Goal: Task Accomplishment & Management: Manage account settings

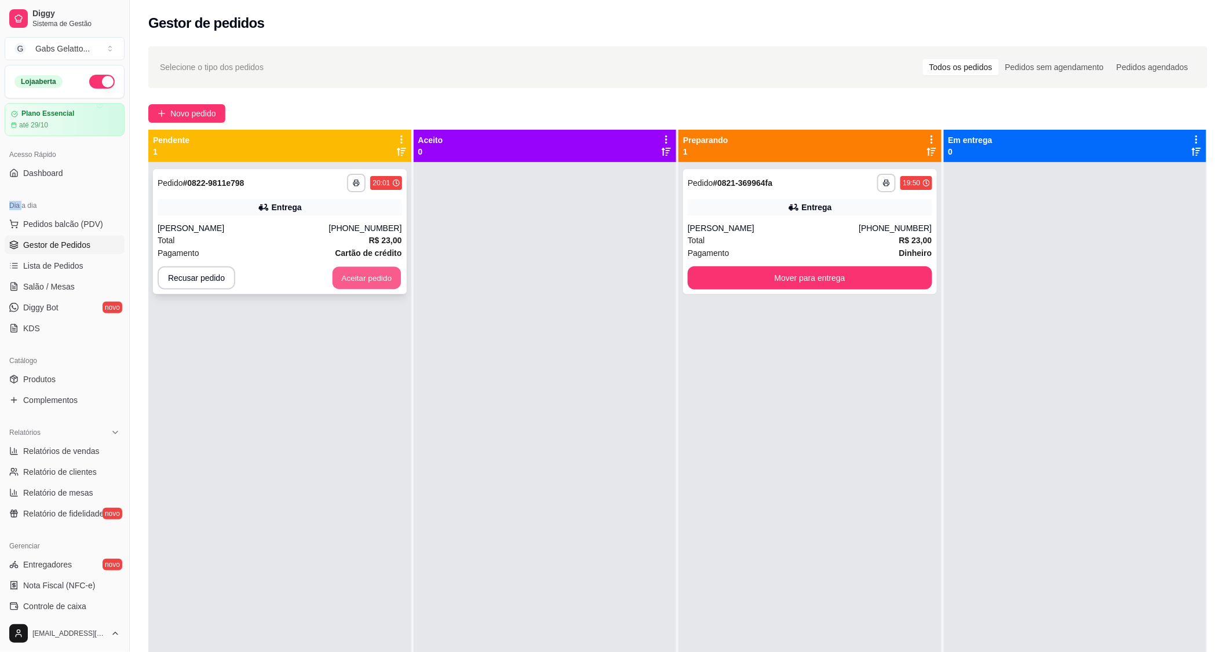
click at [351, 272] on button "Aceitar pedido" at bounding box center [367, 278] width 68 height 23
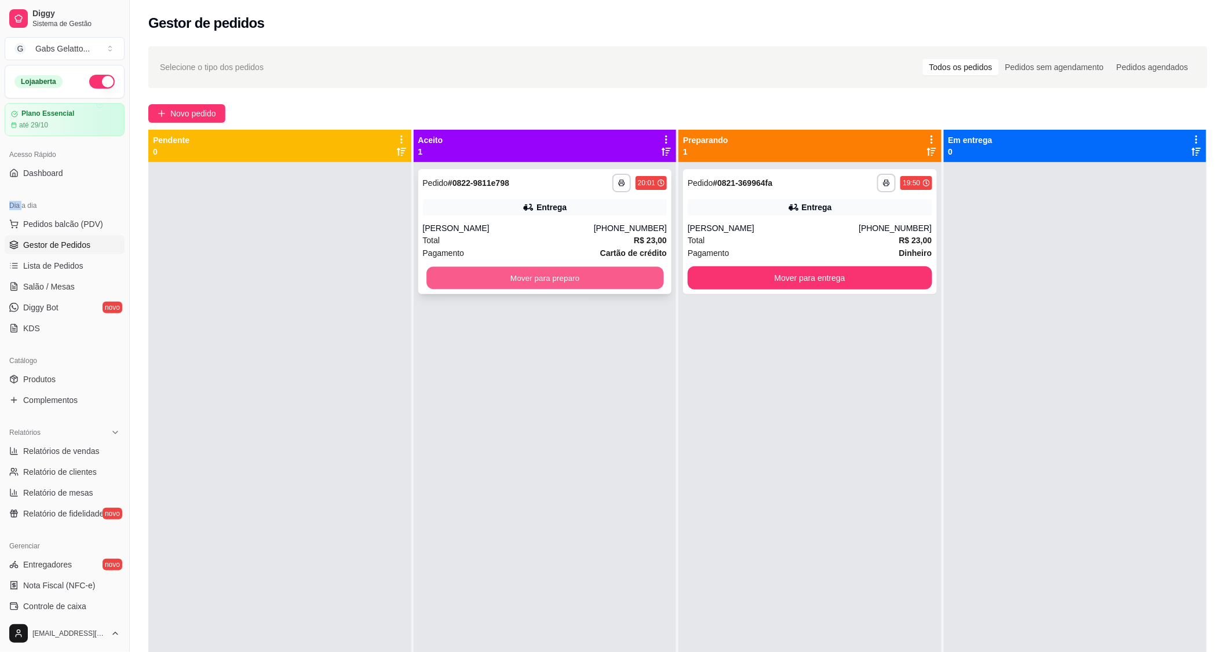
click at [576, 274] on button "Mover para preparo" at bounding box center [544, 278] width 237 height 23
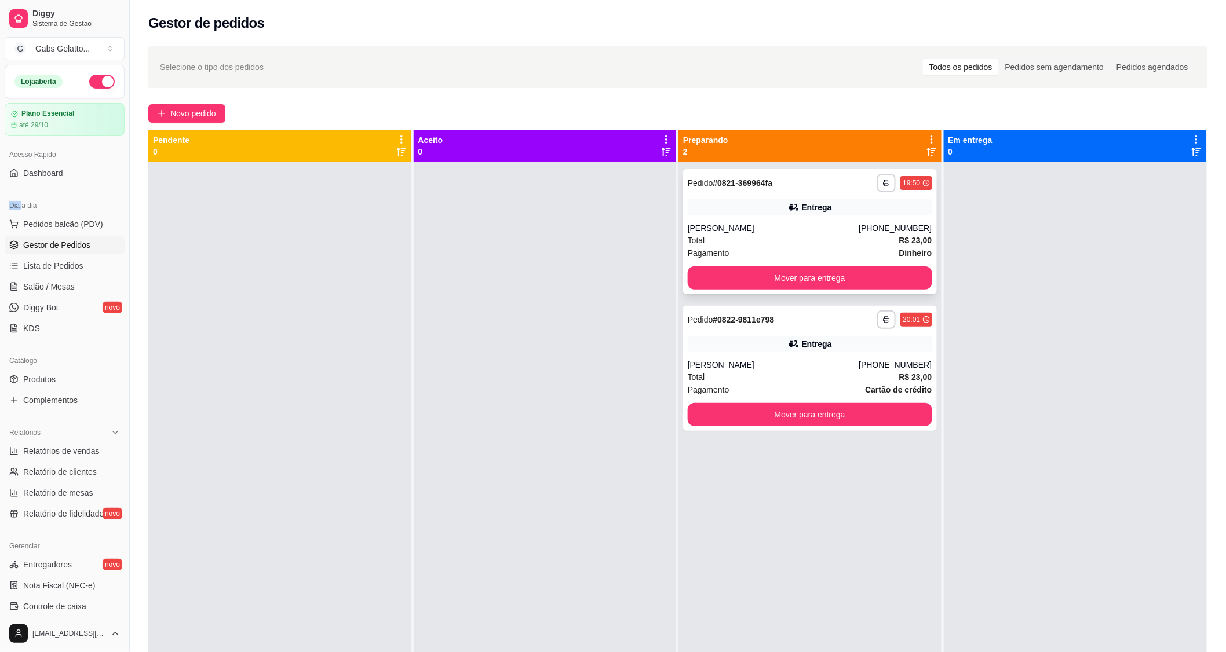
click at [732, 289] on button "Mover para entrega" at bounding box center [810, 278] width 245 height 23
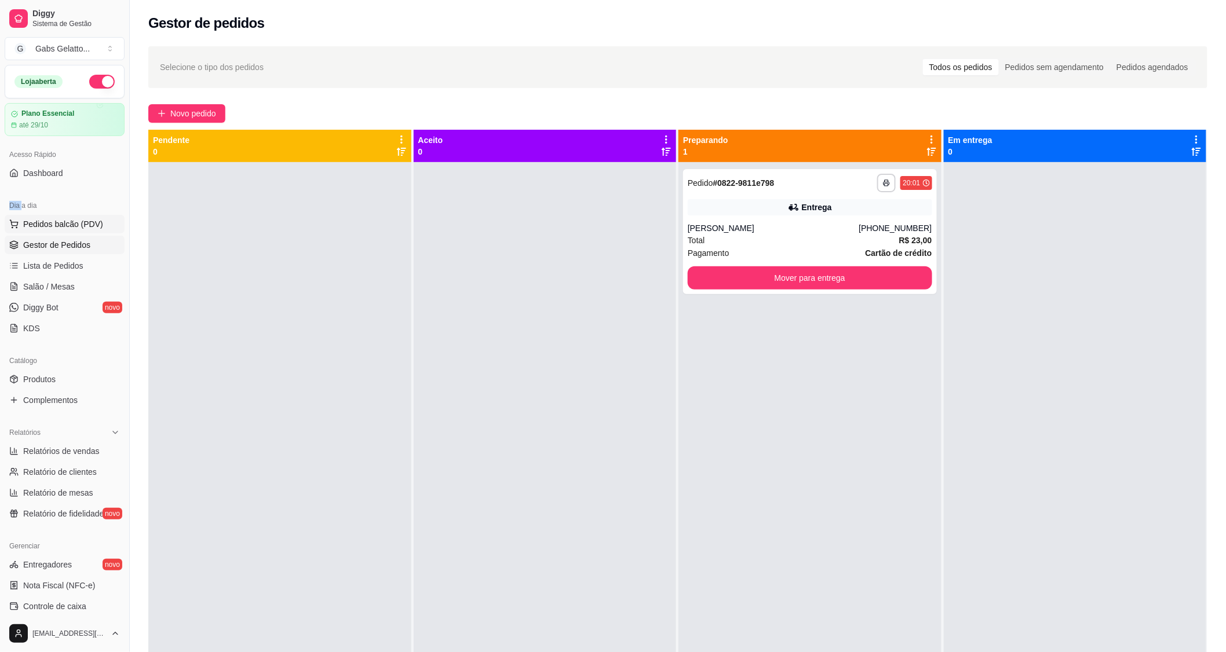
click at [45, 227] on span "Pedidos balcão (PDV)" at bounding box center [63, 224] width 80 height 12
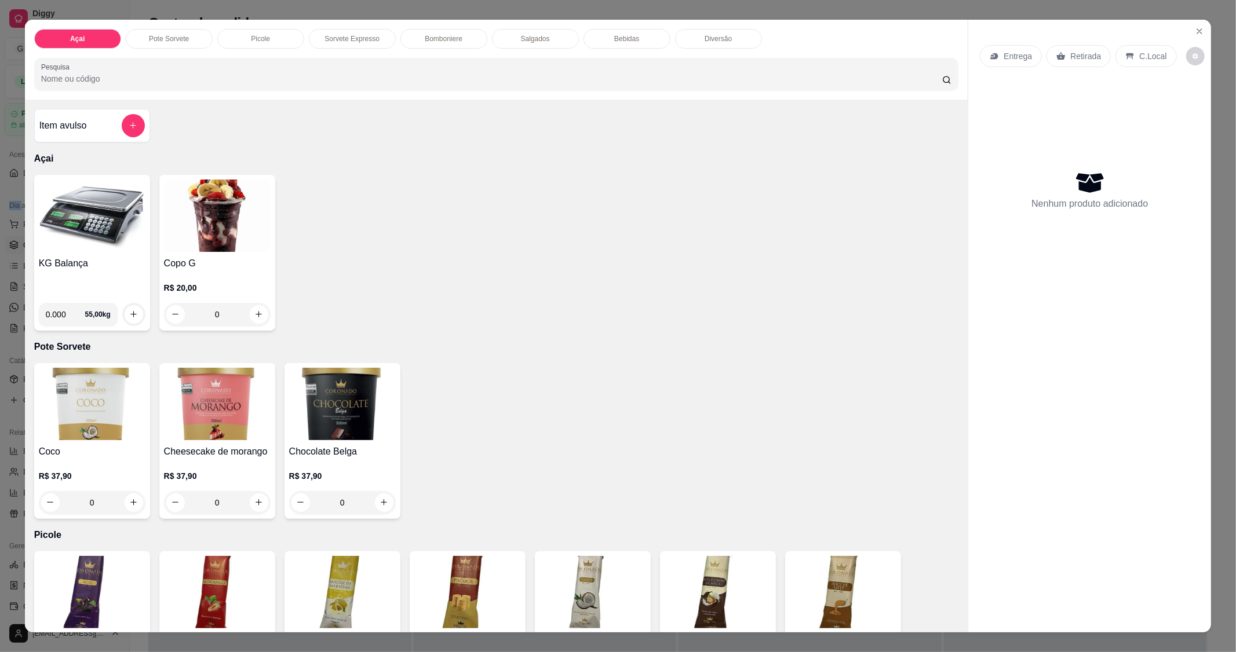
click at [83, 229] on img at bounding box center [92, 216] width 107 height 72
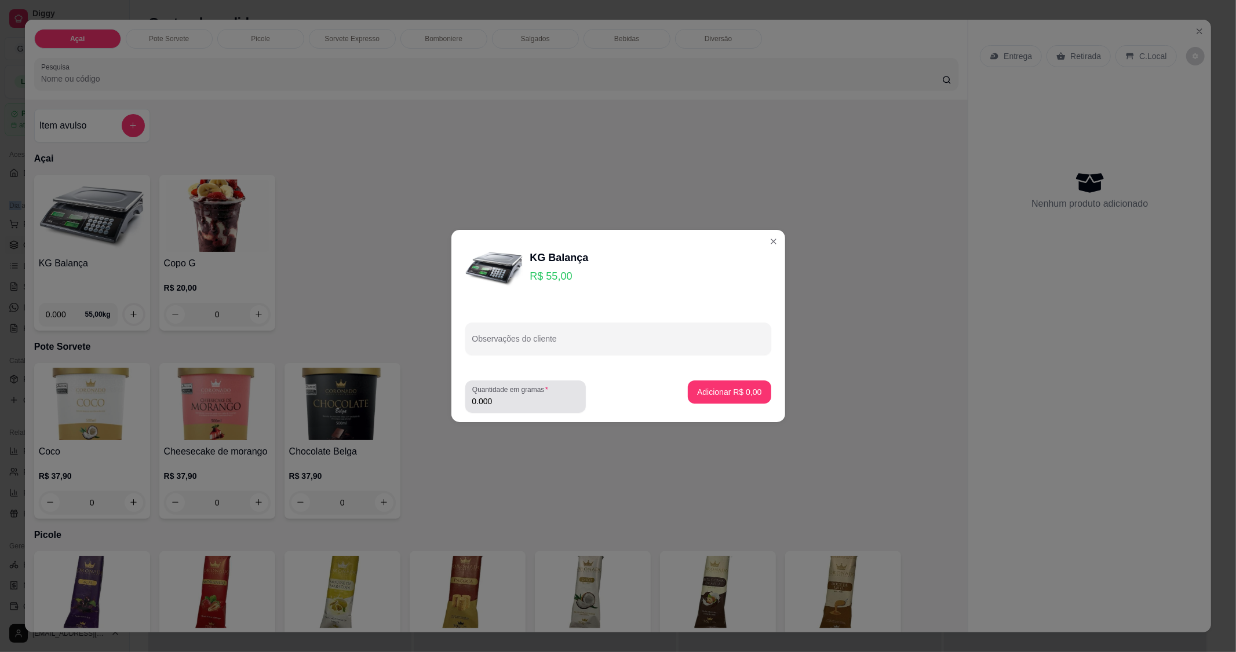
click at [508, 409] on div "Quantidade em gramas 0.000" at bounding box center [525, 397] width 121 height 32
type input "0.202"
click at [732, 391] on p "Adicionar R$ 11,11" at bounding box center [727, 391] width 67 height 11
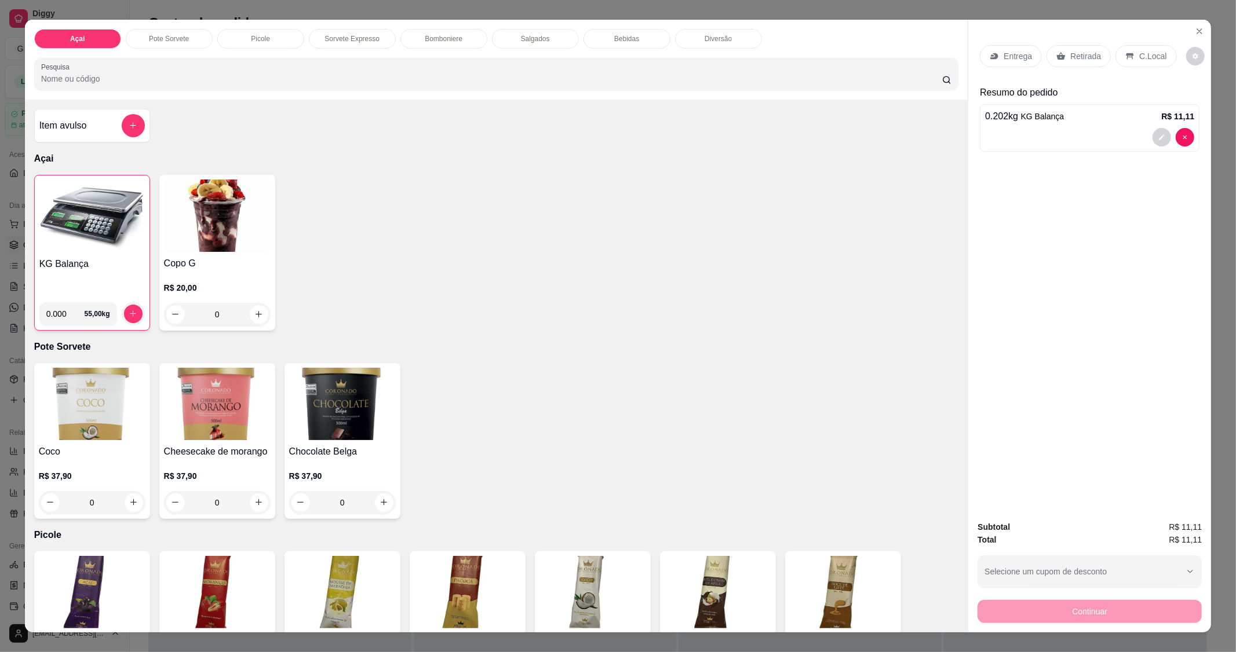
click at [1146, 53] on p "C.Local" at bounding box center [1152, 56] width 27 height 12
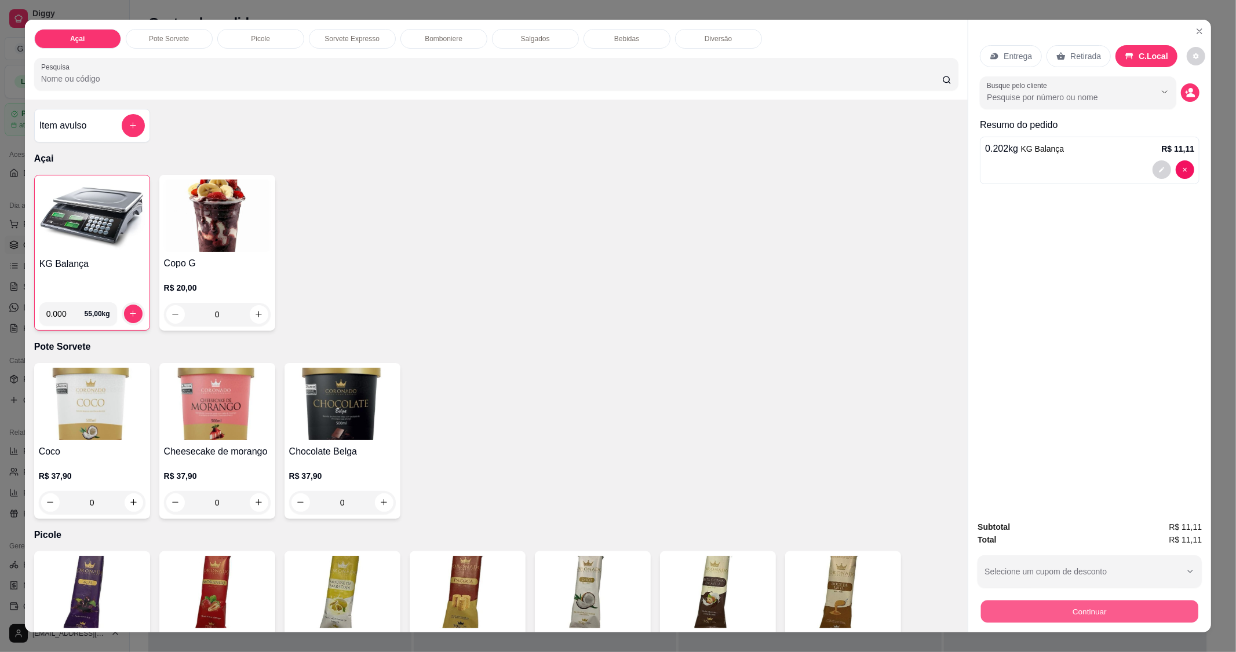
click at [1101, 617] on button "Continuar" at bounding box center [1089, 612] width 217 height 23
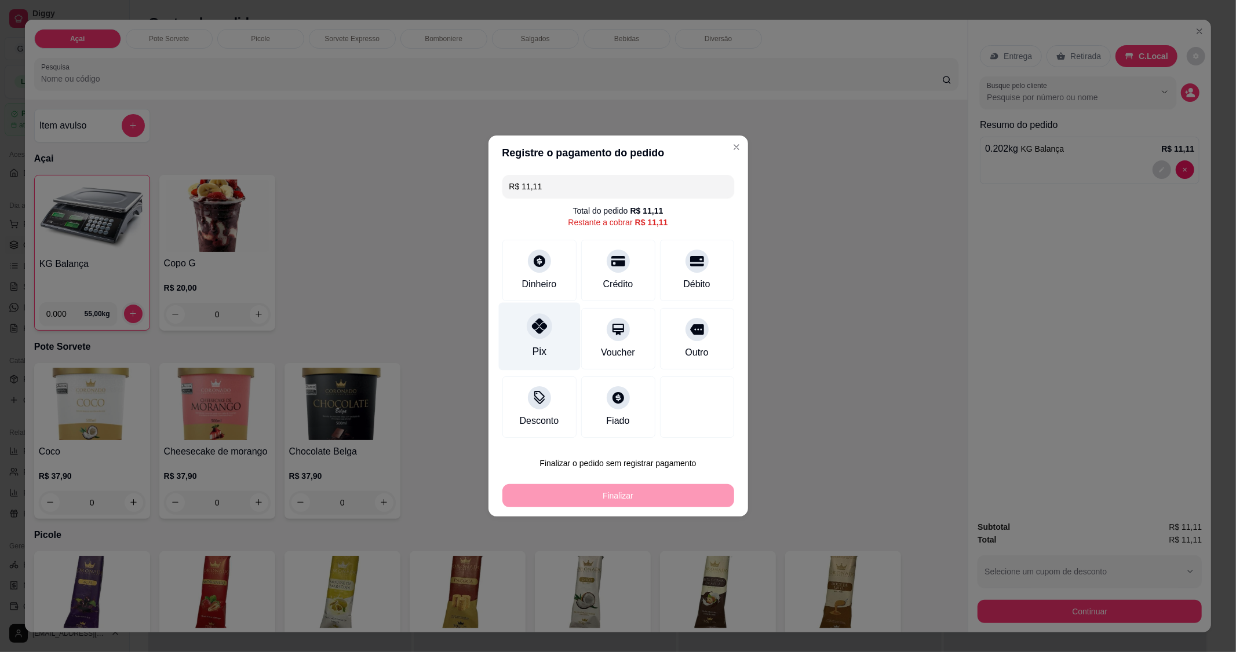
click at [536, 339] on div "Pix" at bounding box center [539, 337] width 82 height 68
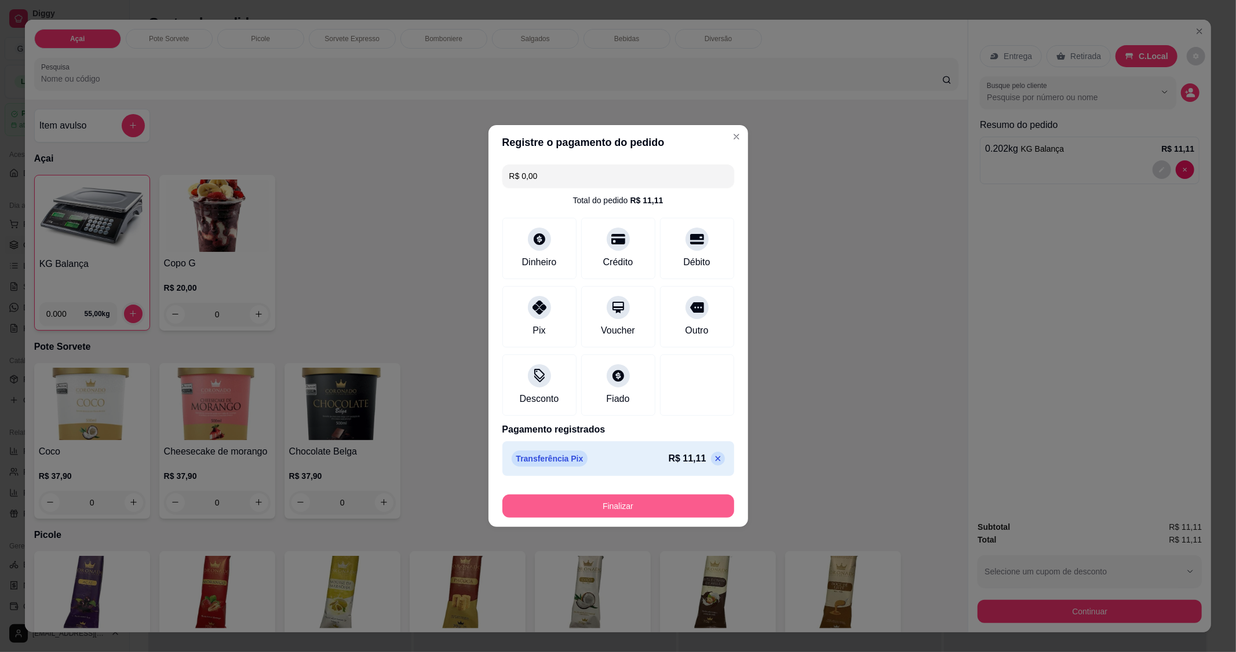
click at [650, 503] on button "Finalizar" at bounding box center [618, 506] width 232 height 23
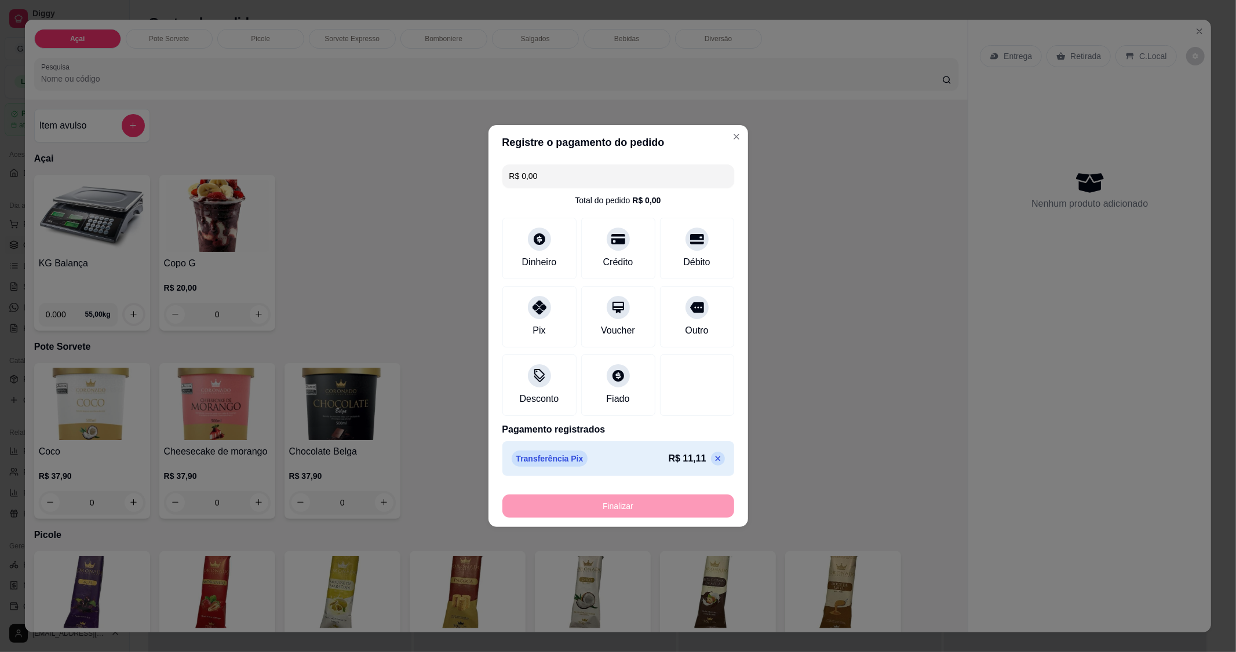
type input "-R$ 11,11"
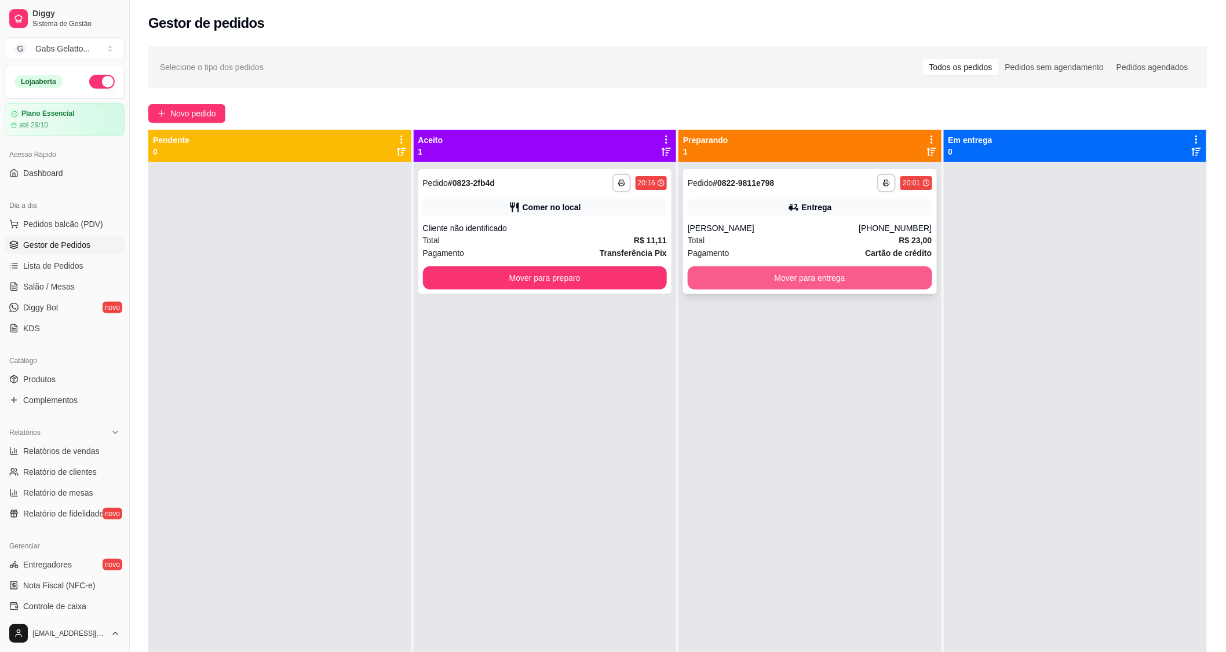
click at [874, 269] on button "Mover para entrega" at bounding box center [810, 278] width 245 height 23
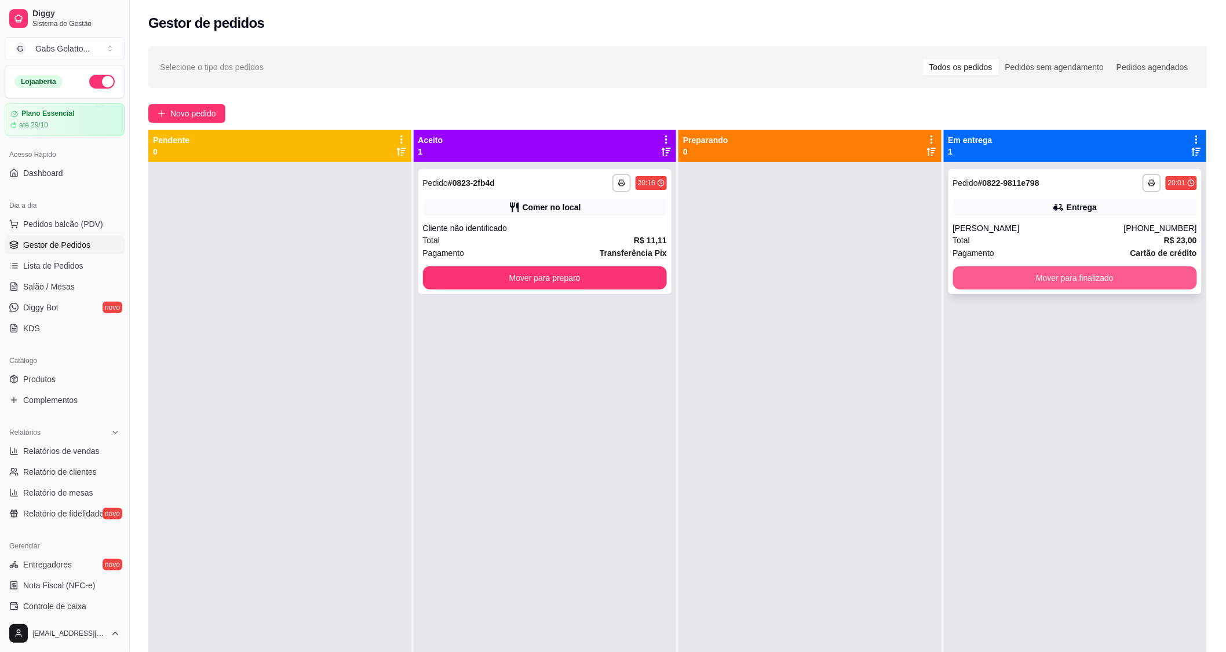
click at [982, 268] on button "Mover para finalizado" at bounding box center [1075, 278] width 245 height 23
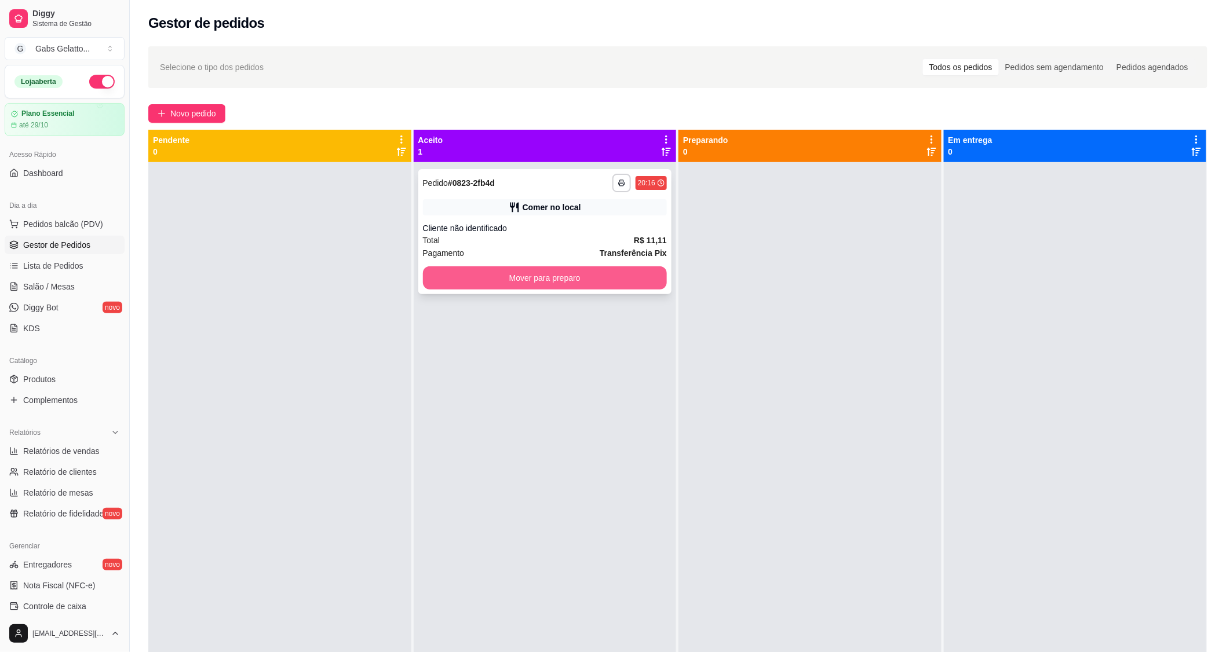
click at [608, 287] on button "Mover para preparo" at bounding box center [545, 278] width 245 height 23
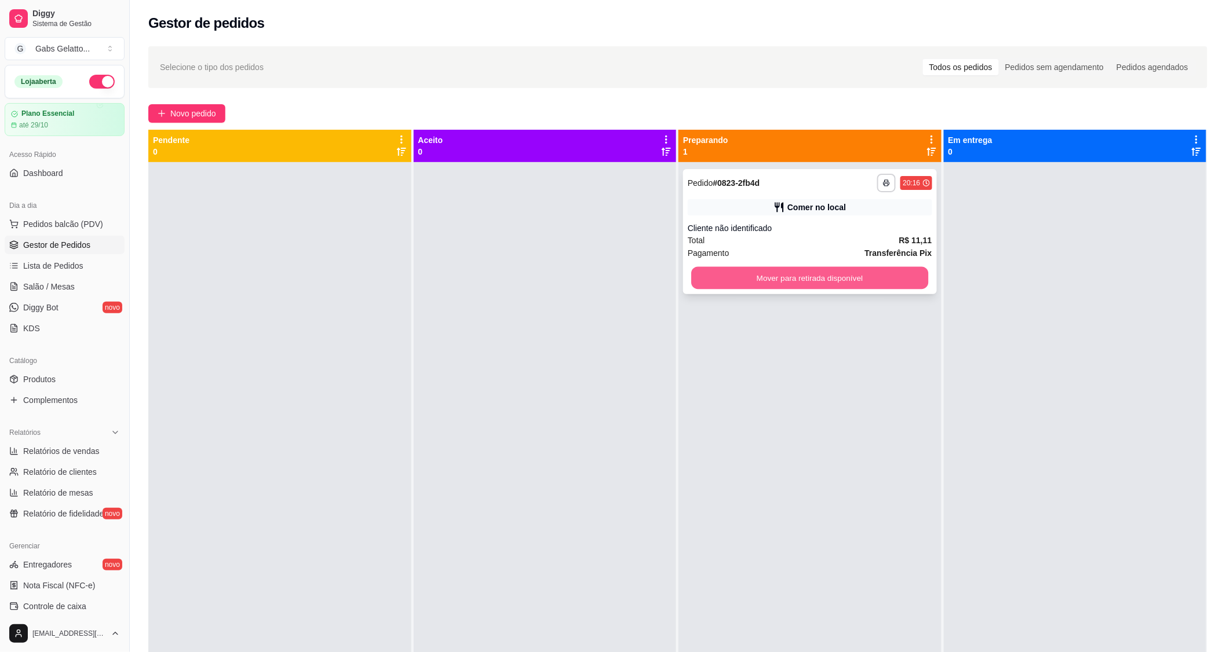
click at [800, 270] on button "Mover para retirada disponível" at bounding box center [809, 278] width 237 height 23
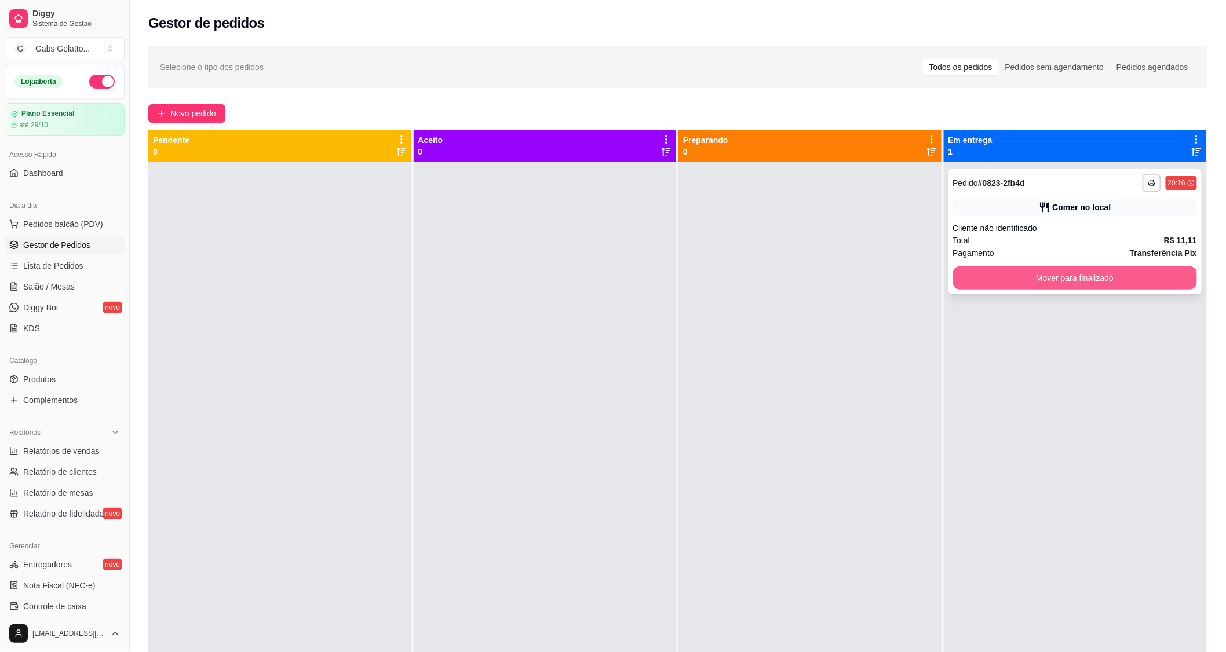
click at [1118, 278] on button "Mover para finalizado" at bounding box center [1075, 278] width 245 height 23
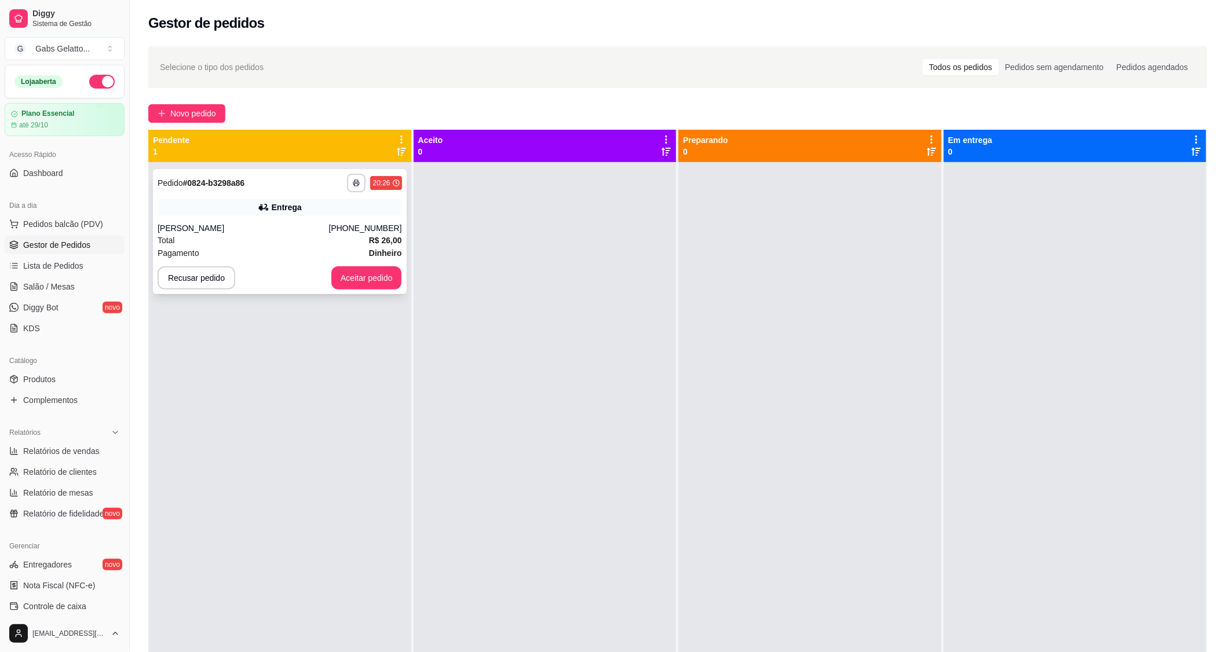
click at [280, 220] on div "**********" at bounding box center [280, 231] width 254 height 125
click at [381, 276] on button "Aceitar pedido" at bounding box center [367, 278] width 68 height 23
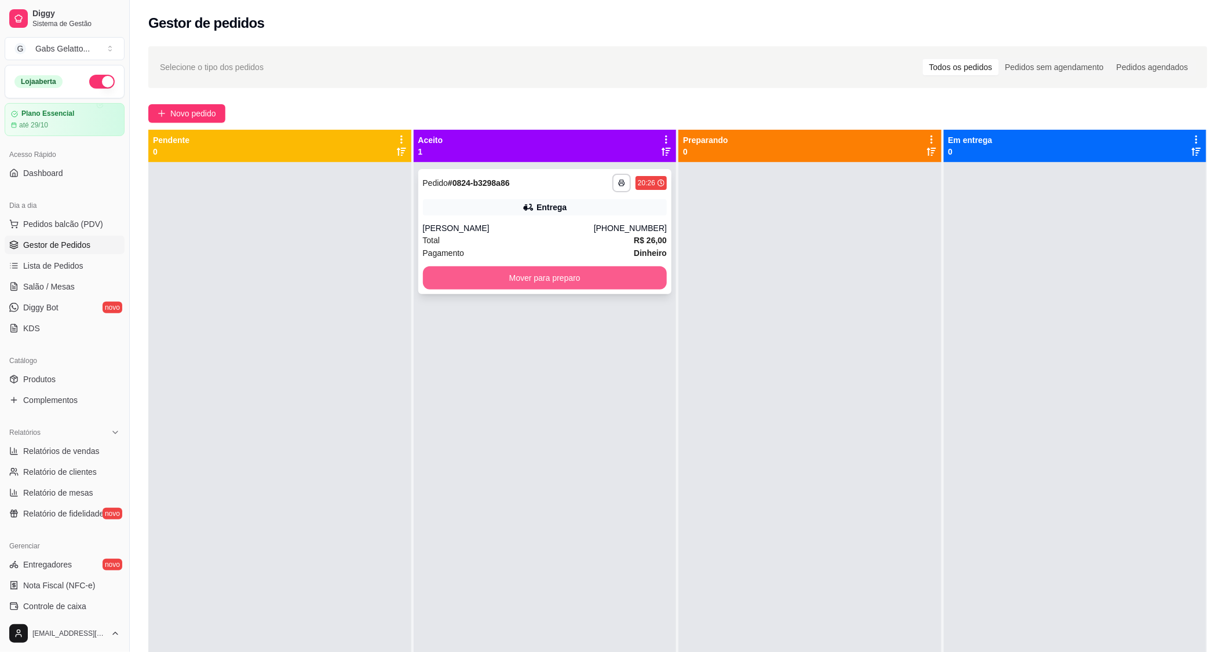
click at [540, 282] on button "Mover para preparo" at bounding box center [545, 278] width 245 height 23
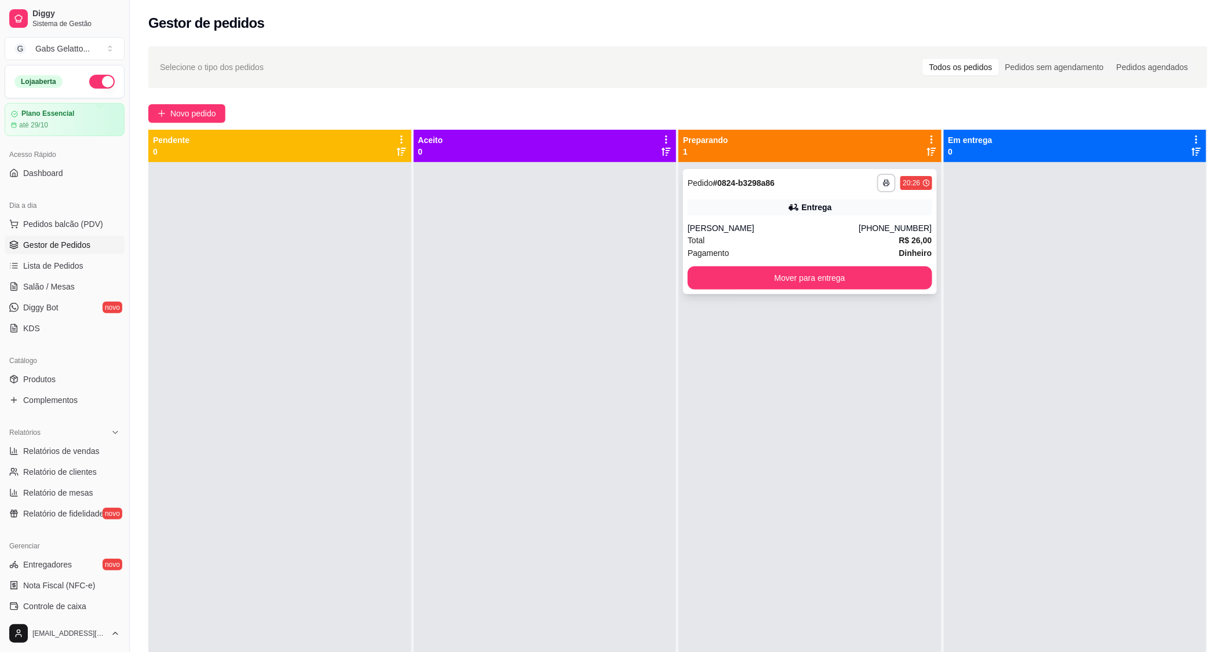
click at [731, 210] on div "Entrega" at bounding box center [810, 207] width 245 height 16
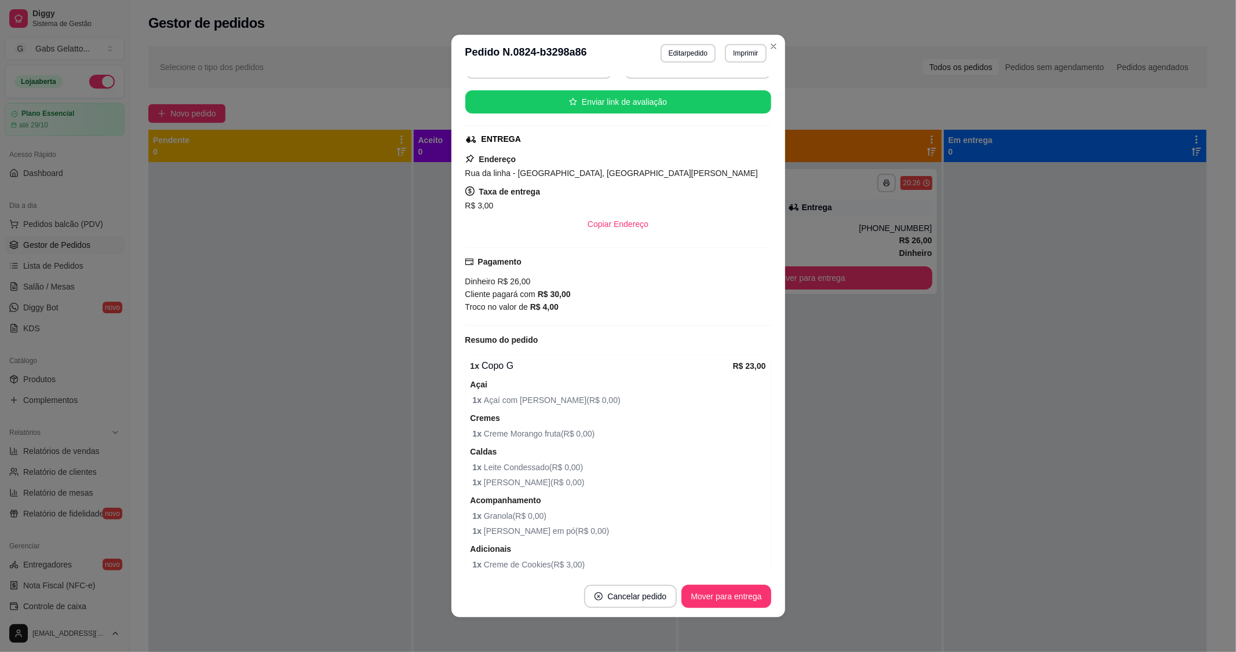
scroll to position [2, 0]
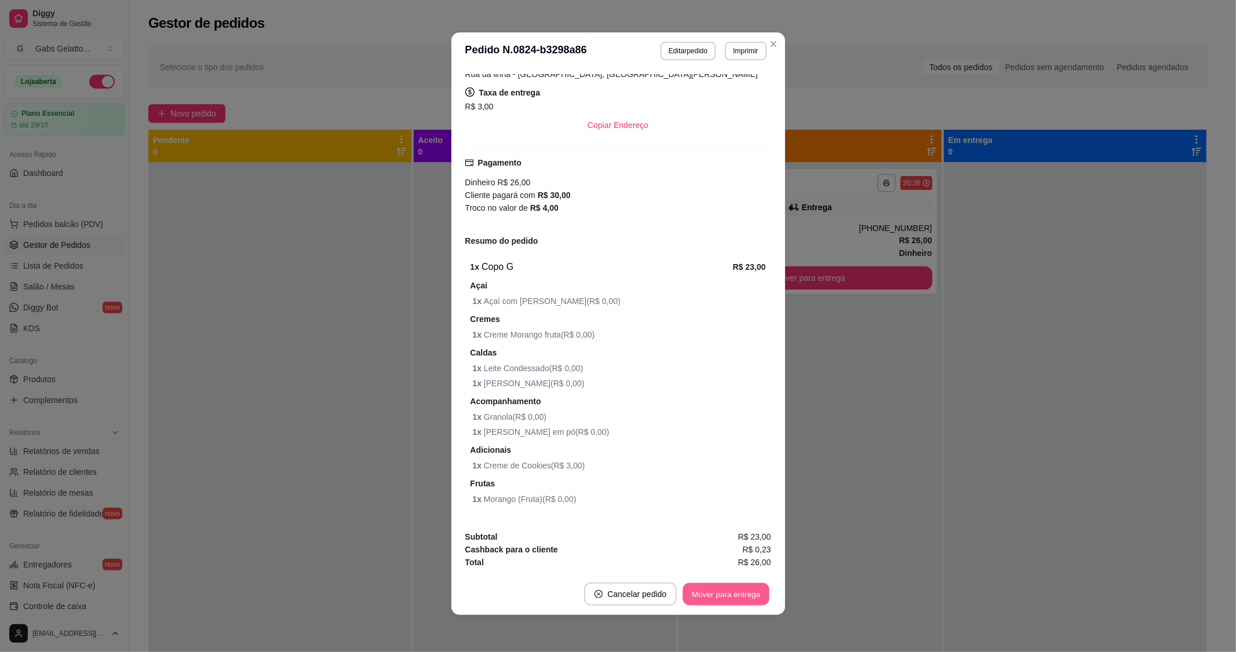
click at [723, 588] on button "Mover para entrega" at bounding box center [726, 595] width 87 height 23
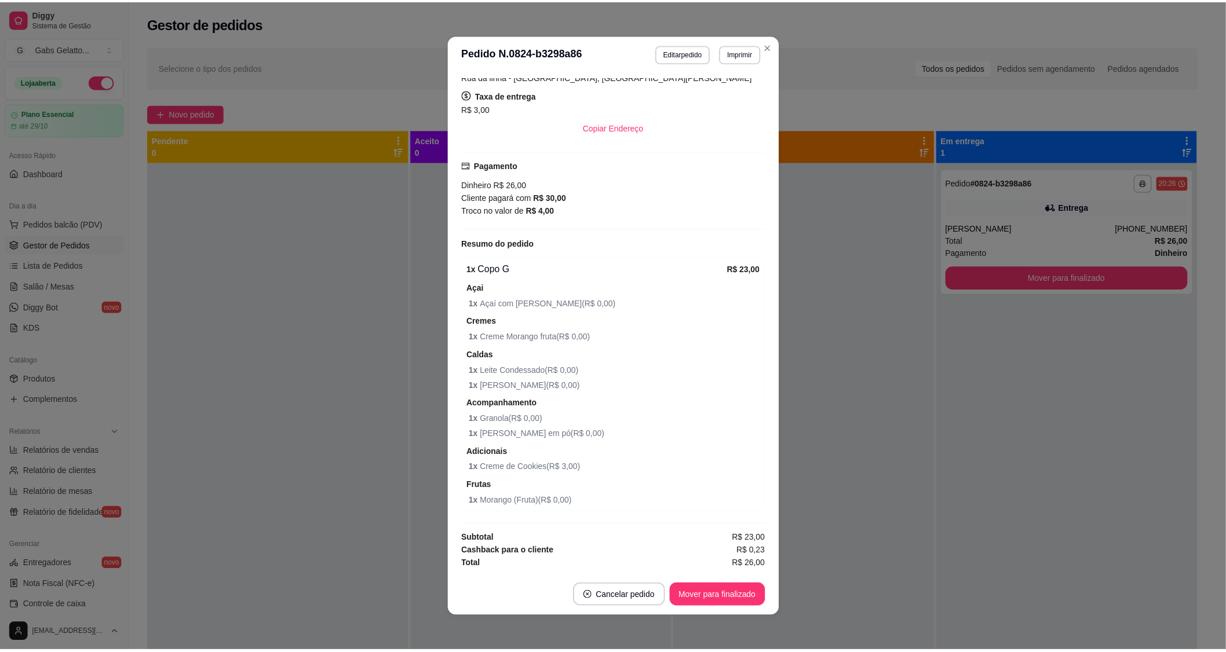
scroll to position [97, 0]
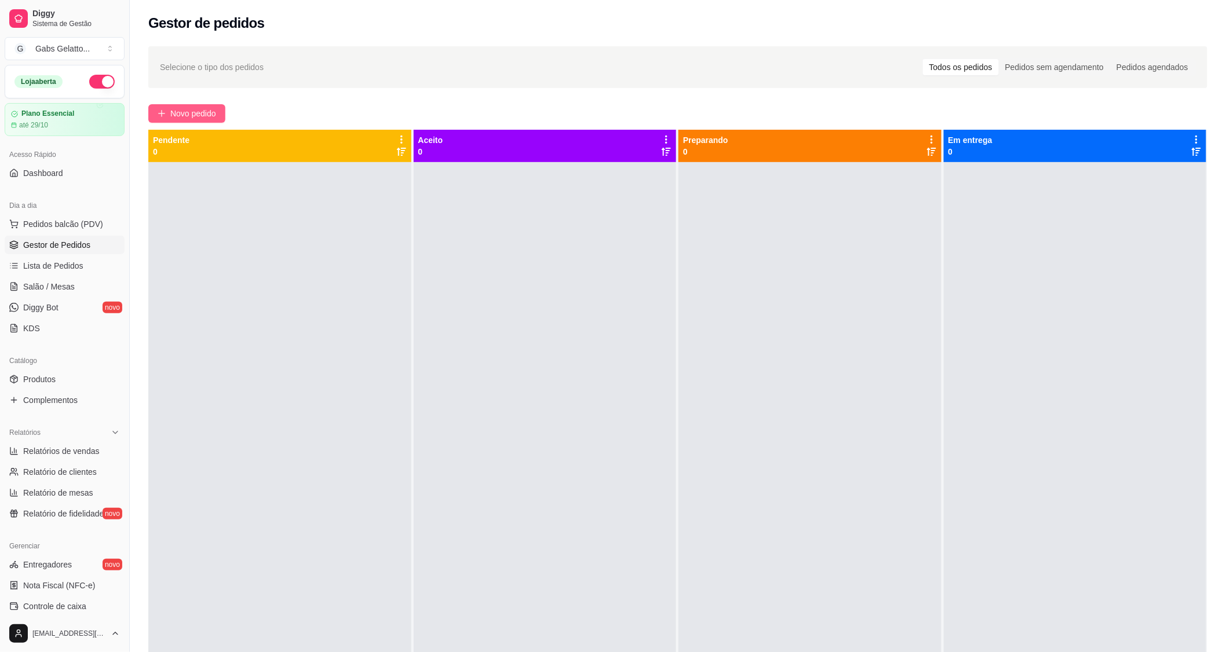
click at [207, 108] on span "Novo pedido" at bounding box center [193, 113] width 46 height 13
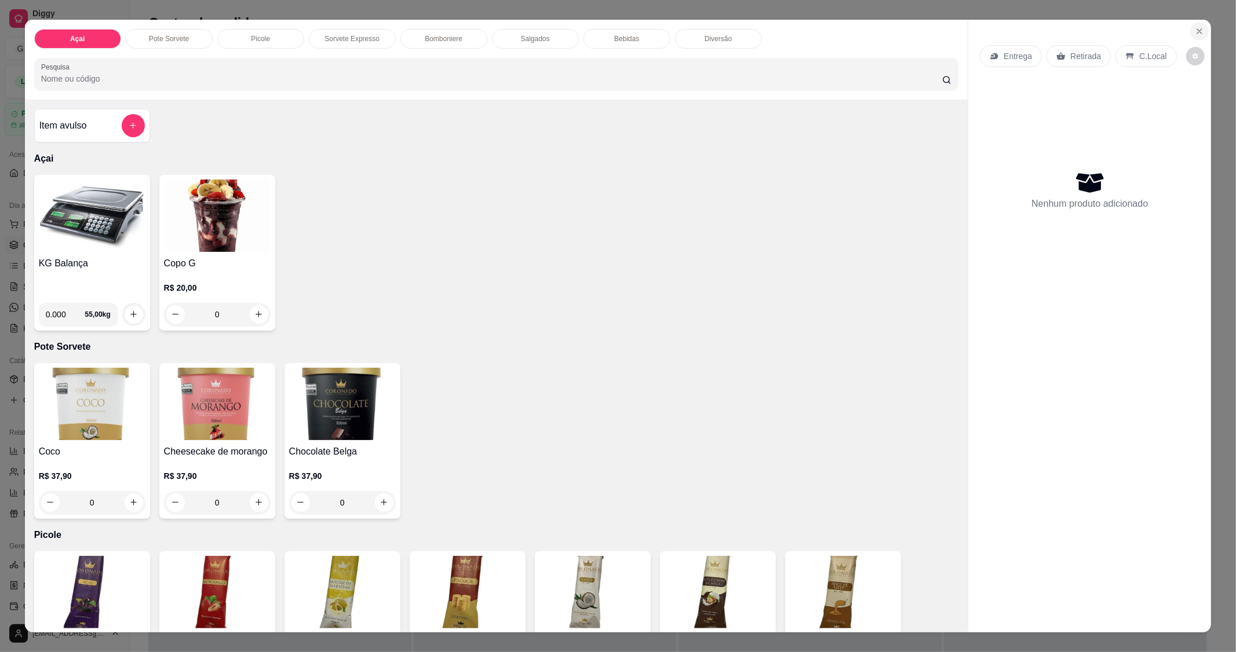
click at [1198, 36] on button "Close" at bounding box center [1199, 31] width 19 height 19
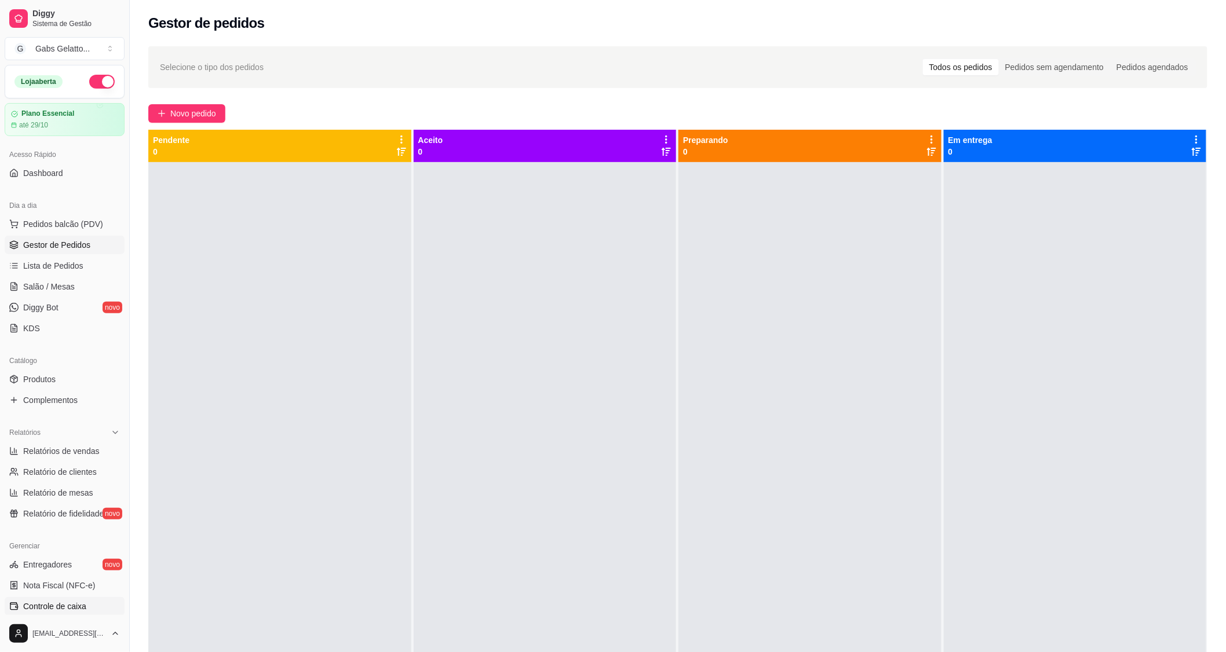
scroll to position [64, 0]
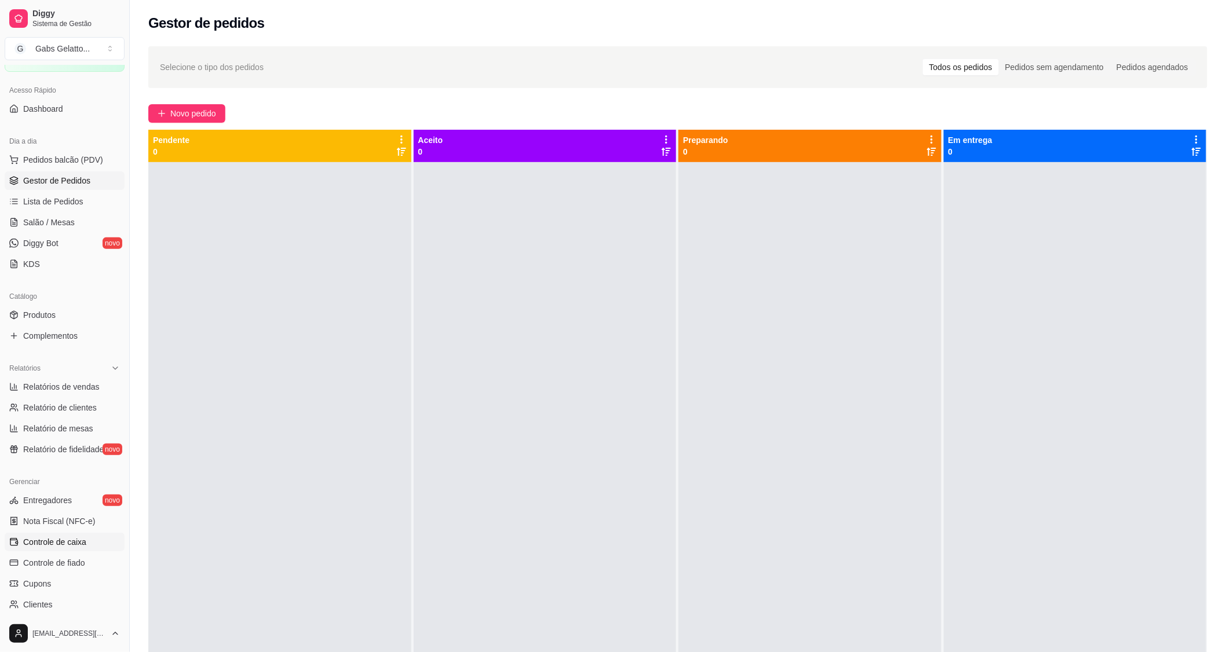
click at [75, 546] on span "Controle de caixa" at bounding box center [54, 543] width 63 height 12
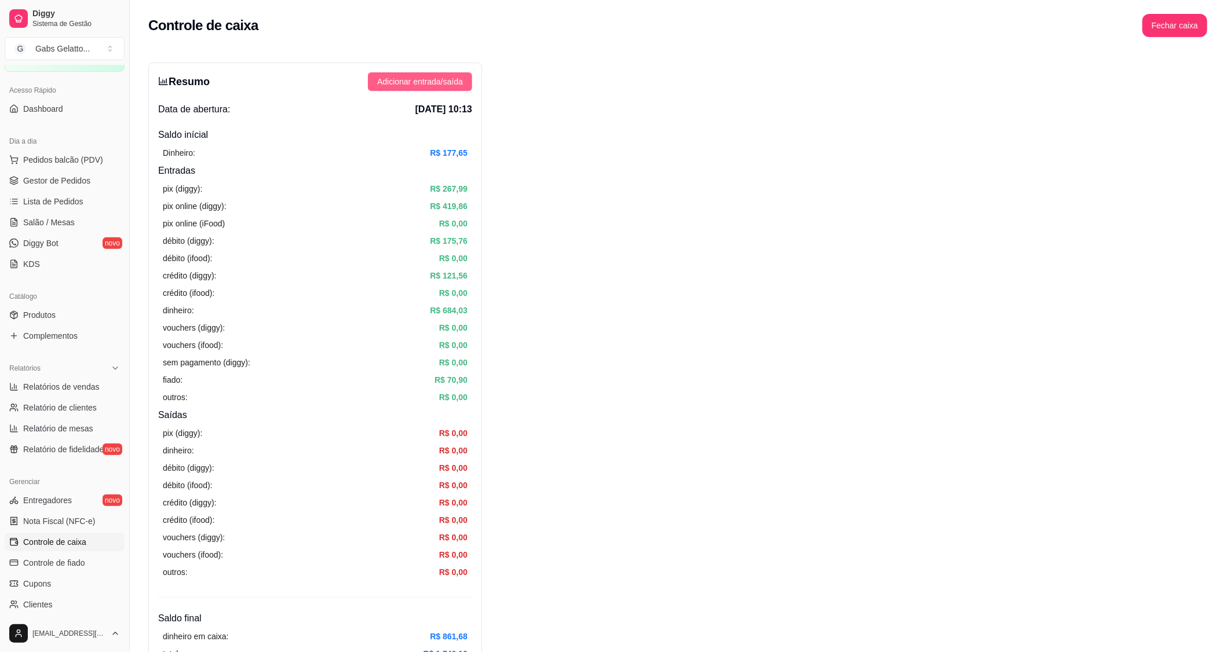
click at [410, 77] on span "Adicionar entrada/saída" at bounding box center [420, 81] width 86 height 13
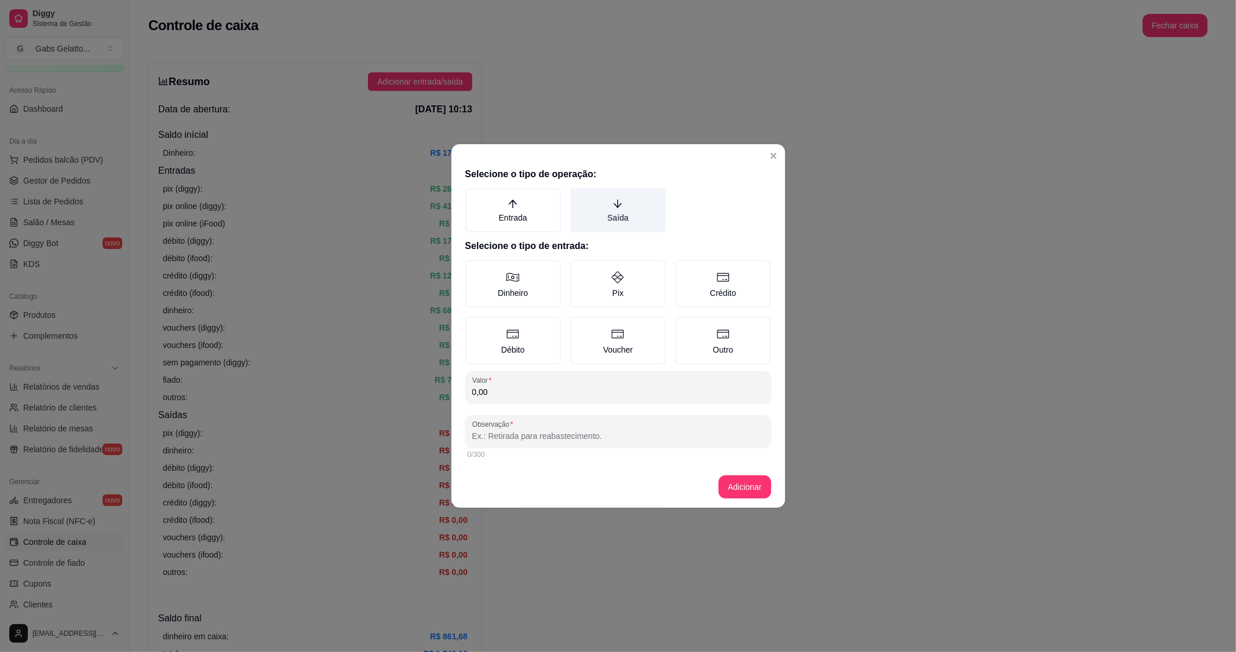
click at [613, 209] on icon "arrow-down" at bounding box center [617, 204] width 10 height 10
click at [579, 197] on button "Saída" at bounding box center [574, 192] width 9 height 9
click at [519, 273] on label "Dinheiro" at bounding box center [513, 284] width 96 height 48
click at [474, 269] on button "Dinheiro" at bounding box center [469, 264] width 9 height 9
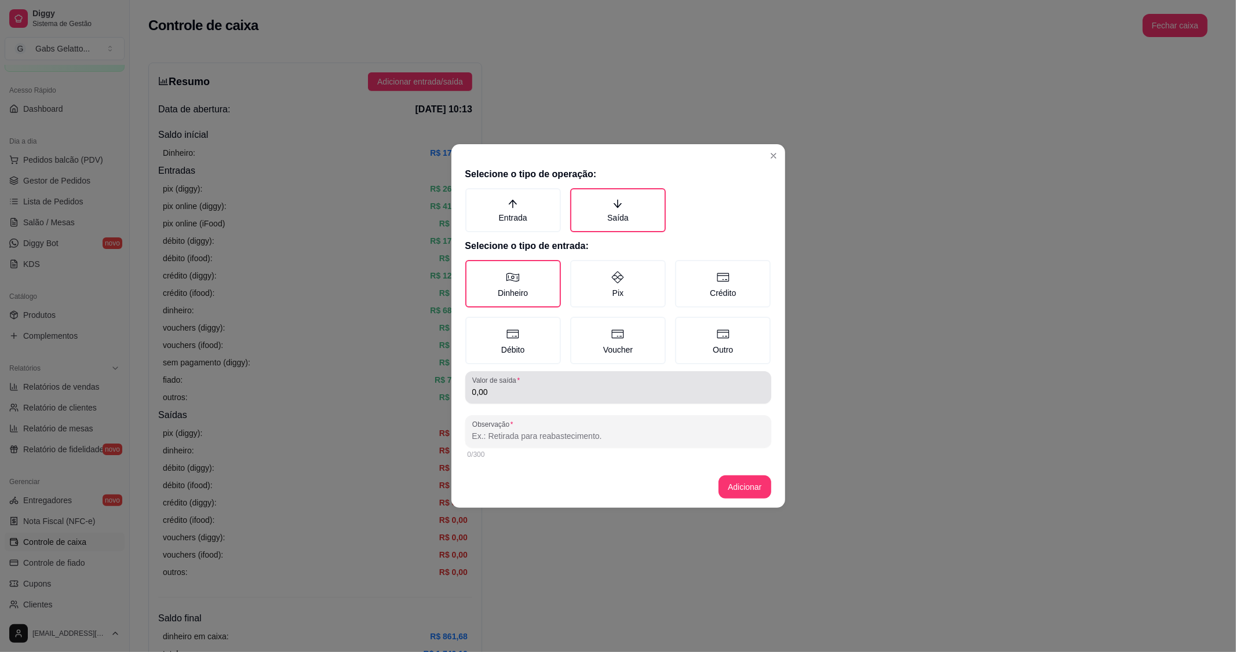
click at [510, 398] on div "Valor de saída 0,00" at bounding box center [618, 387] width 306 height 32
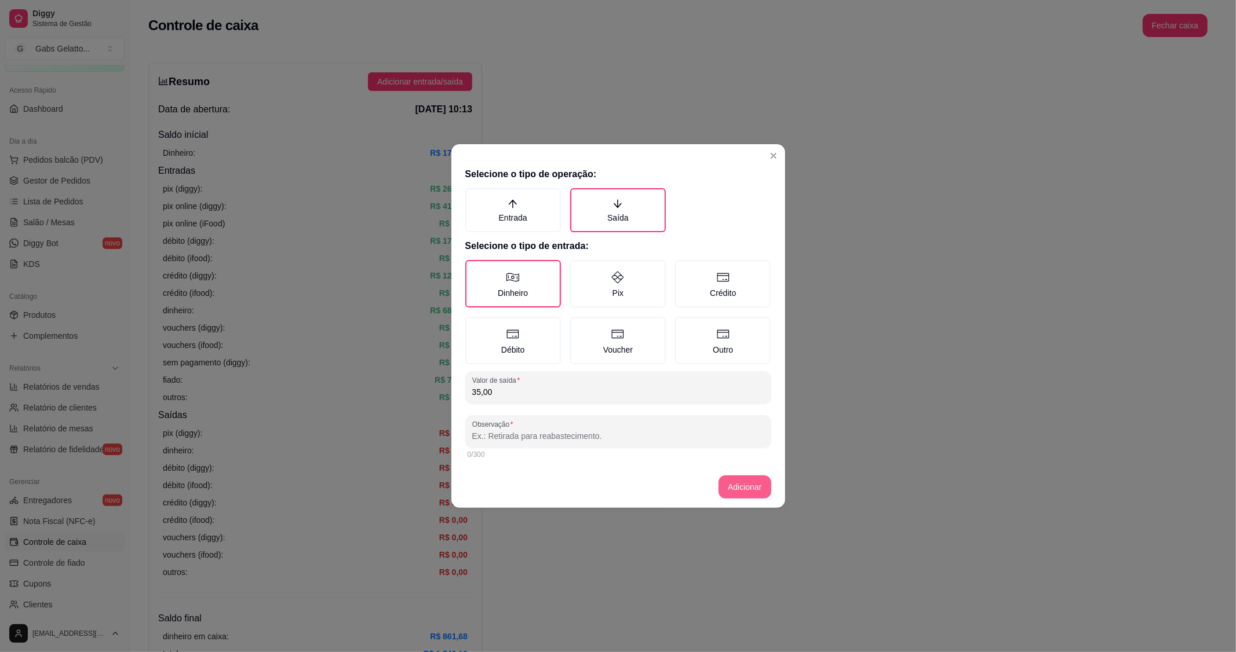
type input "35,00"
click at [749, 484] on button "Adicionar" at bounding box center [745, 487] width 52 height 23
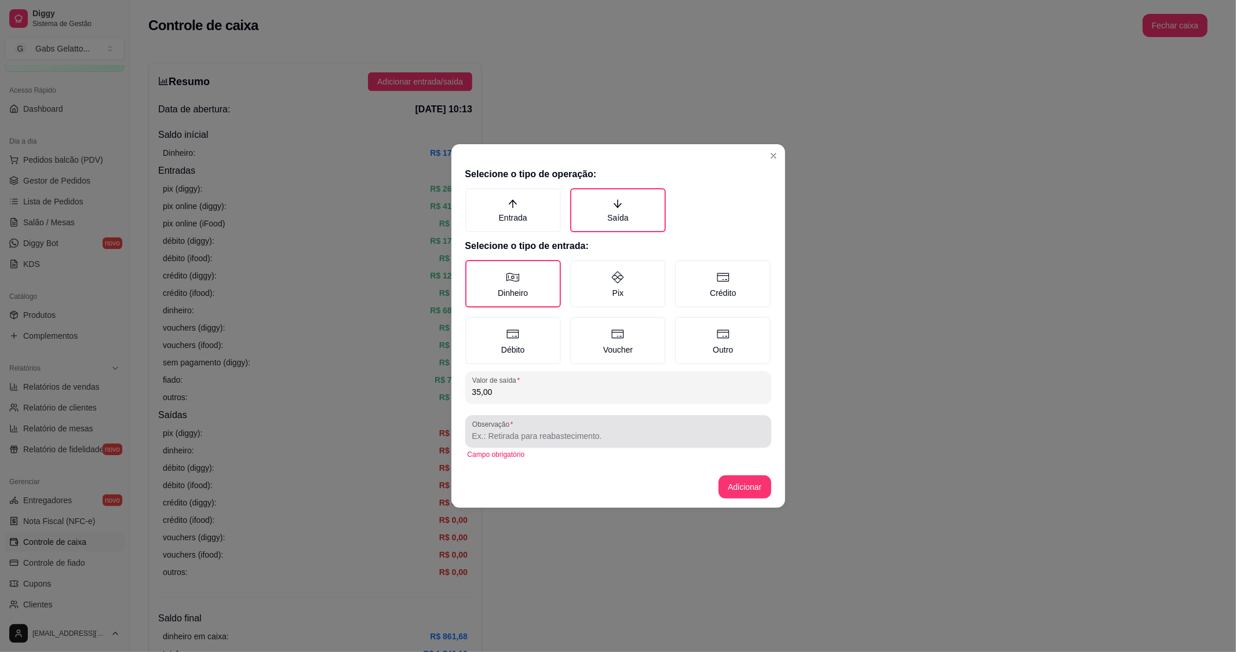
click at [588, 435] on input "Observação" at bounding box center [618, 437] width 292 height 12
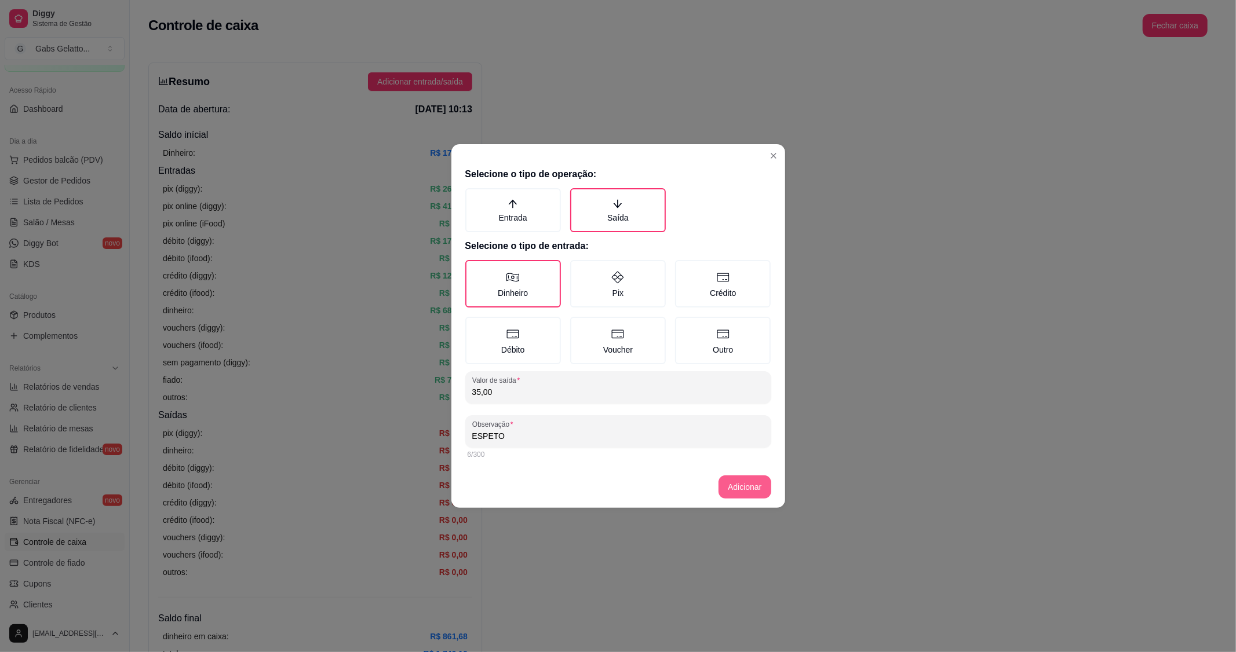
type input "ESPETO"
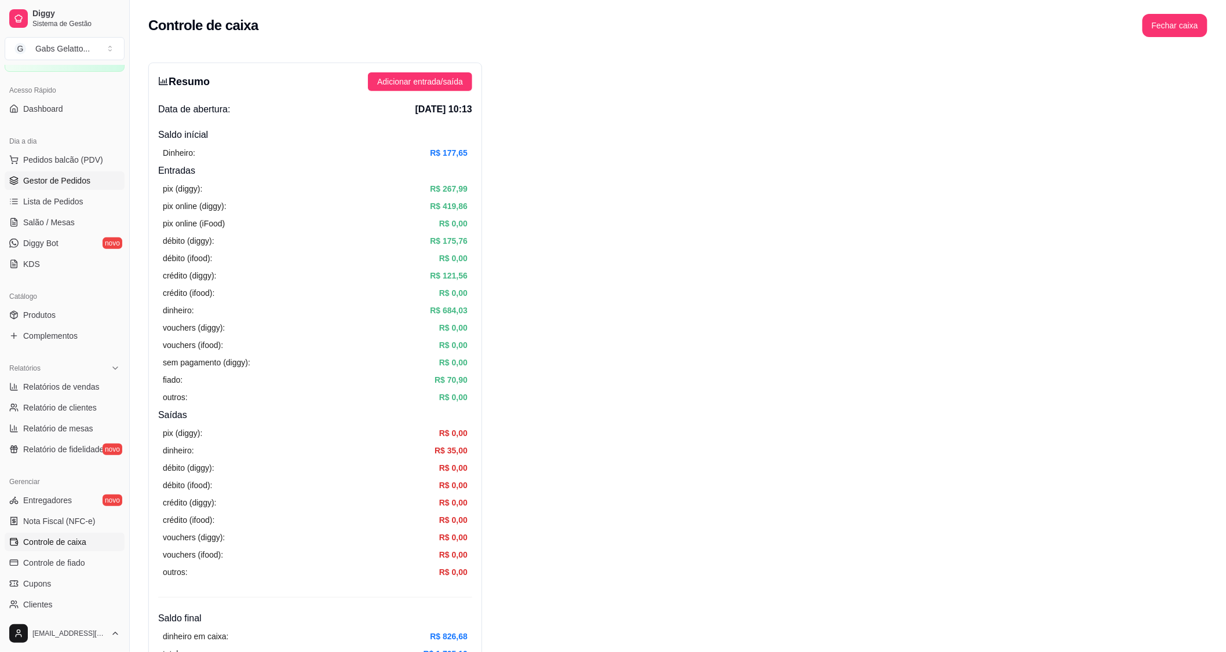
click at [72, 186] on span "Gestor de Pedidos" at bounding box center [56, 181] width 67 height 12
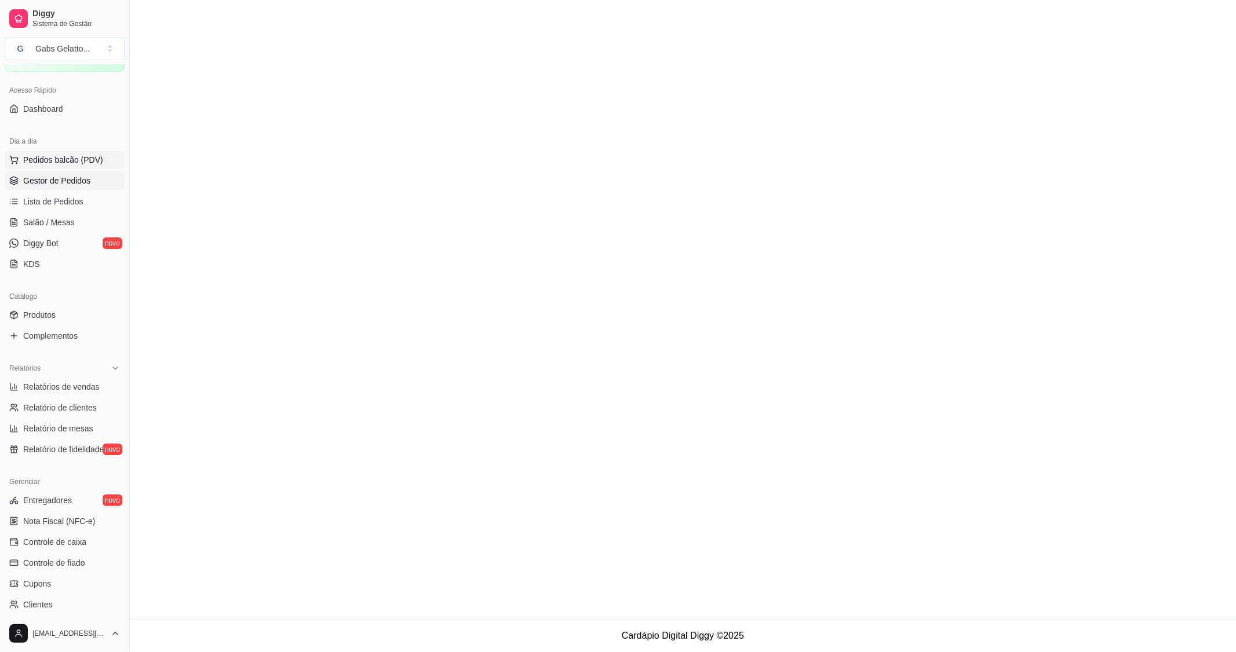
click at [83, 165] on span "Pedidos balcão (PDV)" at bounding box center [63, 160] width 80 height 12
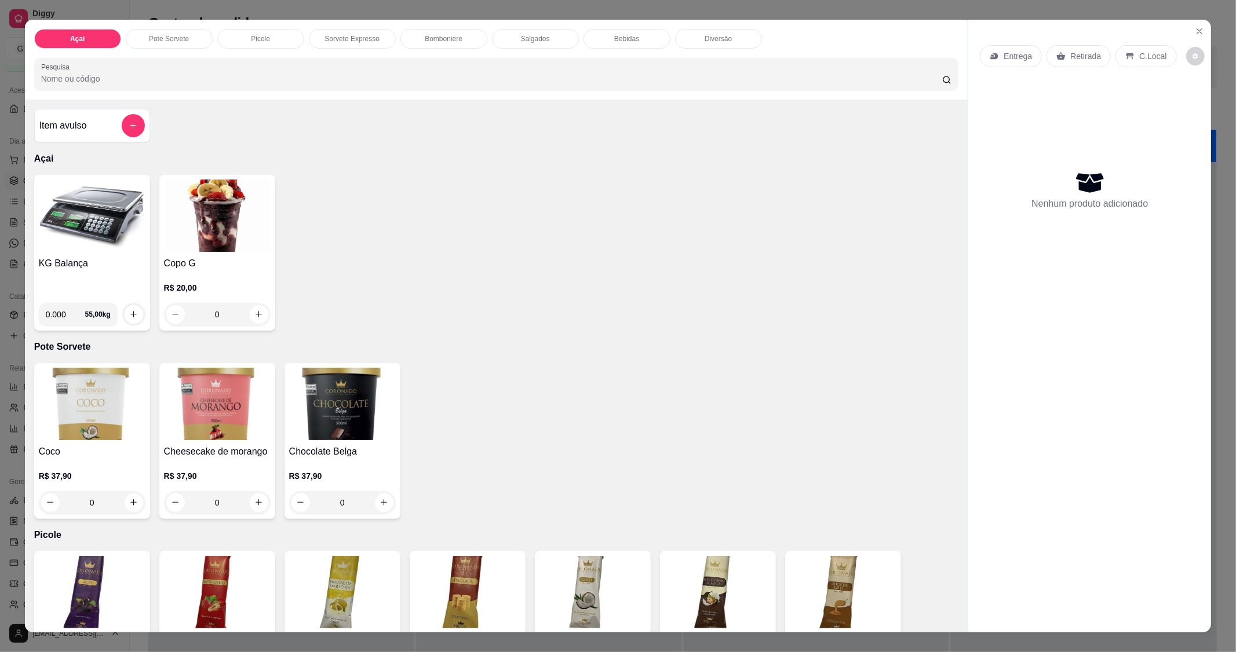
click at [90, 226] on img at bounding box center [92, 216] width 107 height 72
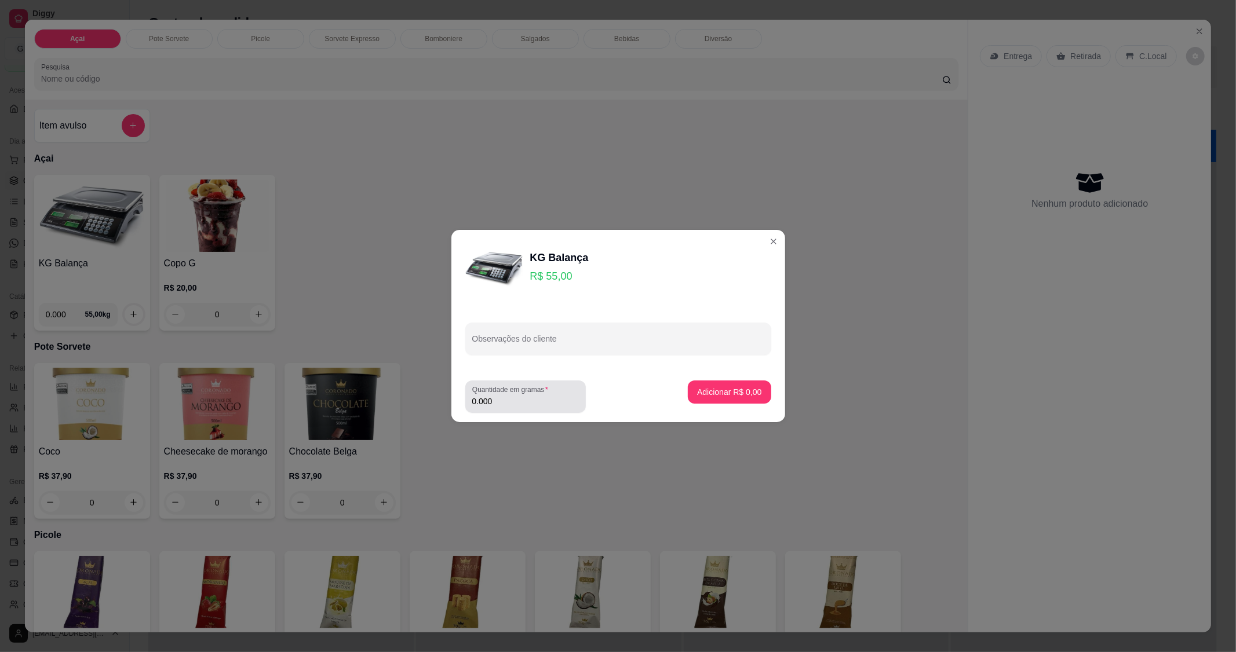
click at [517, 395] on label "Quantidade em gramas" at bounding box center [512, 390] width 80 height 10
click at [517, 396] on input "0.000" at bounding box center [525, 402] width 107 height 12
click at [520, 399] on input "0.000" at bounding box center [516, 402] width 88 height 12
type input "0.336"
click at [727, 391] on p "Adicionar R$ 18,48" at bounding box center [726, 392] width 69 height 12
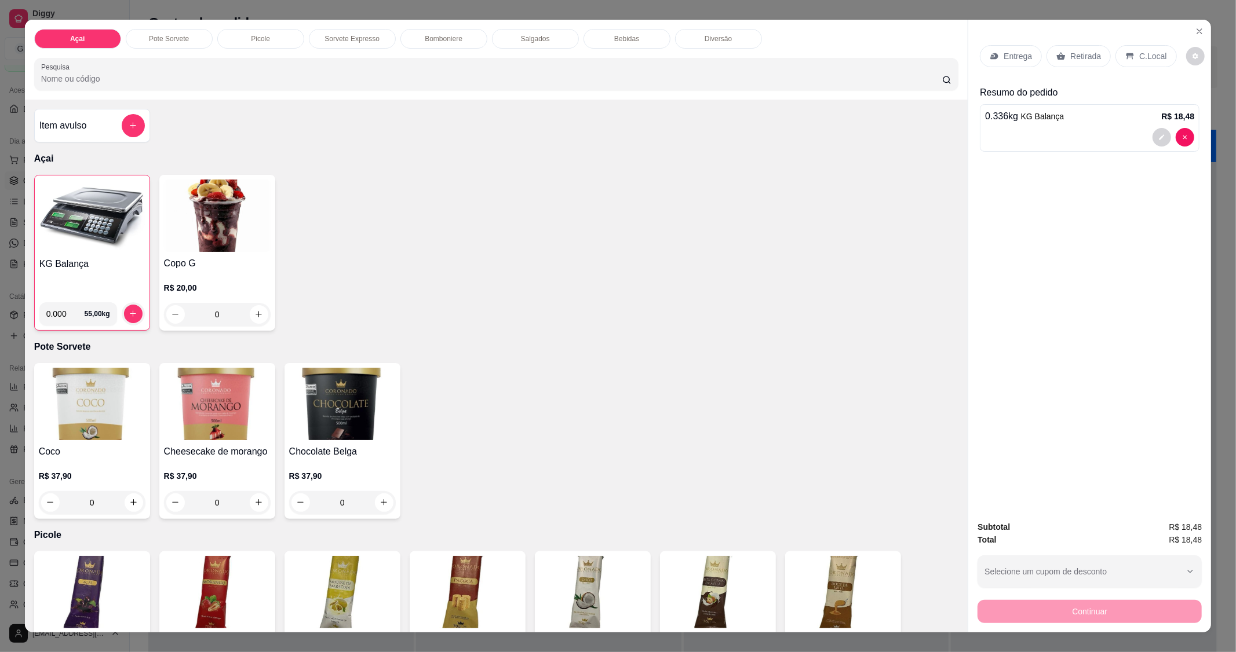
click at [1146, 53] on p "C.Local" at bounding box center [1152, 56] width 27 height 12
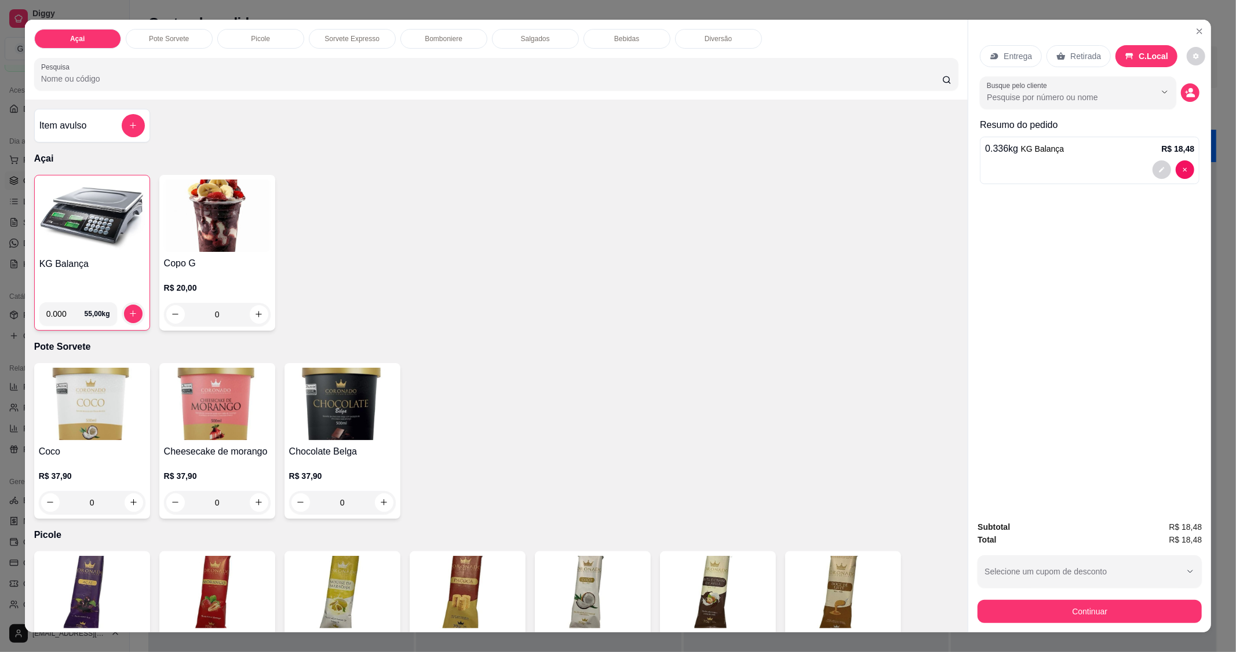
click at [1184, 103] on div "Busque pelo cliente" at bounding box center [1090, 92] width 220 height 32
click at [1193, 97] on button "decrease-product-quantity" at bounding box center [1190, 92] width 19 height 19
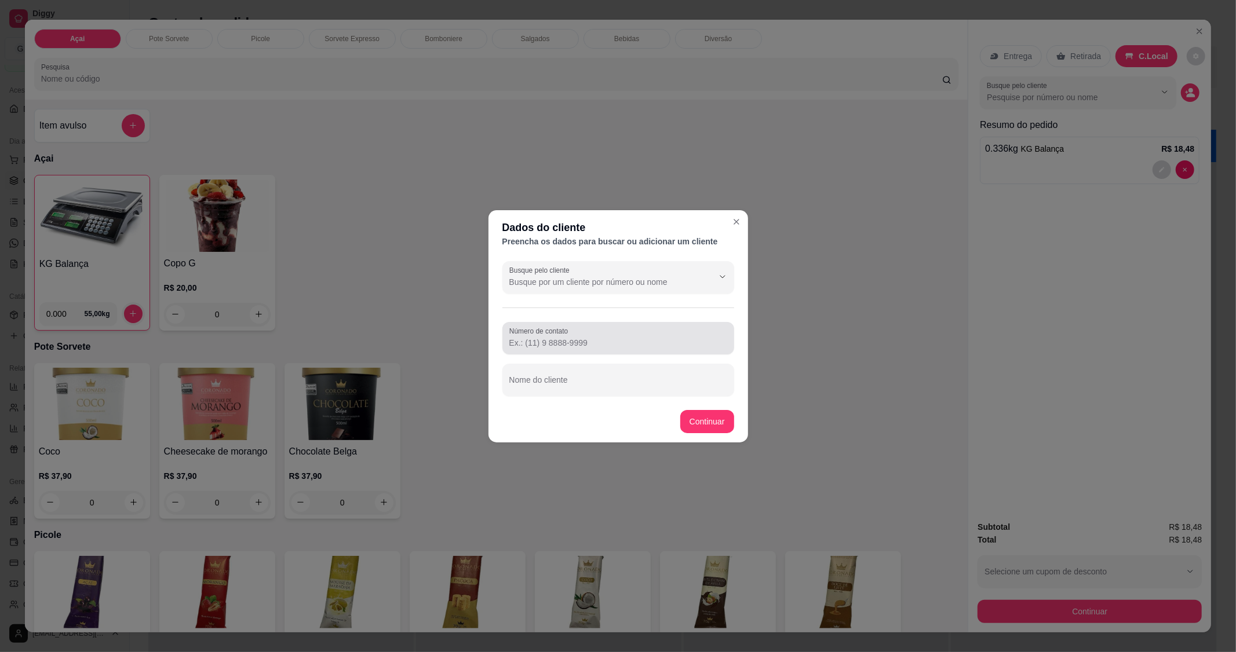
click at [605, 338] on input "Número de contato" at bounding box center [618, 343] width 218 height 12
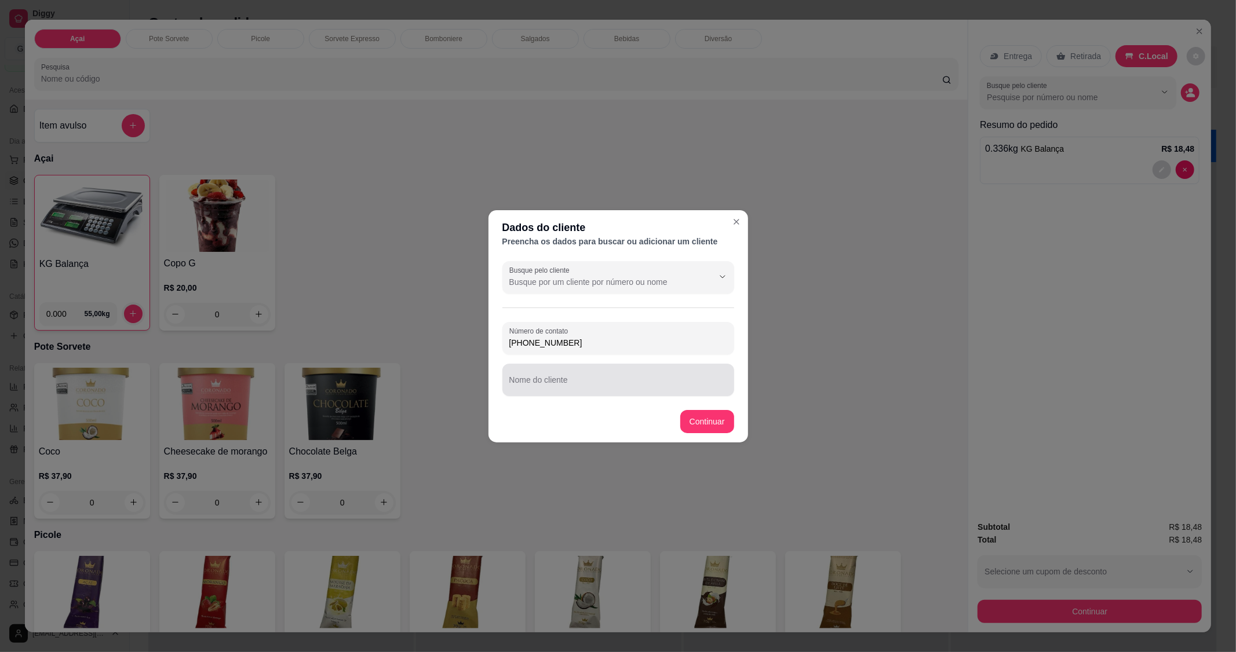
type input "[PHONE_NUMBER]"
click at [595, 385] on input "Nome do cliente" at bounding box center [618, 385] width 218 height 12
type input "[PERSON_NAME]"
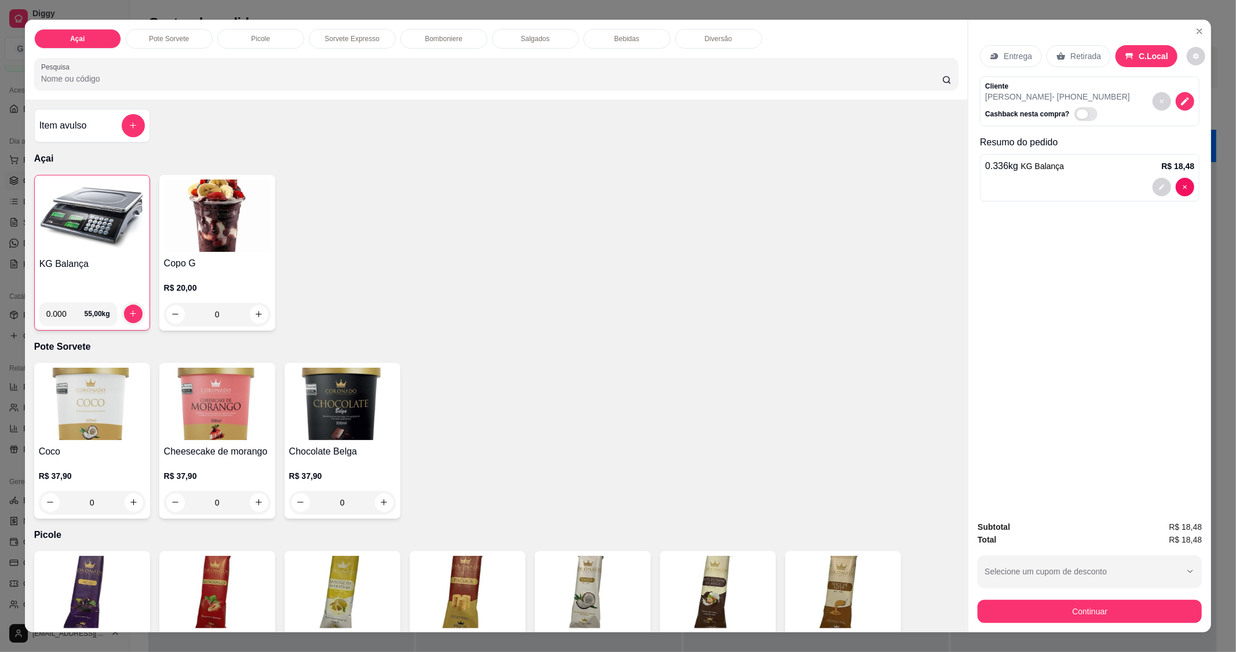
click at [1077, 119] on span "Automatic updates" at bounding box center [1083, 114] width 12 height 9
click at [1074, 123] on input "Automatic updates" at bounding box center [1078, 120] width 8 height 8
checkbox input "true"
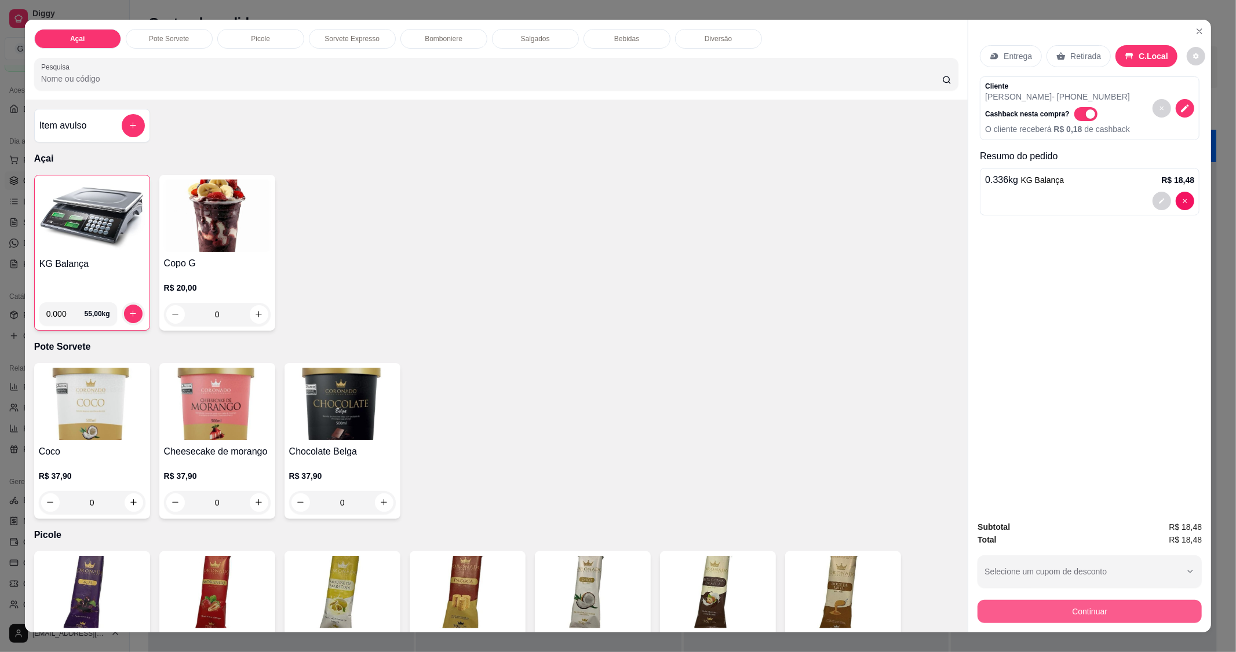
click at [1089, 615] on button "Continuar" at bounding box center [1090, 611] width 224 height 23
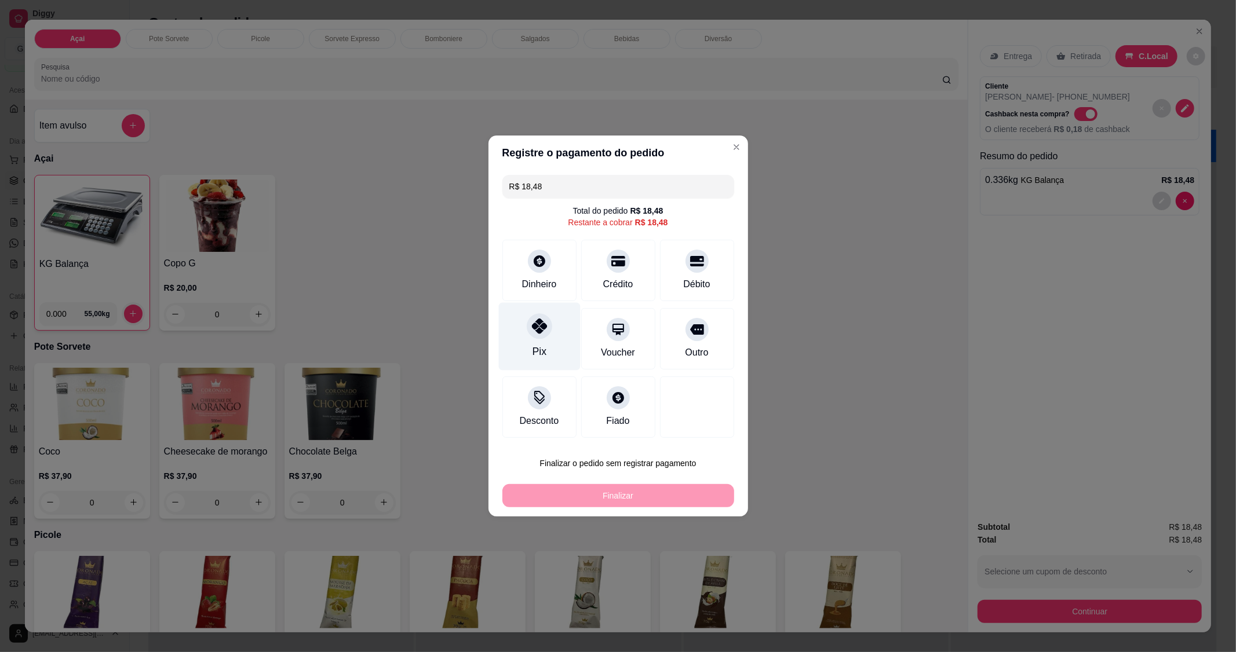
click at [535, 331] on icon at bounding box center [538, 326] width 15 height 15
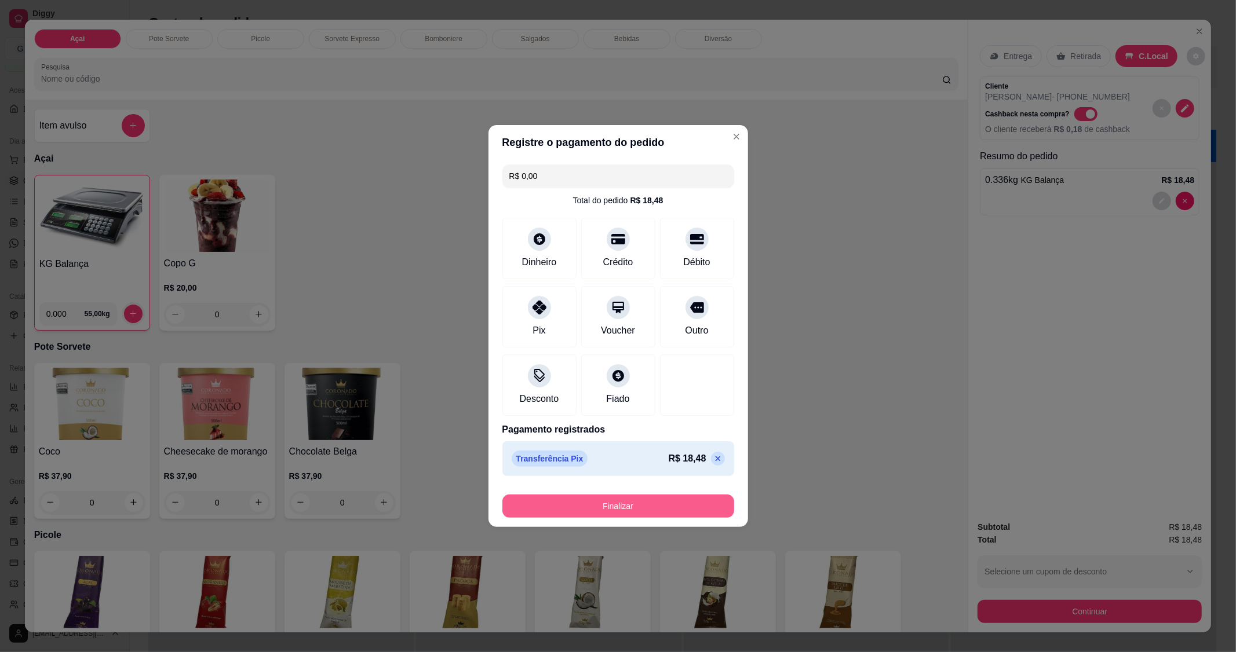
click at [640, 515] on button "Finalizar" at bounding box center [618, 506] width 232 height 23
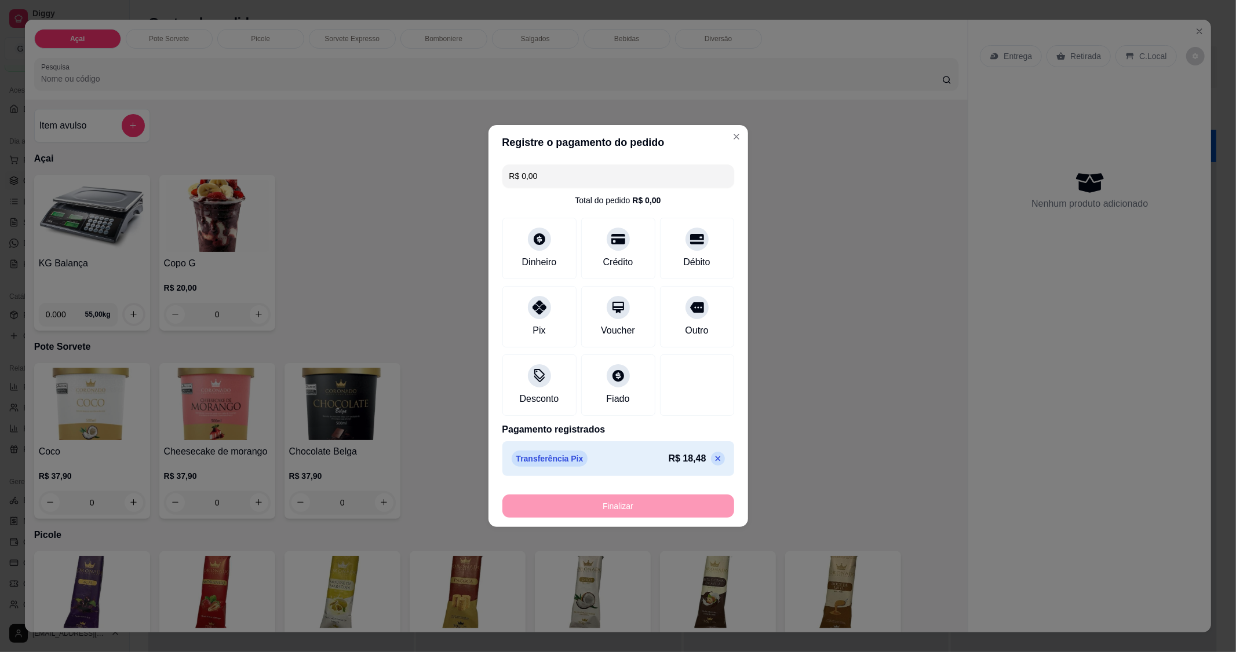
type input "-R$ 18,48"
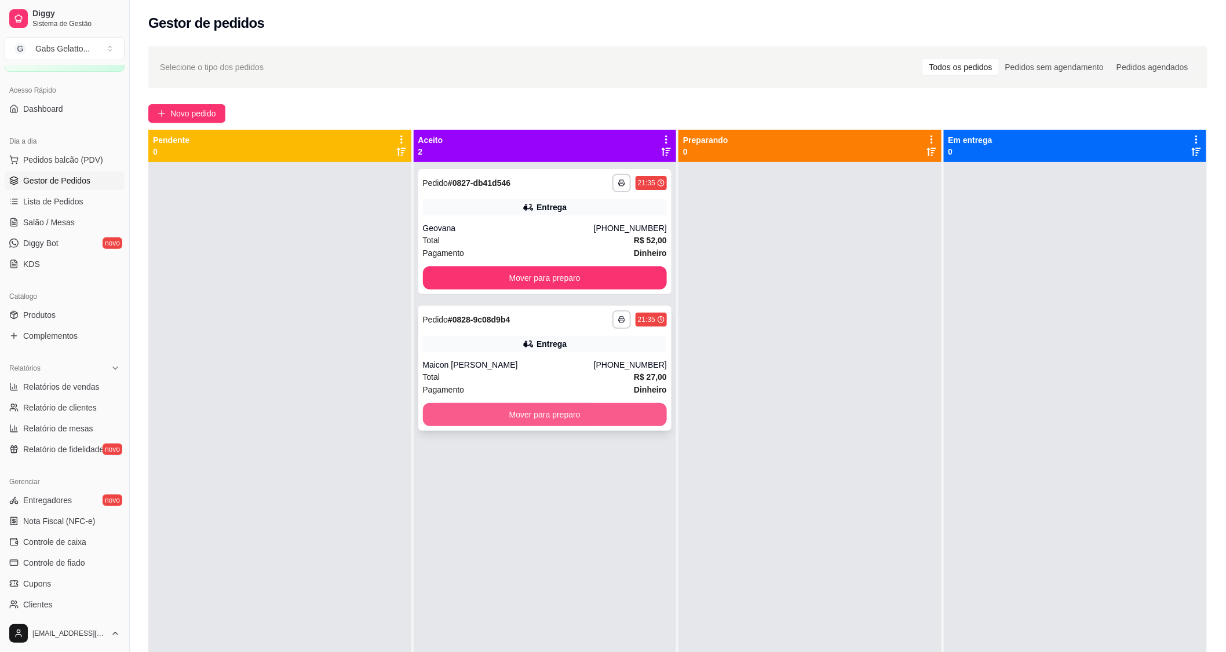
click at [532, 421] on button "Mover para preparo" at bounding box center [545, 414] width 245 height 23
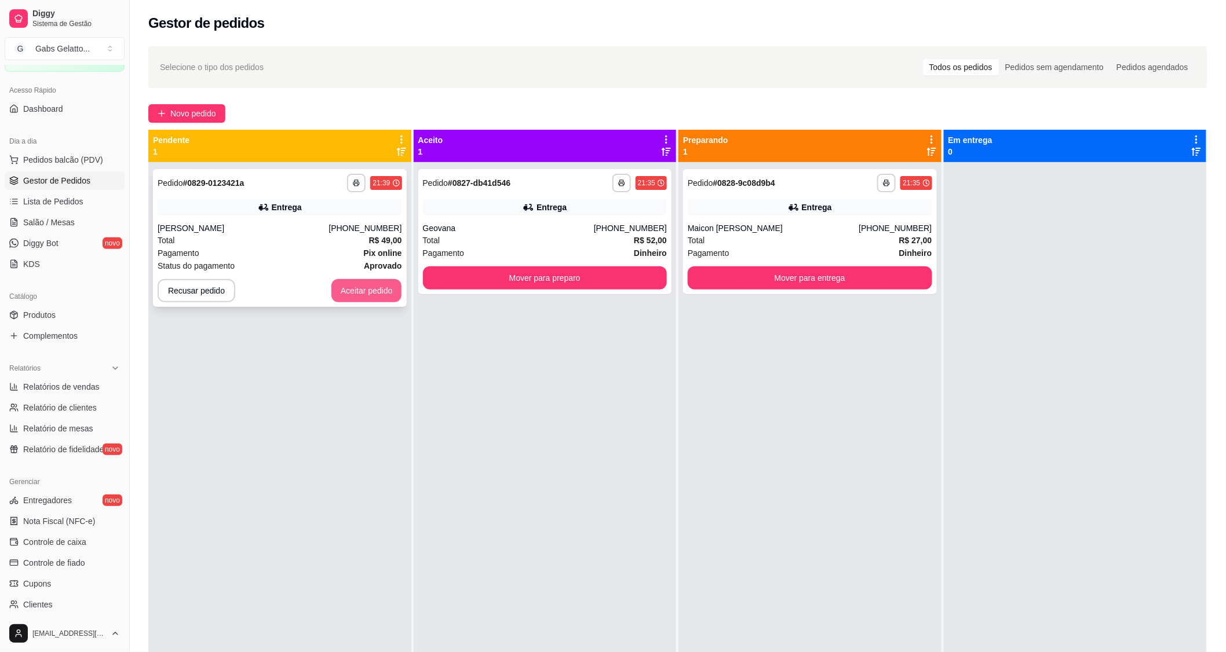
click at [347, 294] on button "Aceitar pedido" at bounding box center [366, 290] width 71 height 23
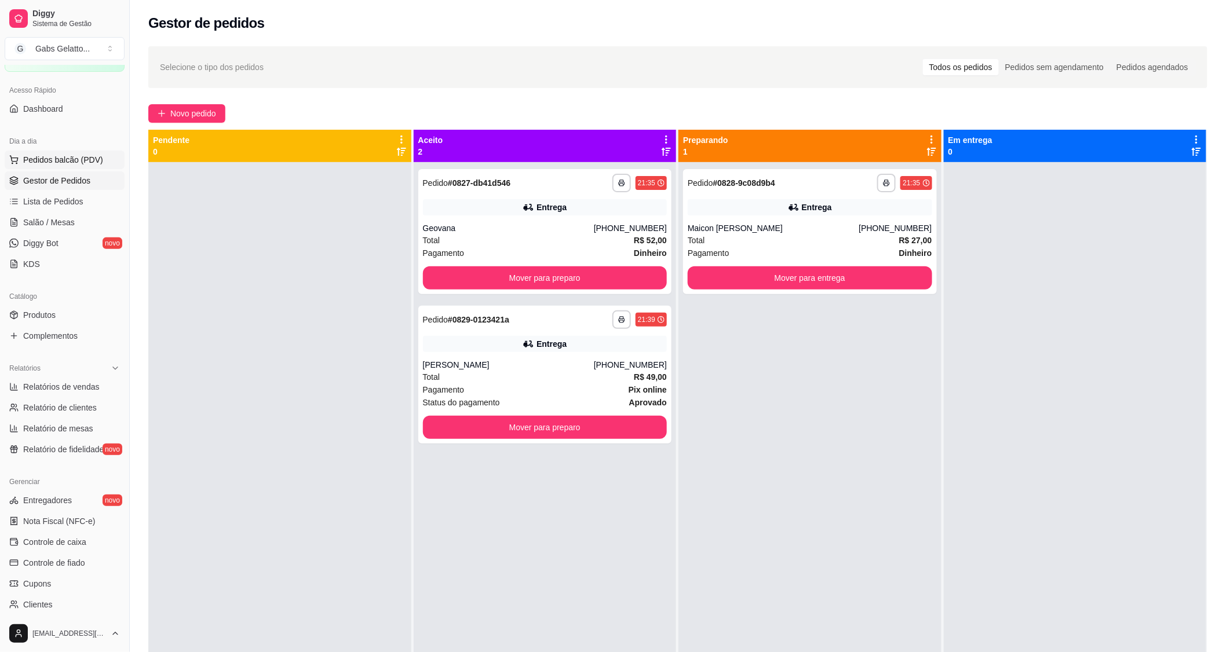
click at [100, 158] on button "Pedidos balcão (PDV)" at bounding box center [65, 160] width 120 height 19
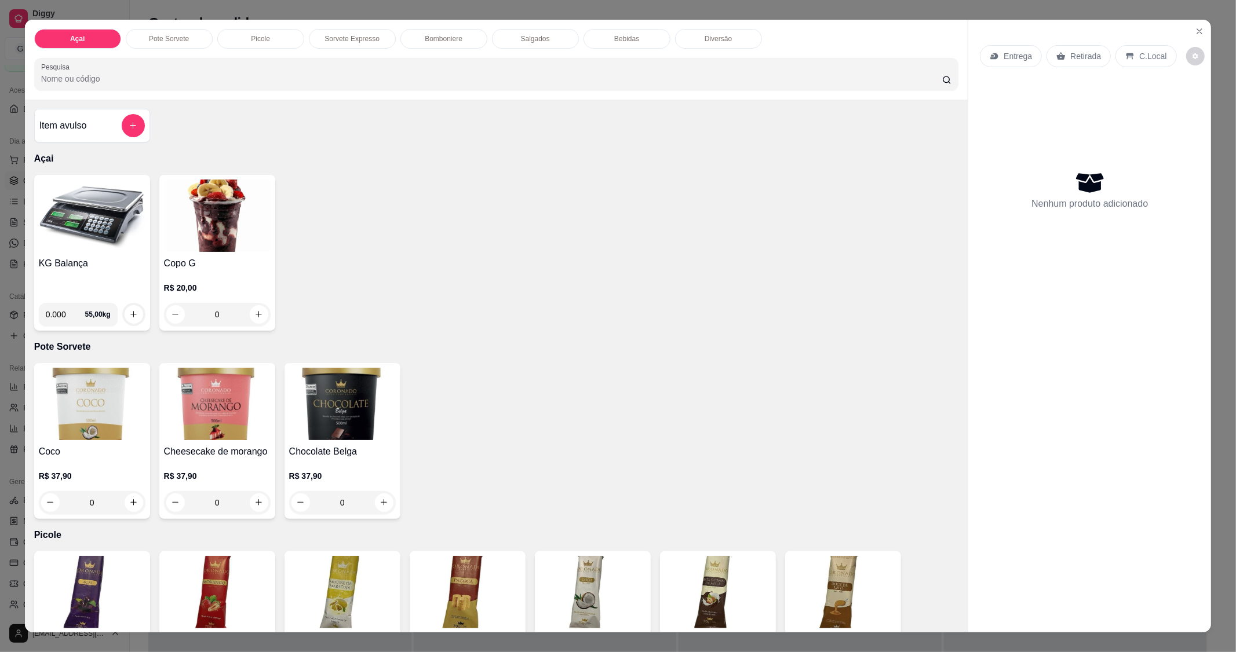
click at [1144, 59] on p "C.Local" at bounding box center [1152, 56] width 27 height 12
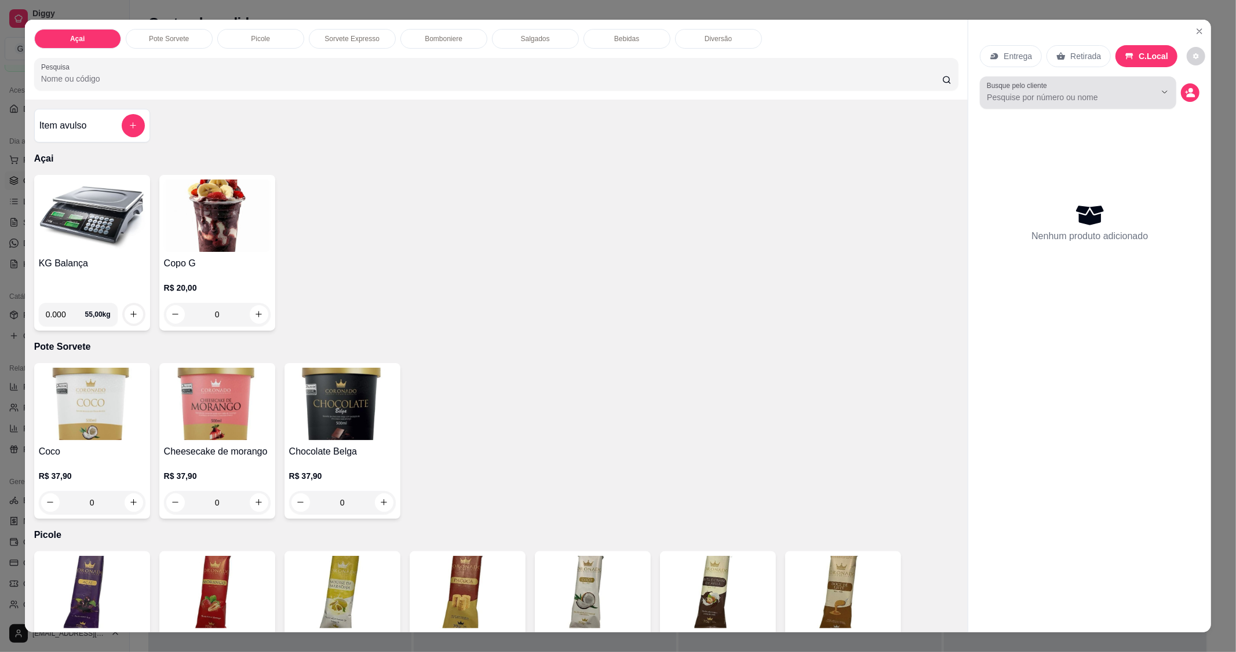
click at [1079, 105] on div "Busque pelo cliente" at bounding box center [1078, 92] width 196 height 32
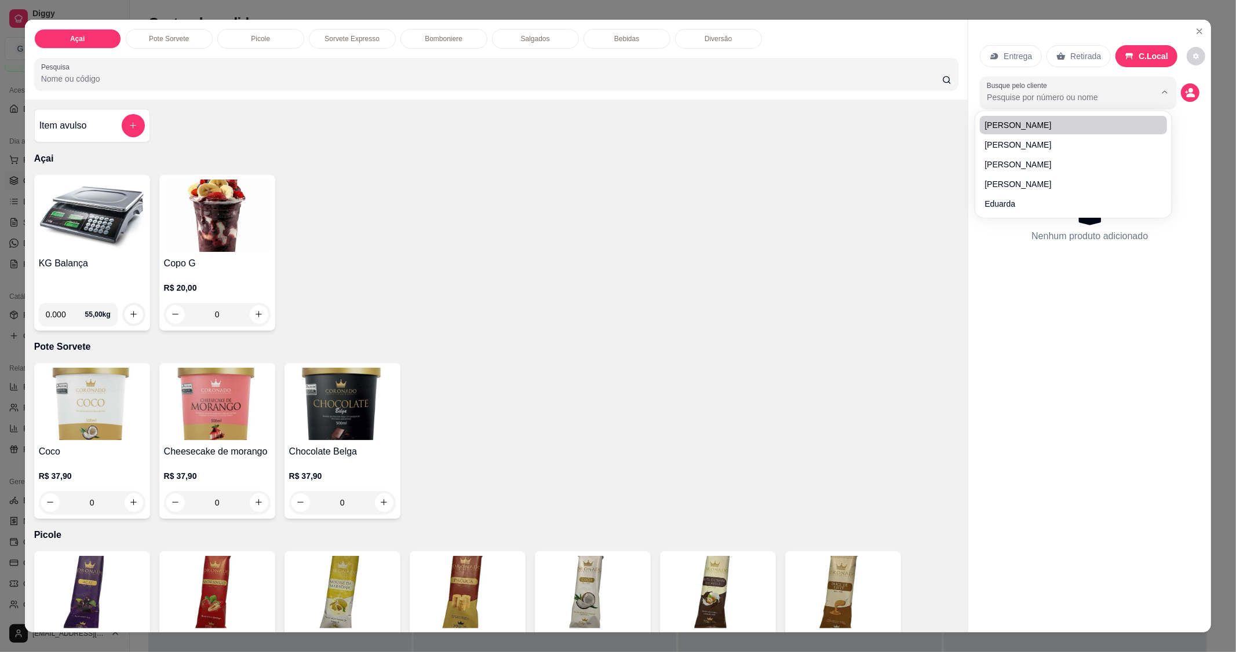
click at [1014, 61] on p "Entrega" at bounding box center [1018, 56] width 28 height 12
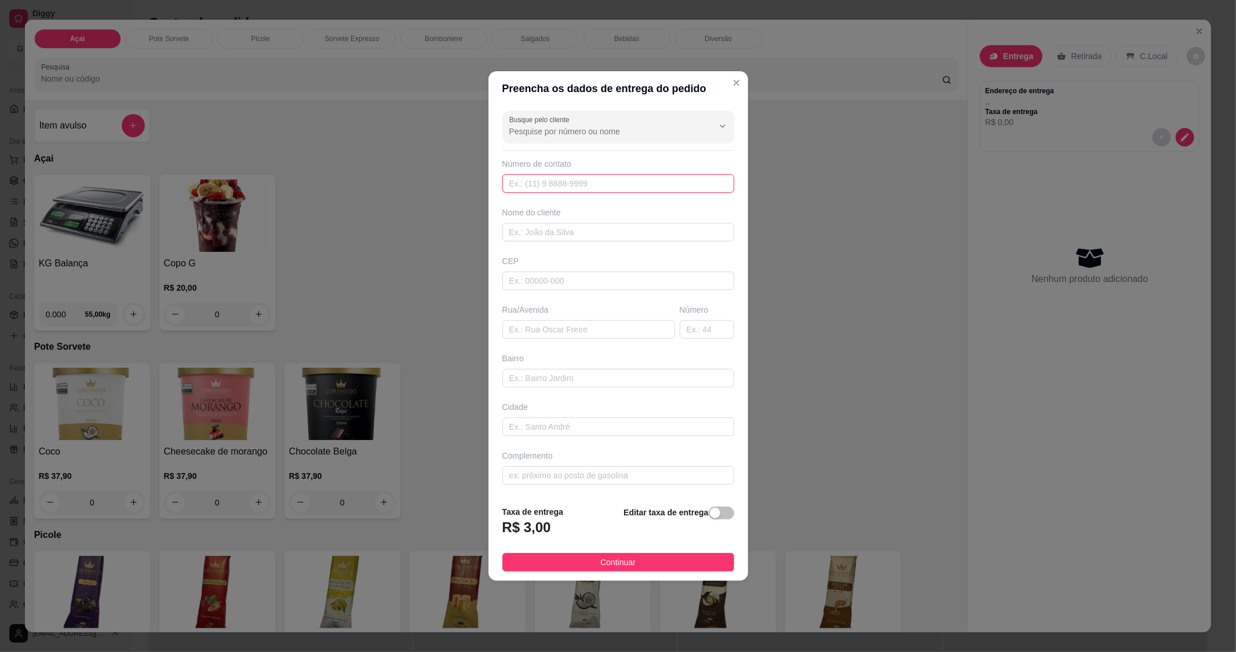
click at [622, 191] on input "text" at bounding box center [618, 183] width 232 height 19
click at [647, 131] on input "Busque pelo cliente" at bounding box center [601, 132] width 185 height 12
click at [591, 216] on span "[PERSON_NAME]" at bounding box center [608, 219] width 192 height 12
type input "[PERSON_NAME]"
type input "75999428089"
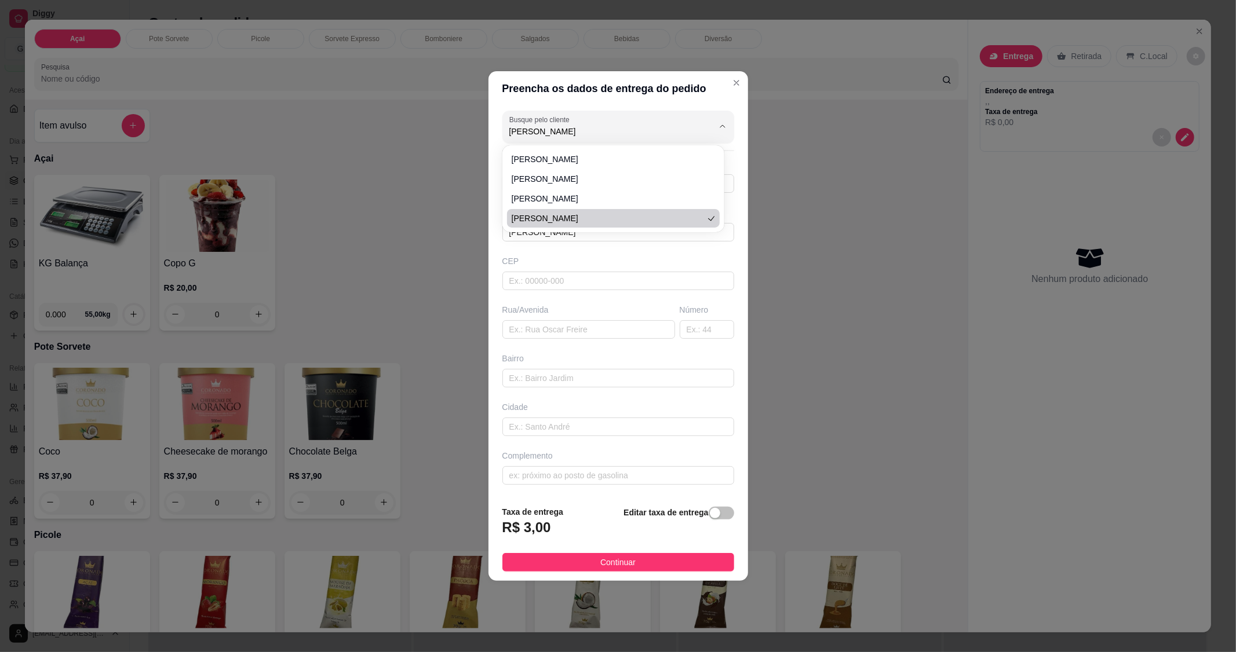
type input "[PERSON_NAME]"
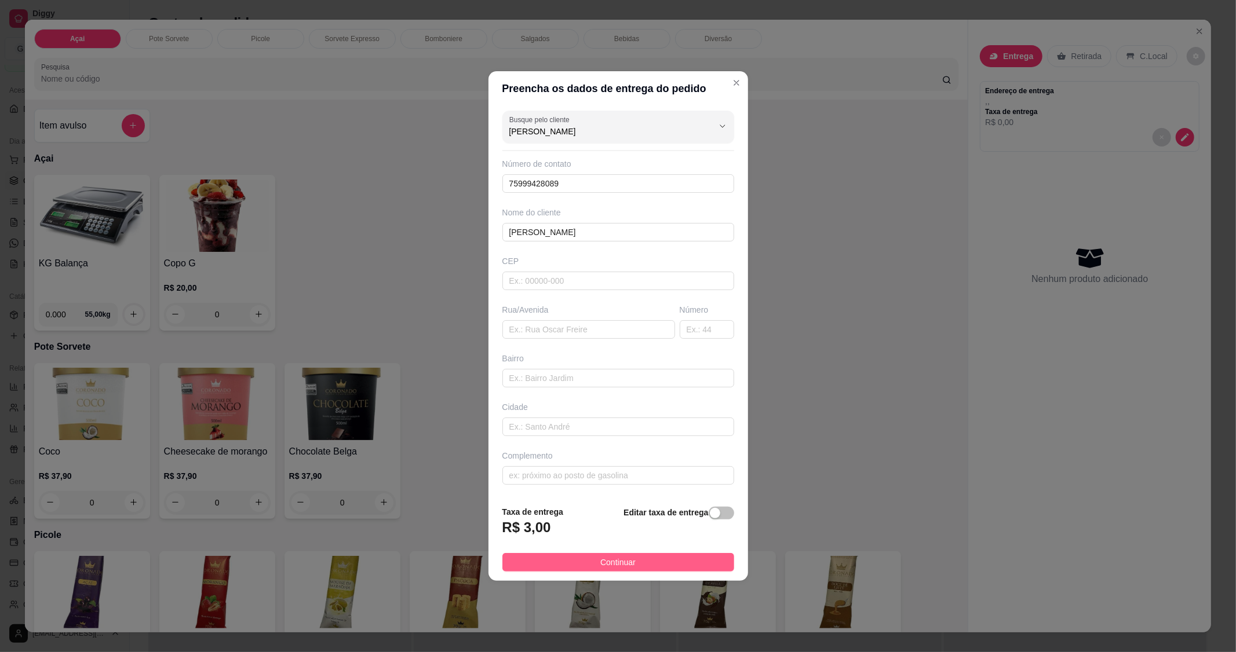
click at [642, 564] on button "Continuar" at bounding box center [618, 562] width 232 height 19
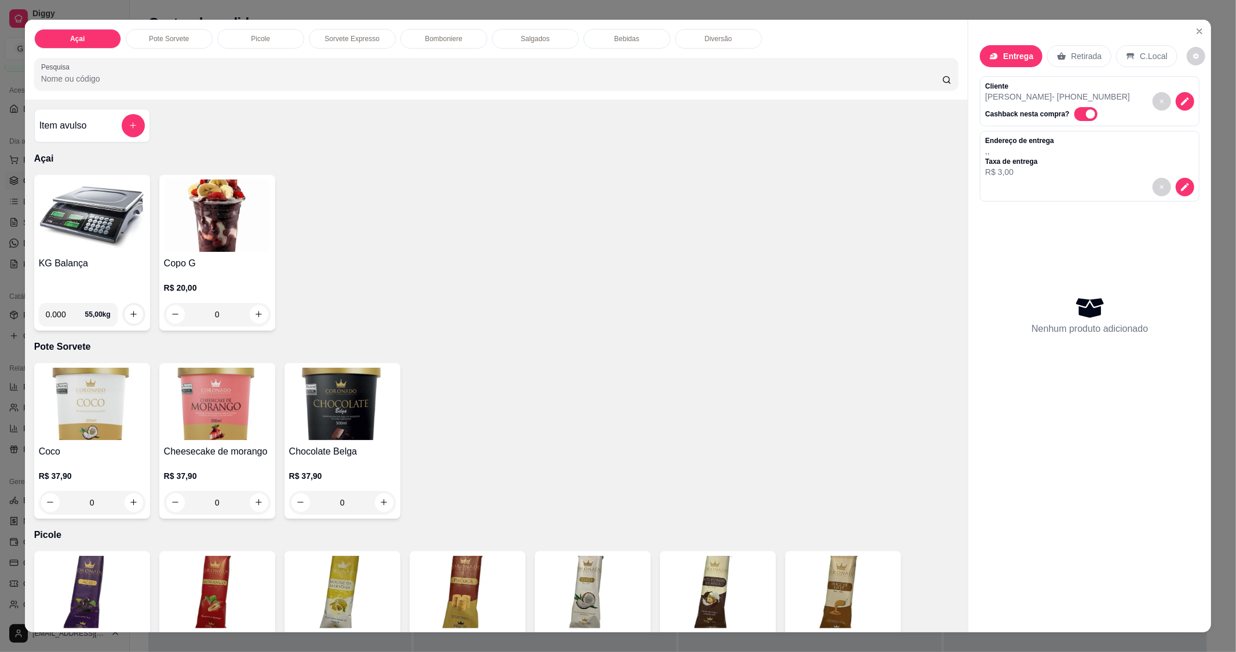
click at [68, 214] on img at bounding box center [92, 216] width 107 height 72
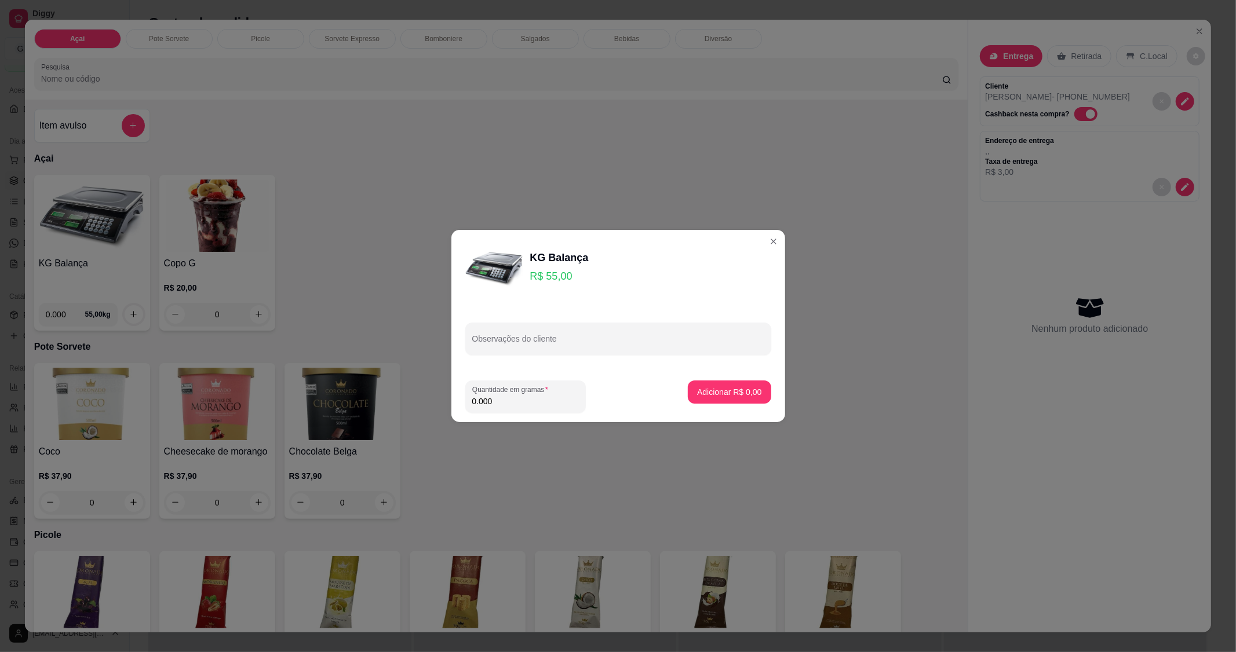
click at [532, 414] on footer "Quantidade em gramas 0.000 Adicionar R$ 0,00" at bounding box center [618, 396] width 334 height 51
click at [541, 403] on input "0.000" at bounding box center [525, 402] width 107 height 12
type input "0.478"
click at [727, 396] on p "Adicionar R$ 26,29" at bounding box center [727, 391] width 67 height 11
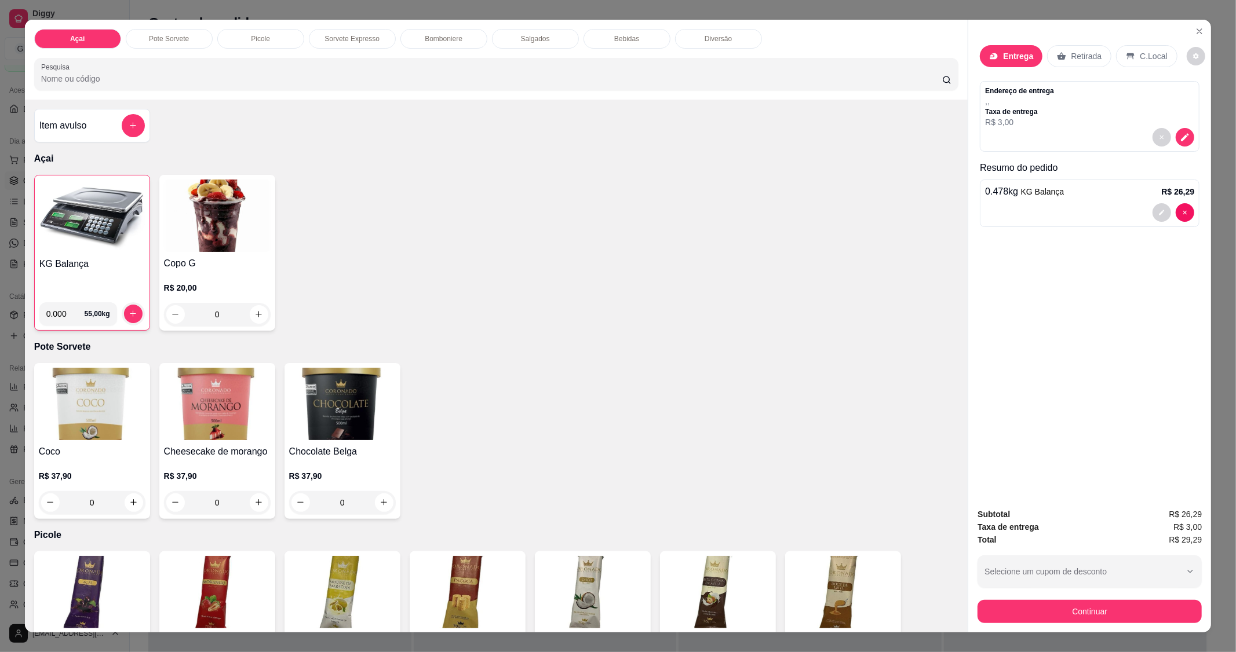
click at [1136, 66] on div "C.Local" at bounding box center [1146, 56] width 61 height 22
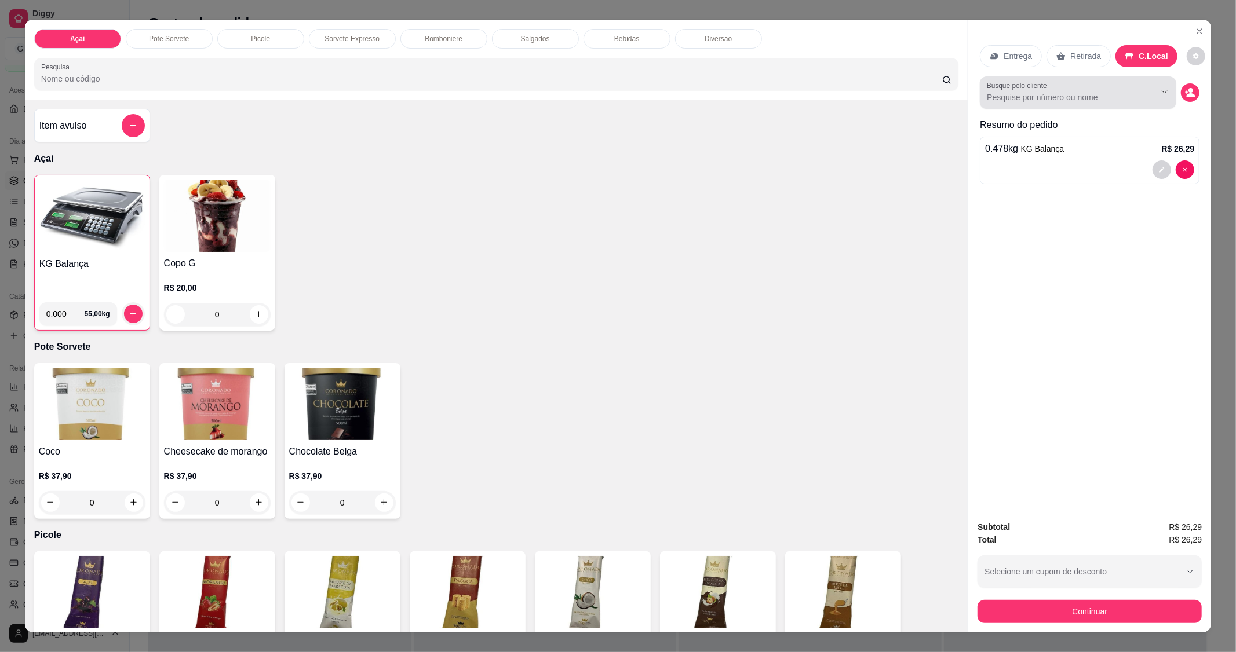
click at [1027, 104] on div "Busque pelo cliente" at bounding box center [1078, 92] width 196 height 32
type input "K"
click at [1057, 116] on div "No results found." at bounding box center [1073, 125] width 187 height 19
click at [1065, 101] on input "Joãp" at bounding box center [1062, 98] width 150 height 12
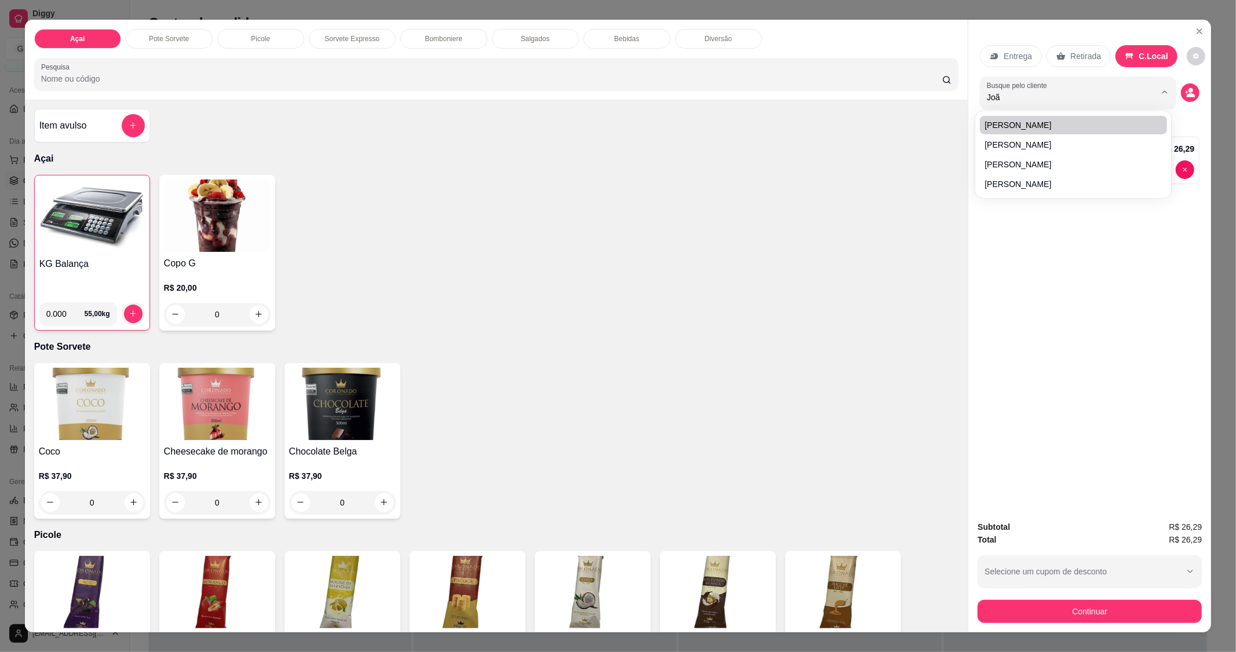
type input "[PERSON_NAME]"
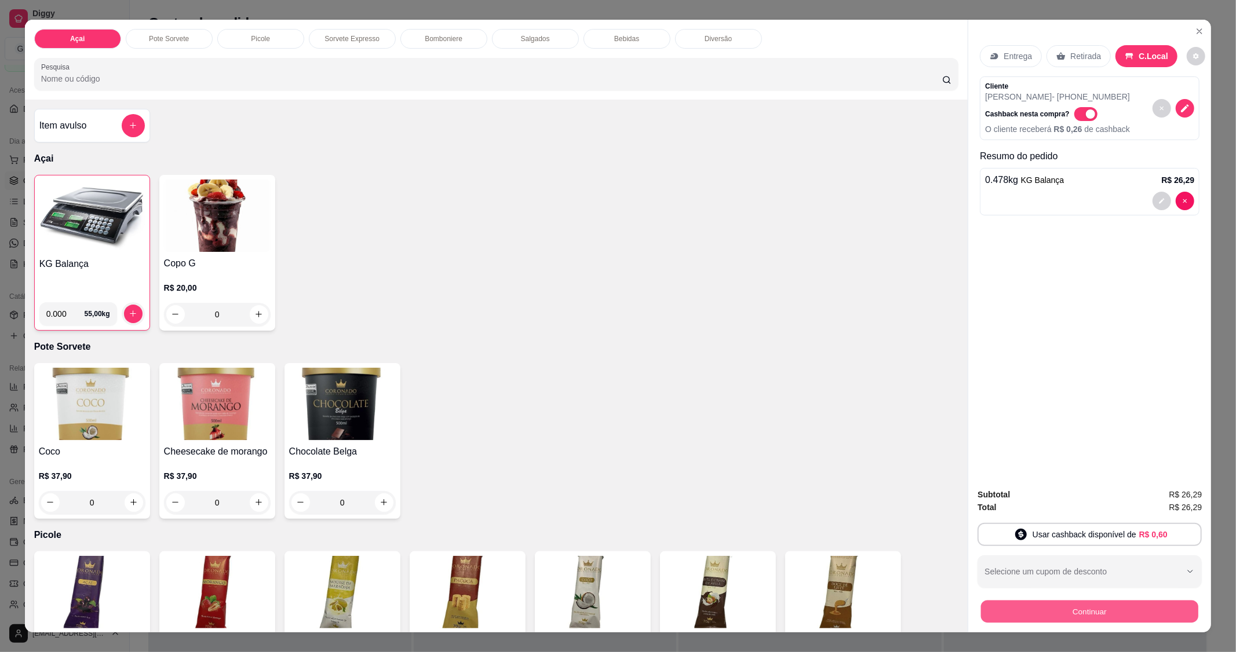
click at [1077, 609] on button "Continuar" at bounding box center [1089, 612] width 217 height 23
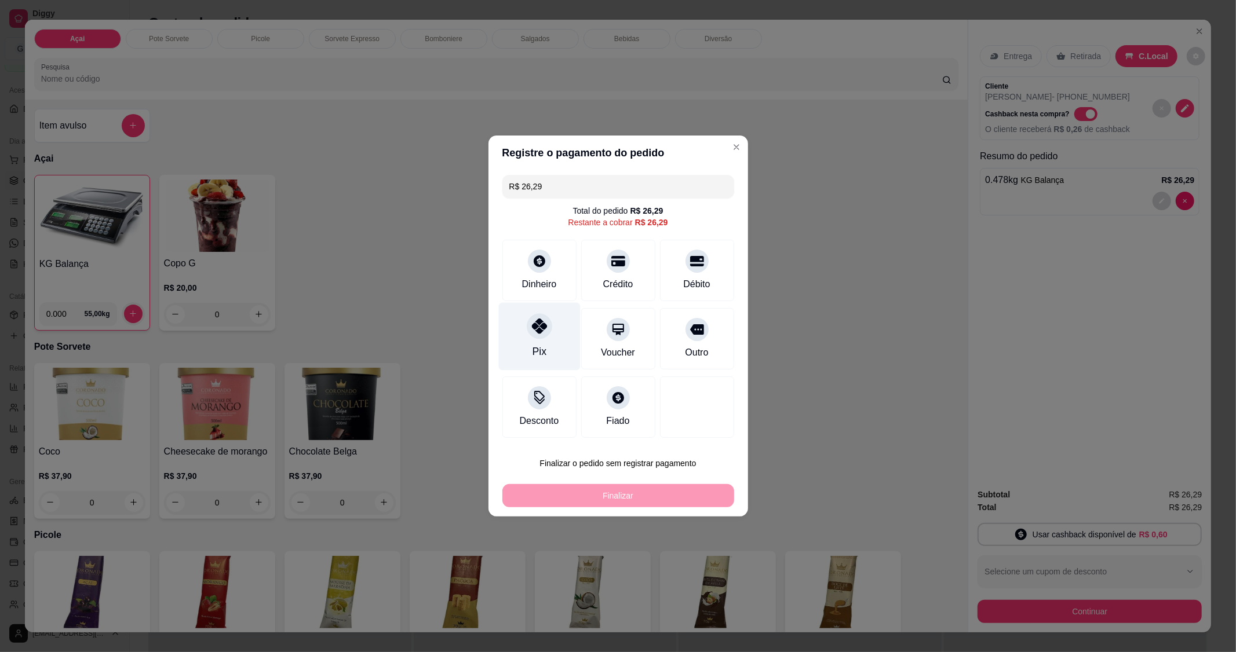
click at [541, 334] on icon at bounding box center [538, 326] width 15 height 15
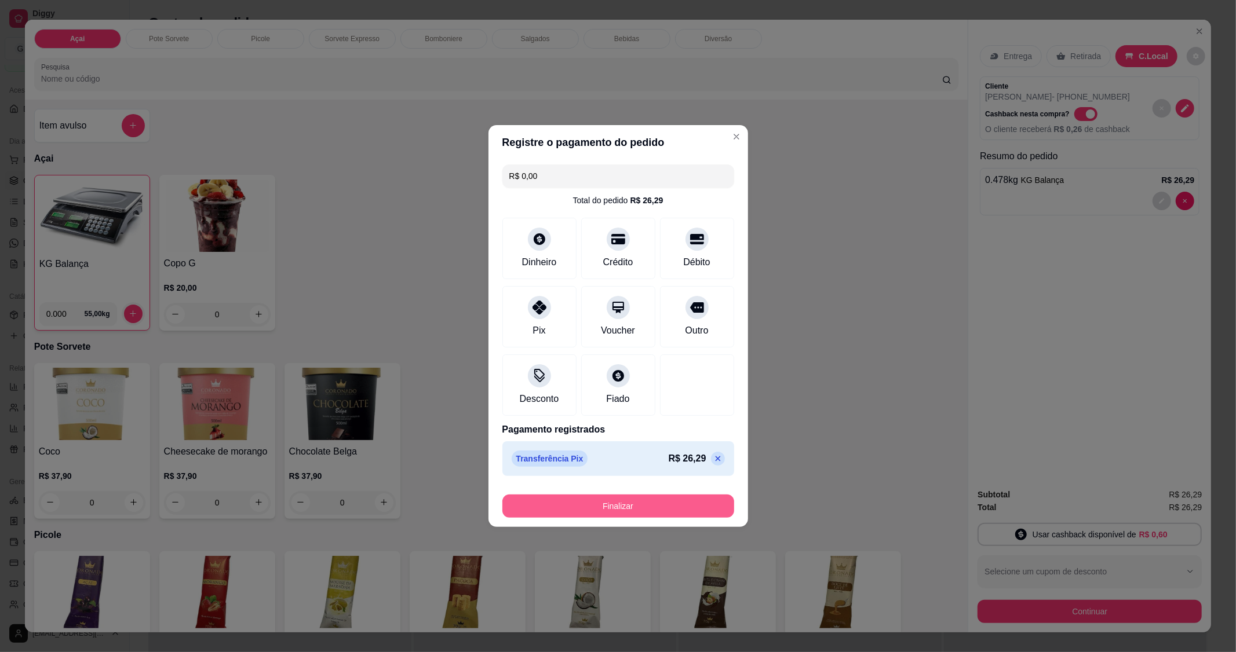
click at [645, 497] on button "Finalizar" at bounding box center [618, 506] width 232 height 23
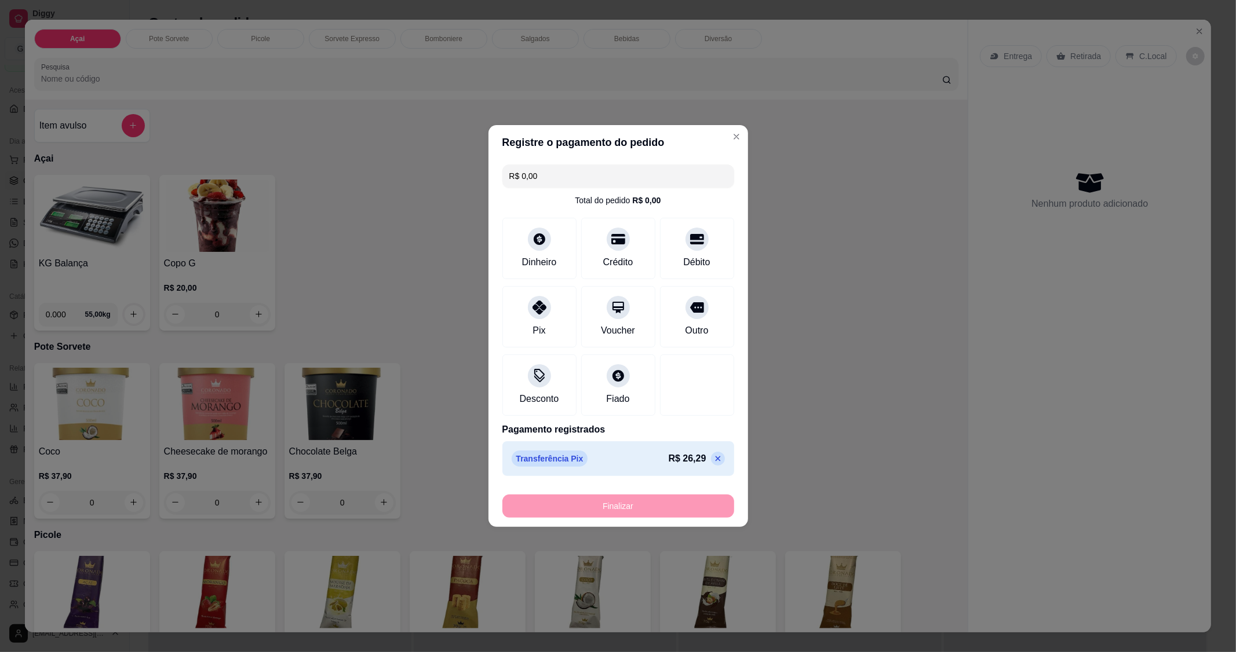
type input "-R$ 26,29"
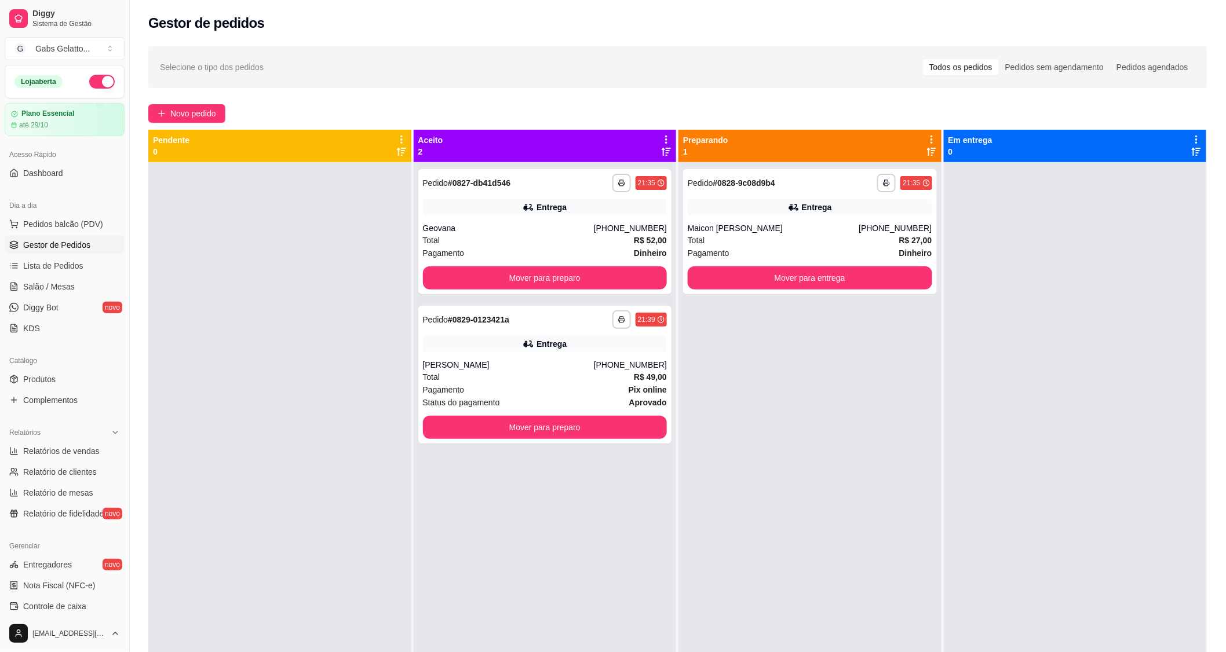
click at [89, 79] on button "button" at bounding box center [101, 82] width 25 height 14
click at [530, 427] on button "Mover para preparo" at bounding box center [545, 427] width 245 height 23
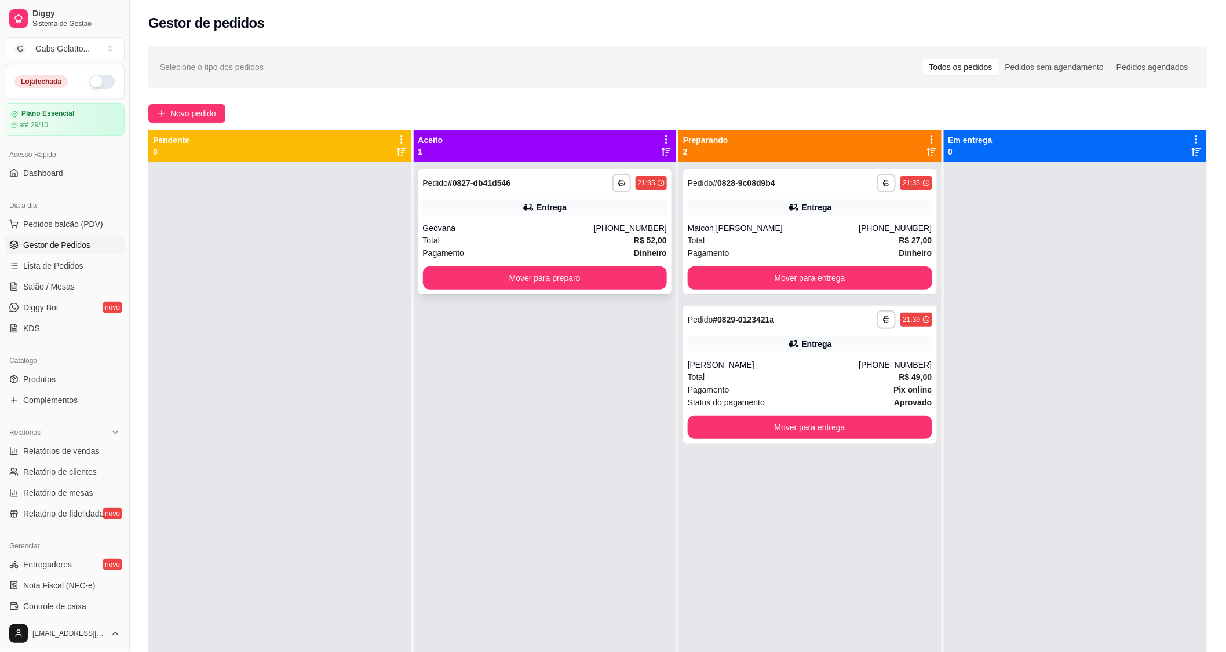
drag, startPoint x: 798, startPoint y: 218, endPoint x: 572, endPoint y: 206, distance: 226.3
click at [574, 206] on div "**********" at bounding box center [677, 456] width 1059 height 652
click at [546, 282] on button "Mover para preparo" at bounding box center [545, 278] width 245 height 23
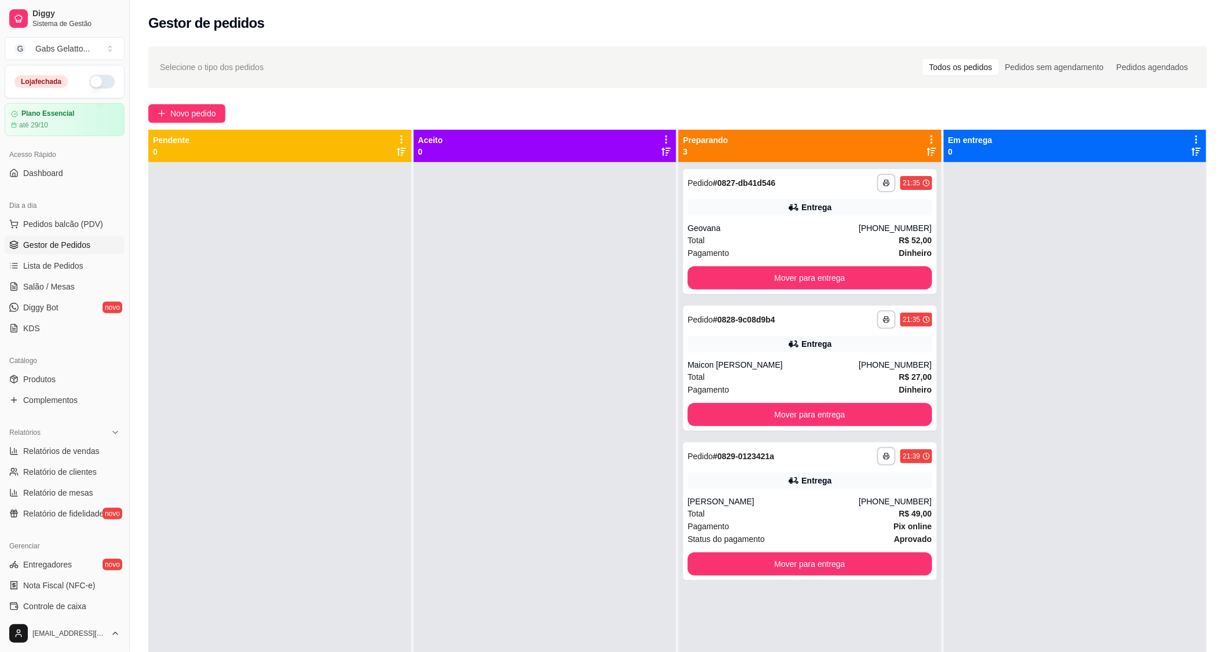
click at [1046, 319] on div at bounding box center [1075, 488] width 263 height 652
click at [757, 352] on div "**********" at bounding box center [810, 368] width 254 height 125
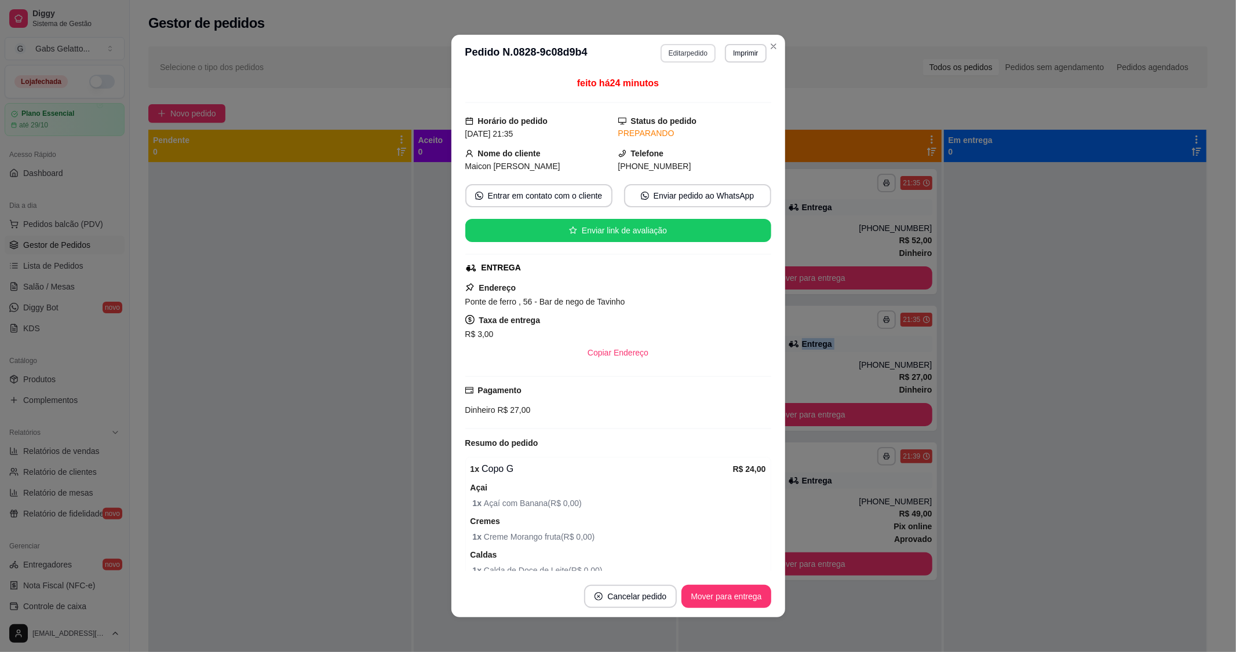
click at [670, 48] on button "Editar pedido" at bounding box center [688, 53] width 55 height 19
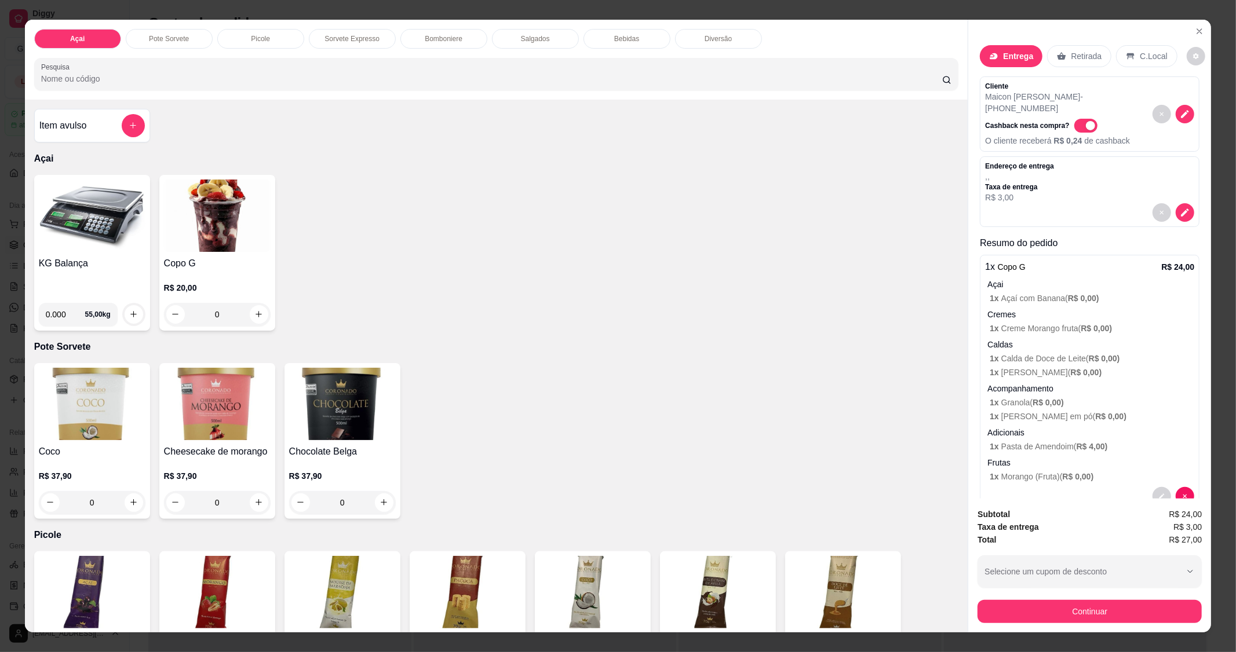
scroll to position [17, 0]
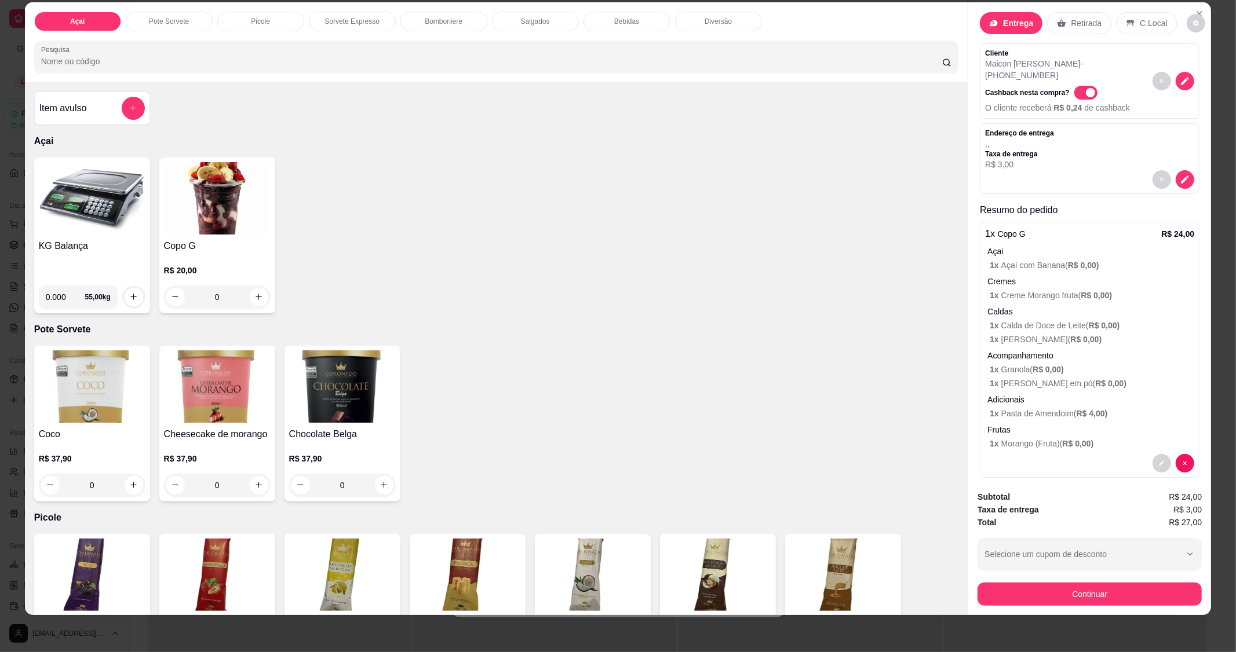
click at [1077, 607] on div "Subtotal R$ 24,00 Taxa de entrega R$ 3,00 Total R$ 27,00 Selecione um cupom de …" at bounding box center [1089, 549] width 243 height 134
click at [1077, 594] on button "Continuar" at bounding box center [1090, 594] width 224 height 23
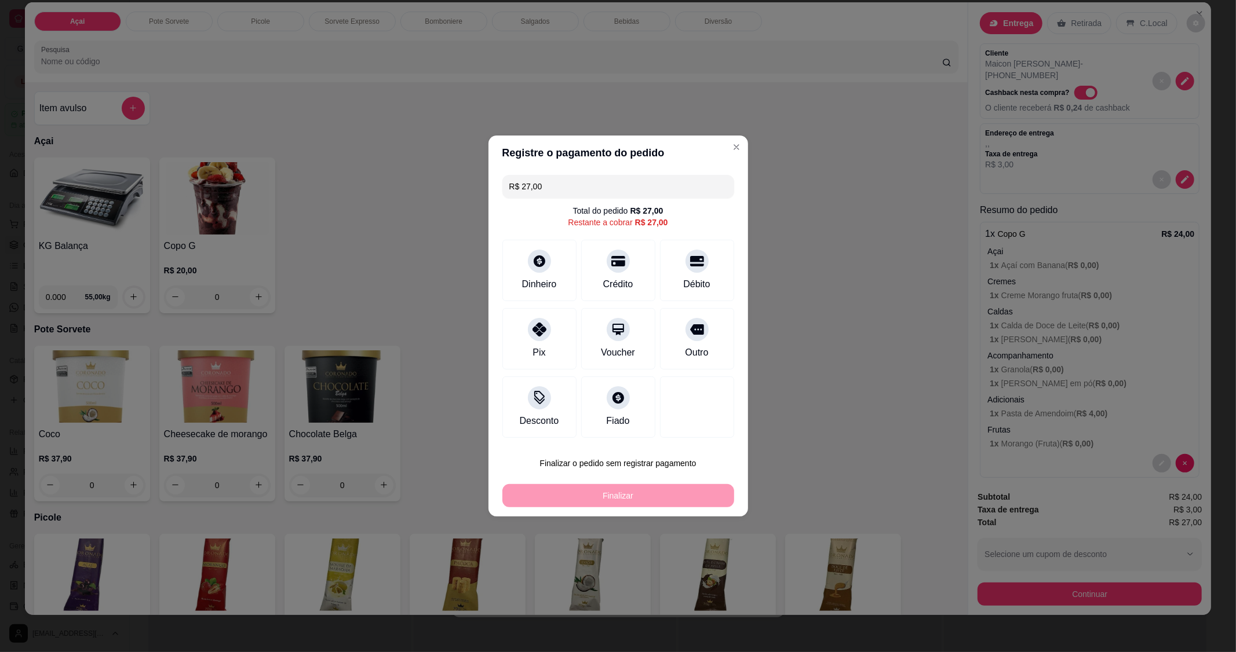
click at [575, 189] on input "R$ 27,00" at bounding box center [618, 186] width 218 height 23
click at [536, 340] on div "Pix" at bounding box center [539, 337] width 82 height 68
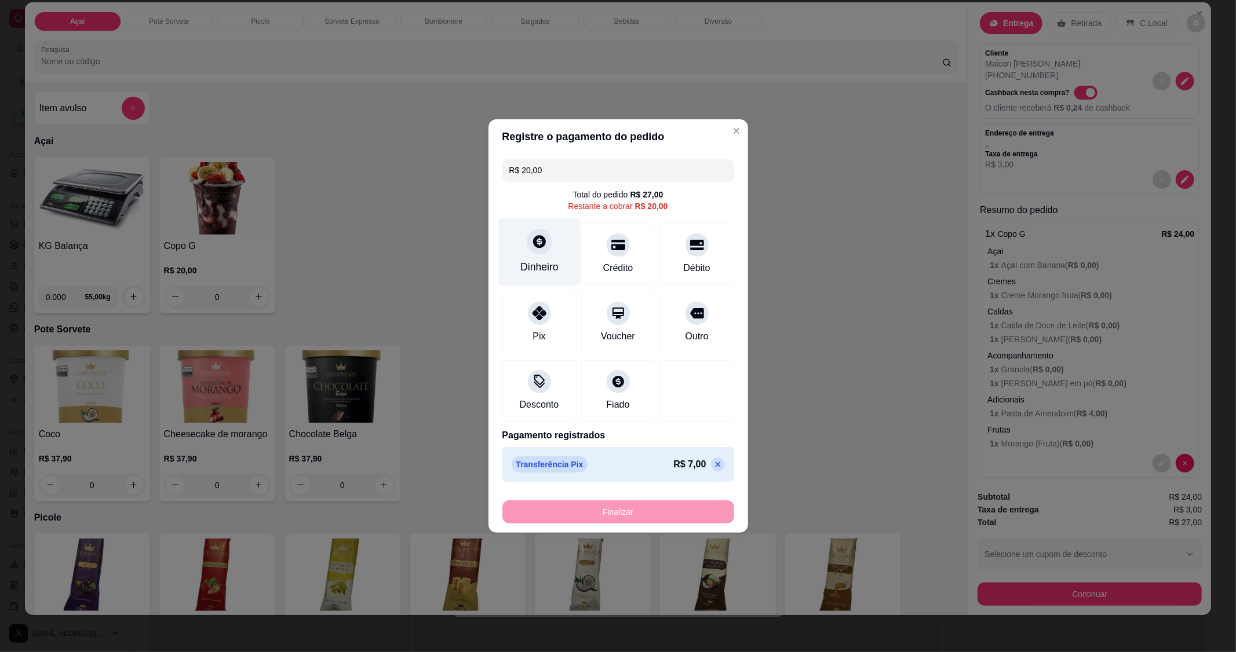
click at [539, 256] on div "Dinheiro" at bounding box center [539, 252] width 82 height 68
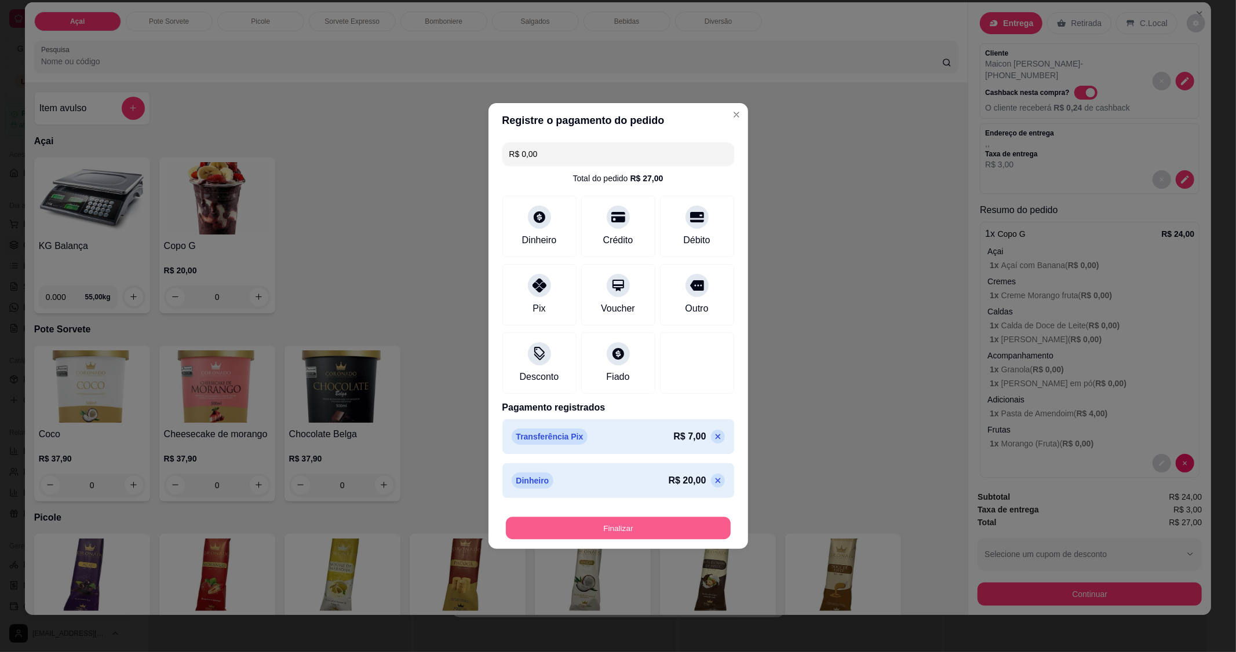
click at [633, 529] on button "Finalizar" at bounding box center [618, 528] width 225 height 23
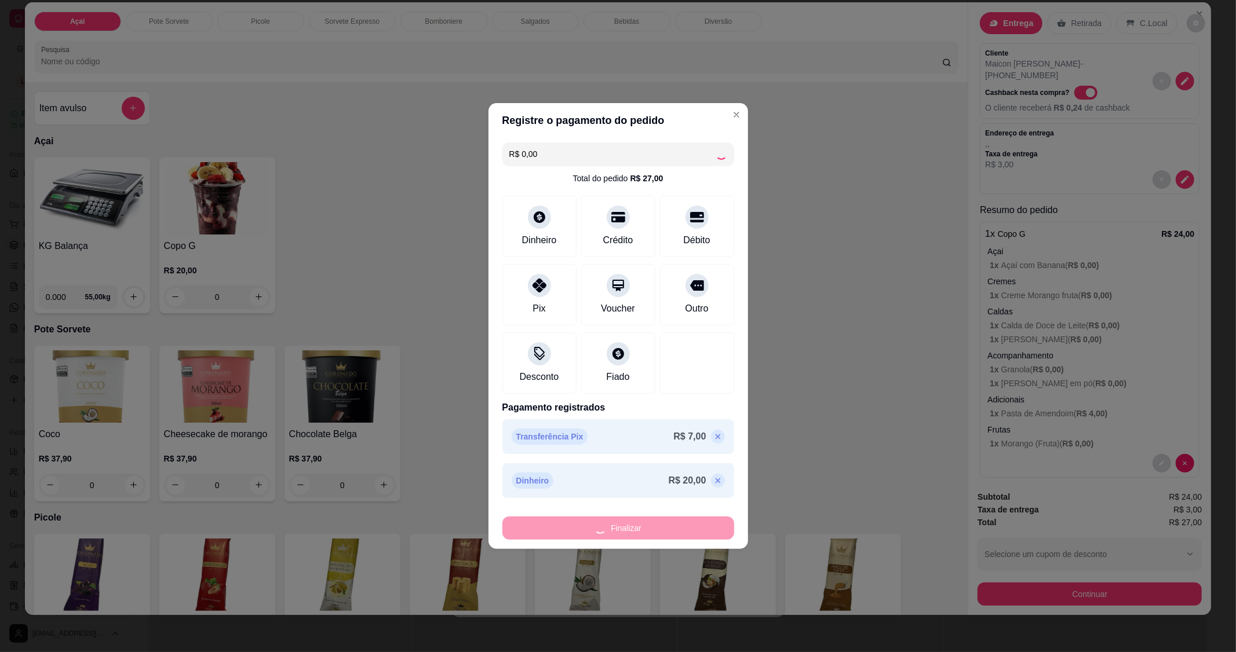
type input "-R$ 27,00"
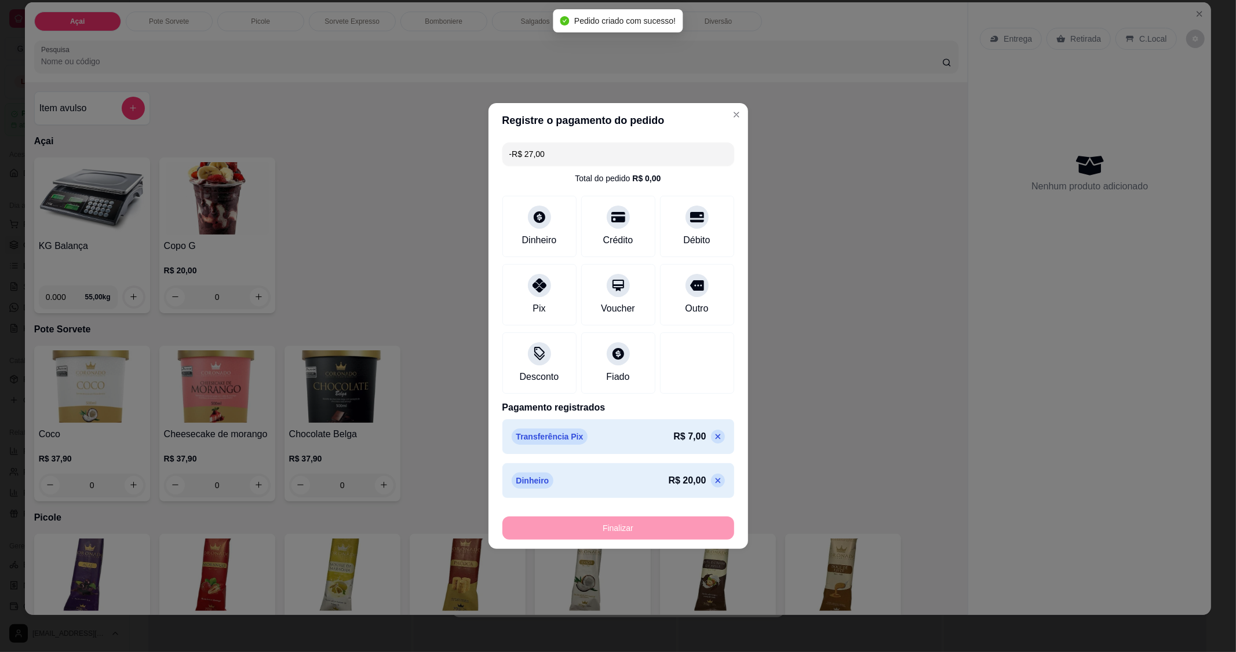
scroll to position [0, 0]
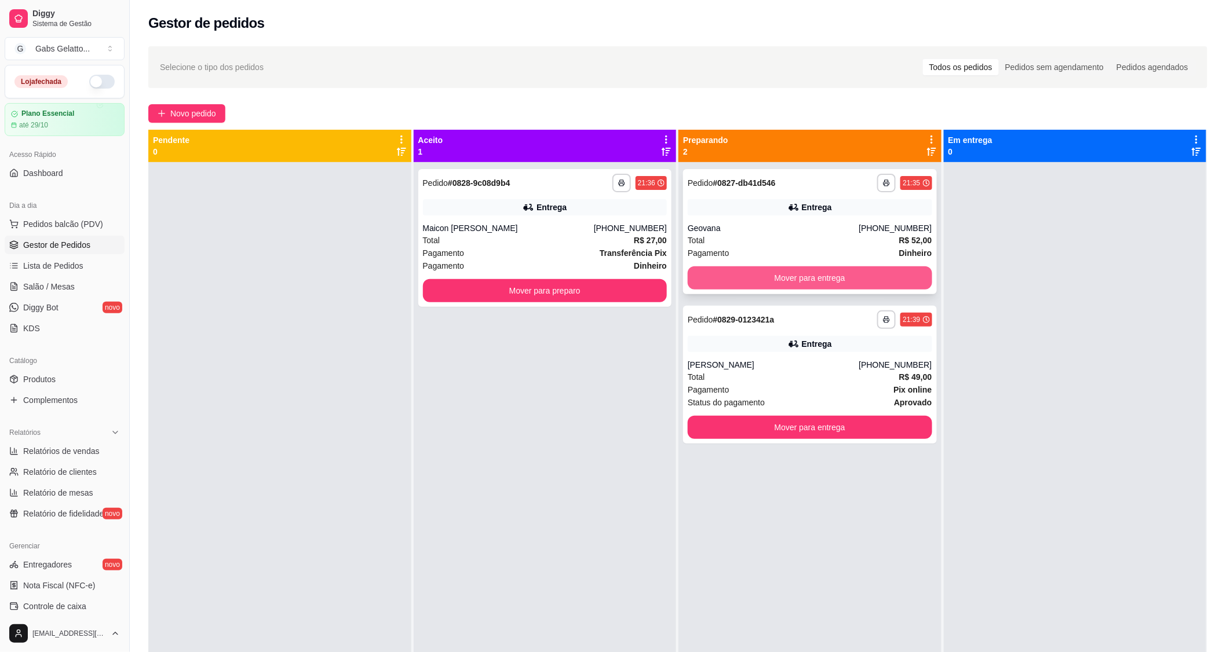
click at [807, 281] on button "Mover para entrega" at bounding box center [810, 278] width 245 height 23
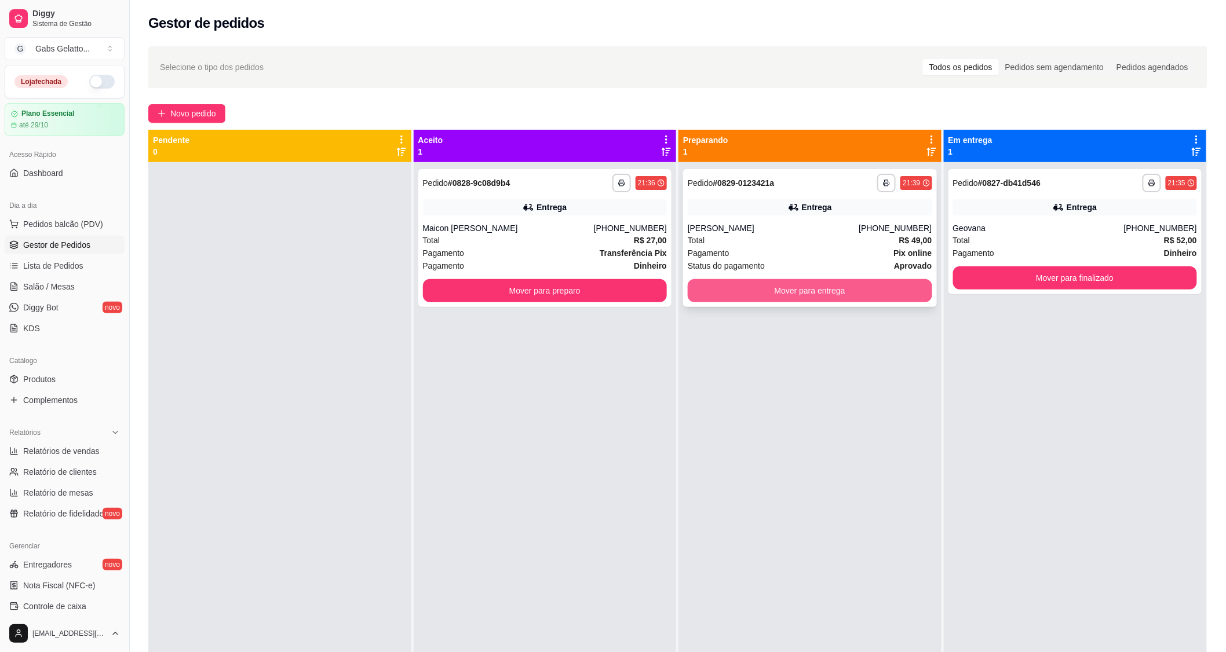
click at [838, 294] on button "Mover para entrega" at bounding box center [810, 290] width 245 height 23
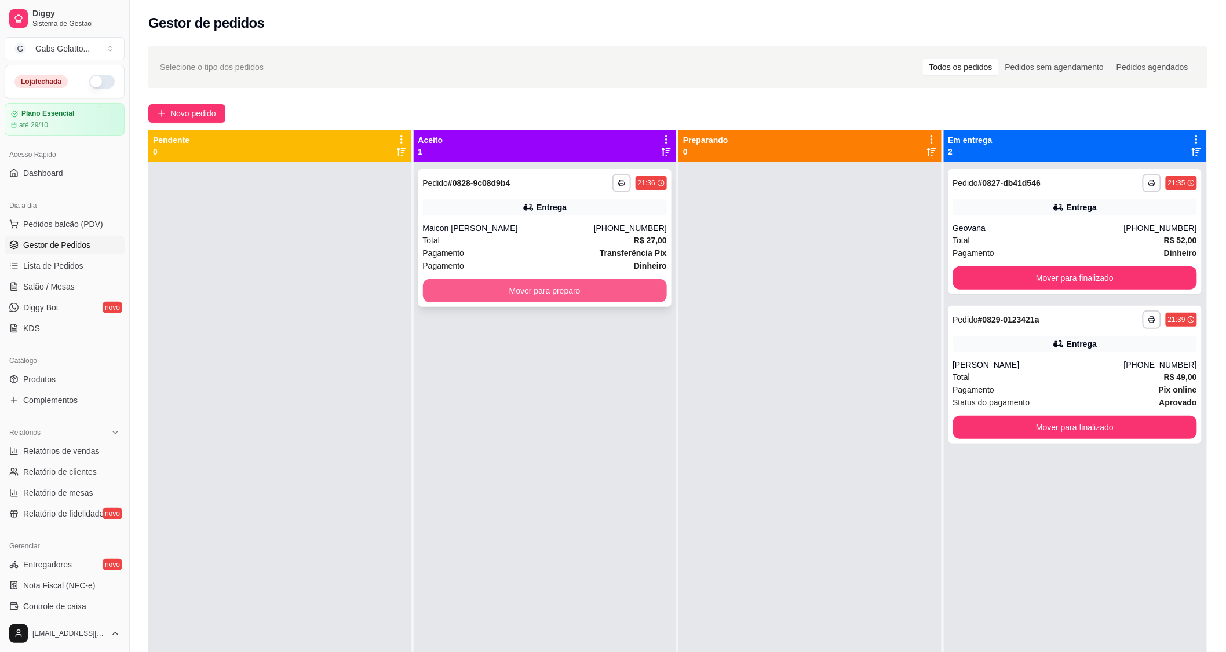
click at [558, 294] on button "Mover para preparo" at bounding box center [545, 290] width 245 height 23
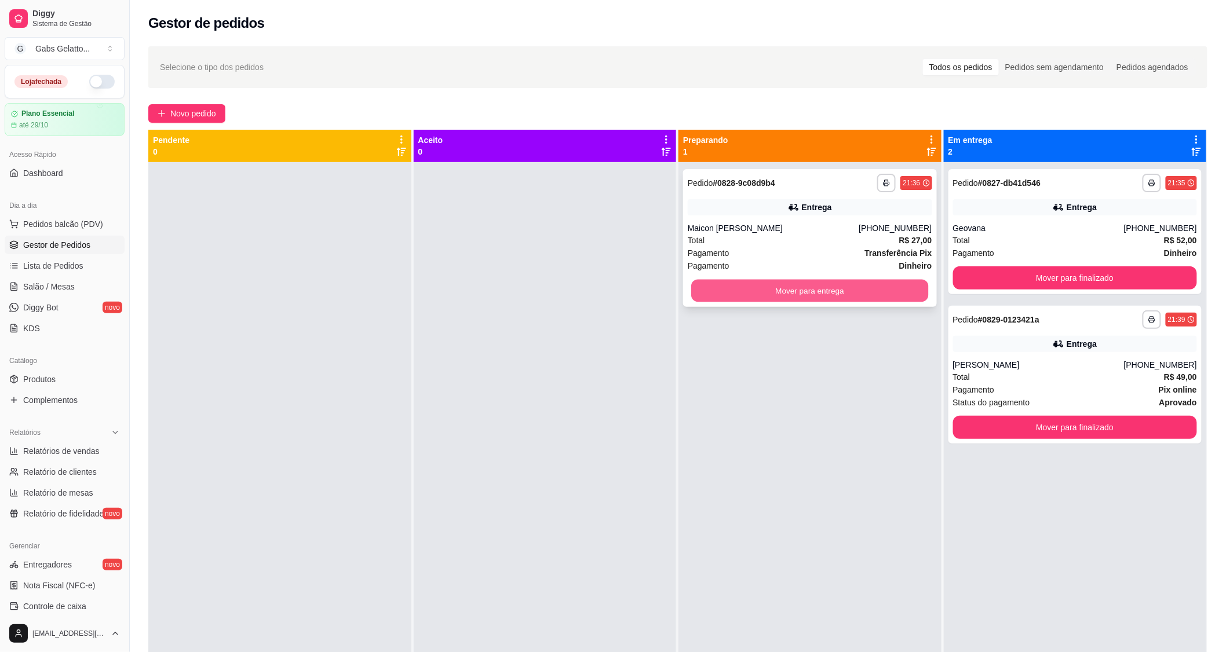
click at [796, 291] on button "Mover para entrega" at bounding box center [809, 291] width 237 height 23
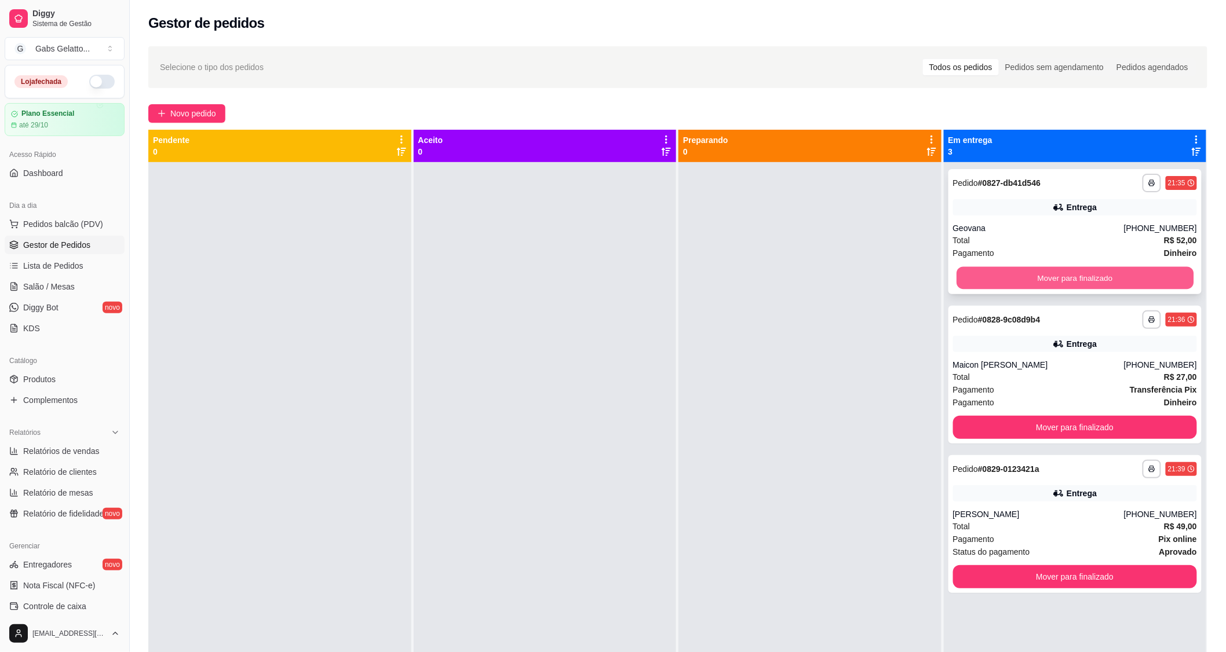
click at [1133, 278] on button "Mover para finalizado" at bounding box center [1075, 278] width 237 height 23
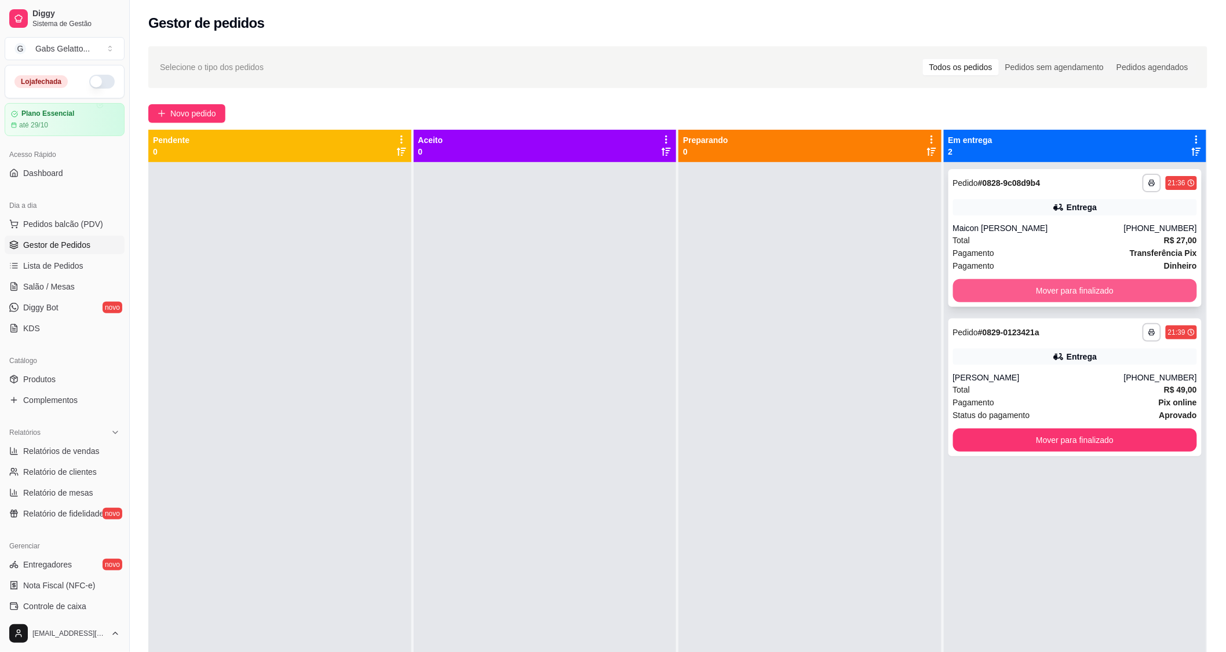
click at [1130, 290] on button "Mover para finalizado" at bounding box center [1075, 290] width 245 height 23
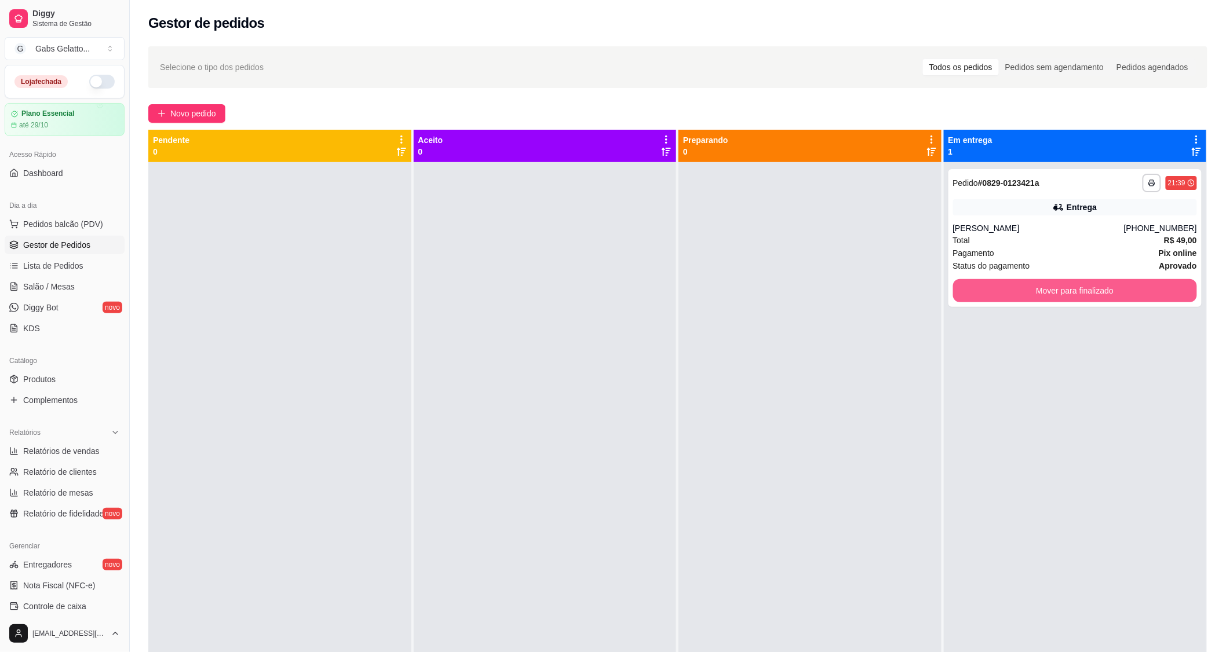
click at [1129, 290] on button "Mover para finalizado" at bounding box center [1075, 290] width 245 height 23
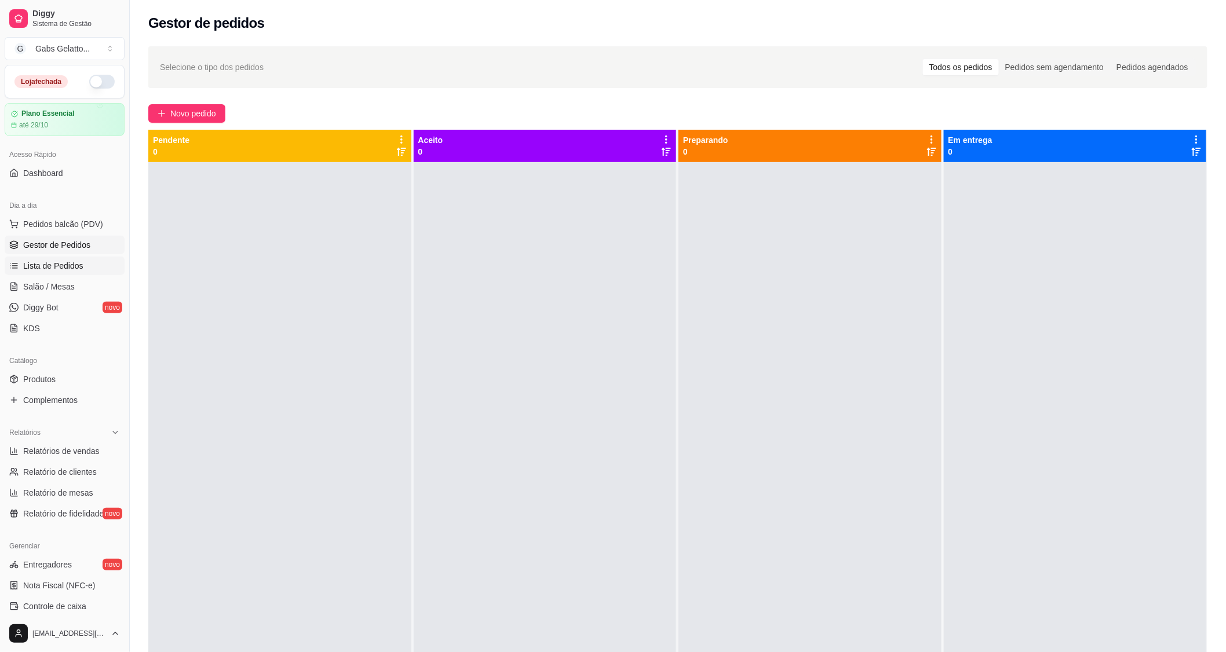
click at [74, 260] on span "Lista de Pedidos" at bounding box center [53, 266] width 60 height 12
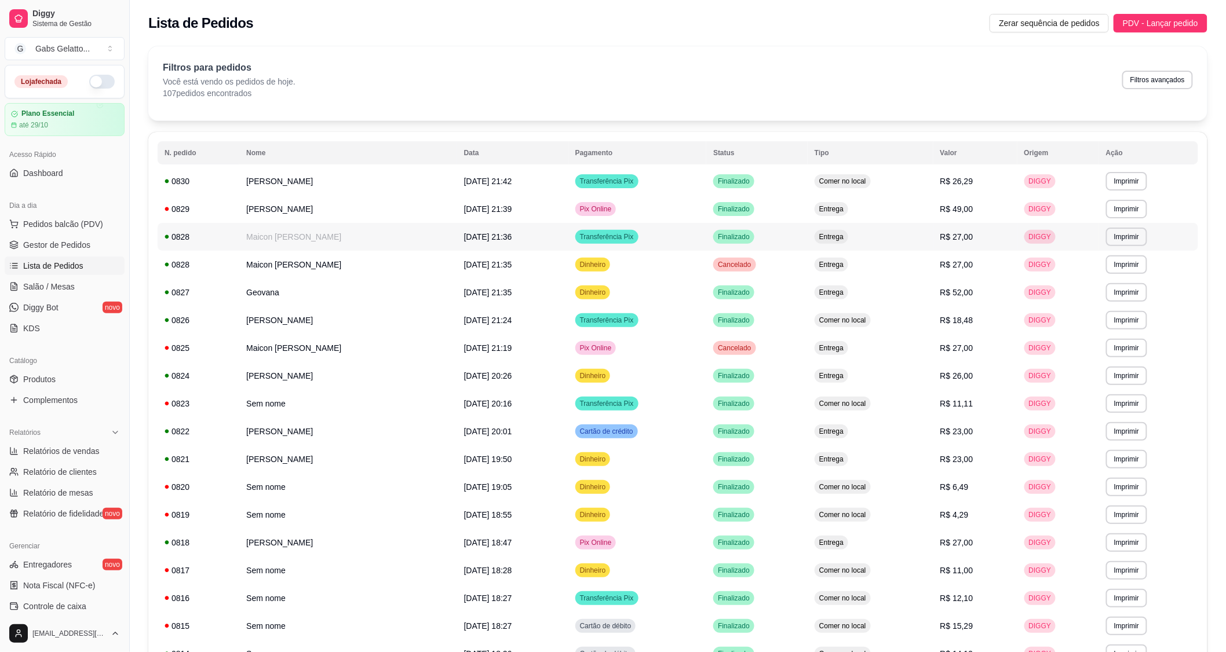
click at [320, 236] on td "Maicon [PERSON_NAME]" at bounding box center [347, 237] width 217 height 28
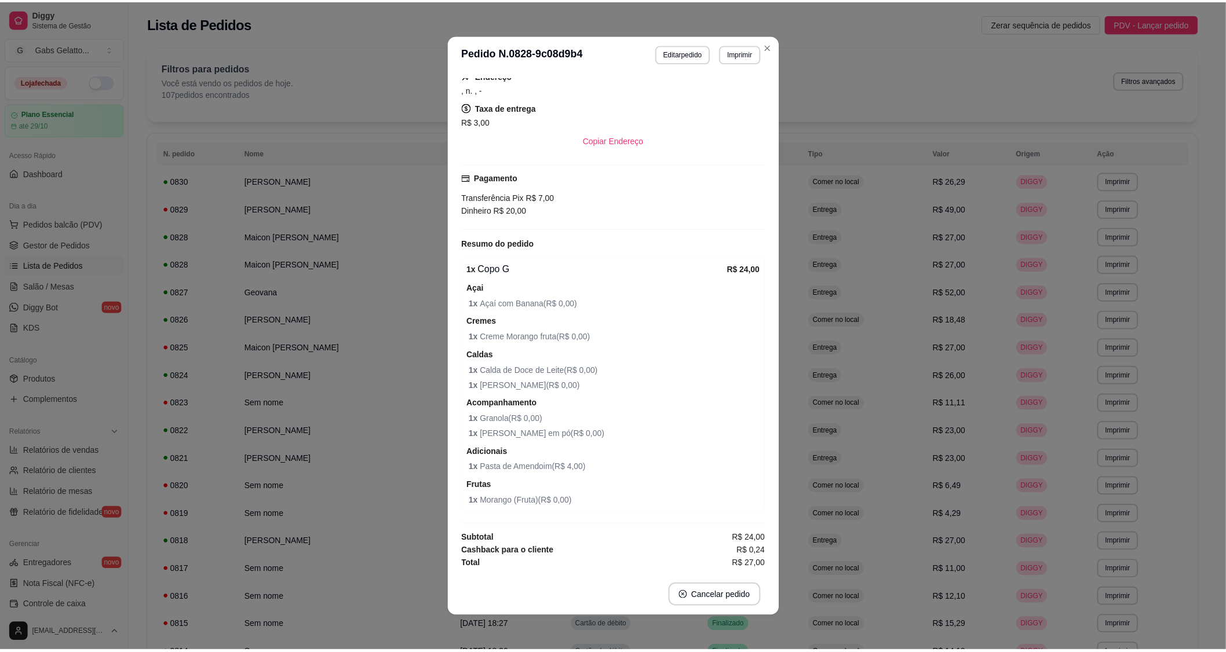
scroll to position [101, 0]
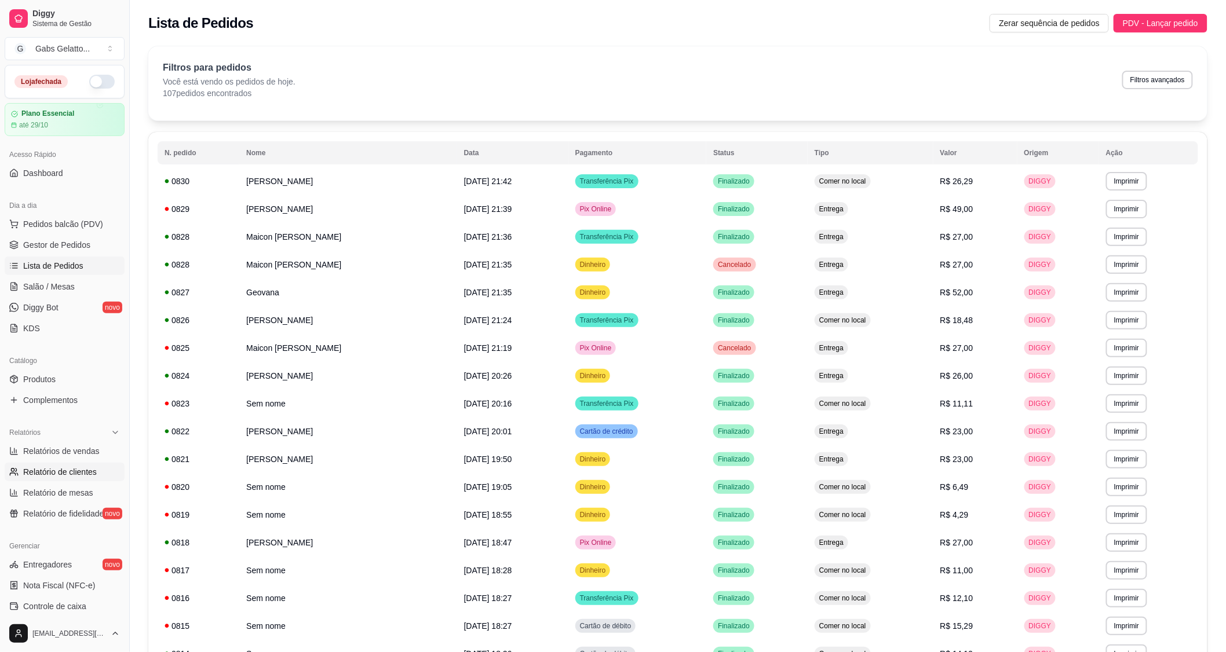
click at [64, 469] on span "Relatório de clientes" at bounding box center [60, 472] width 74 height 12
select select "30"
select select "HIGHEST_TOTAL_SPENT_WITH_ORDERS"
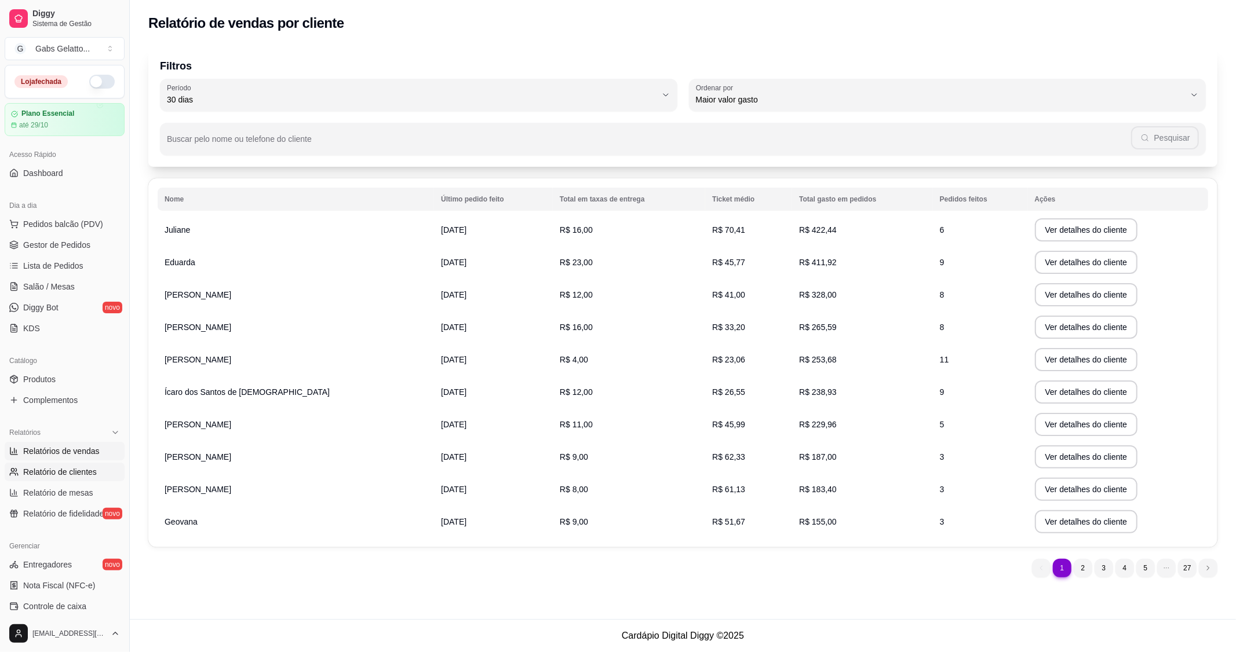
click at [71, 458] on link "Relatórios de vendas" at bounding box center [65, 451] width 120 height 19
select select "ALL"
select select "0"
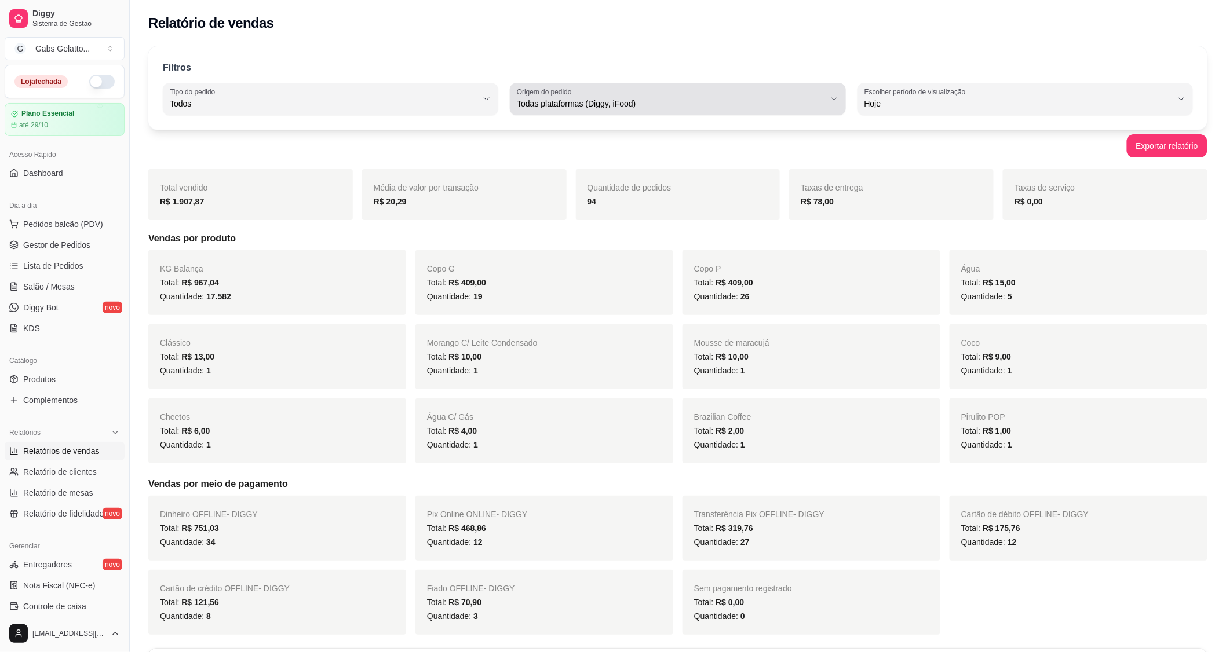
click at [658, 99] on span "Todas plataformas (Diggy, iFood)" at bounding box center [671, 104] width 308 height 12
click at [372, 305] on div "KG Balança Total: R$ 967,04 Quantidade: 17.582" at bounding box center [277, 282] width 258 height 65
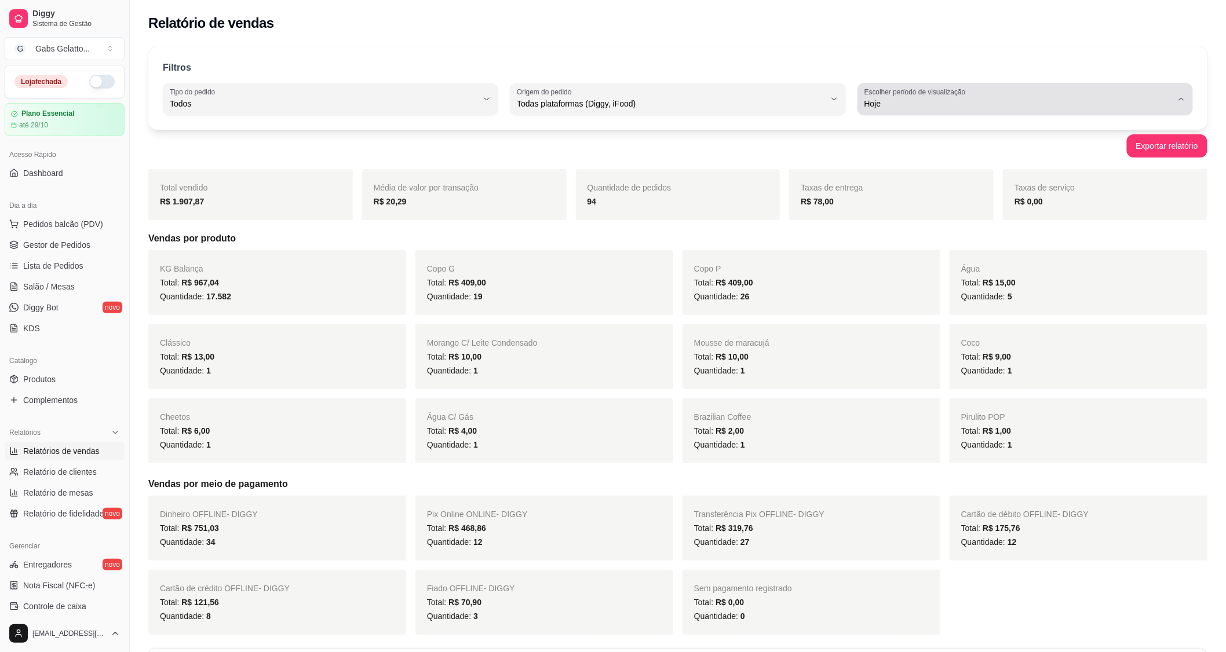
click at [957, 100] on span "Hoje" at bounding box center [1019, 104] width 308 height 12
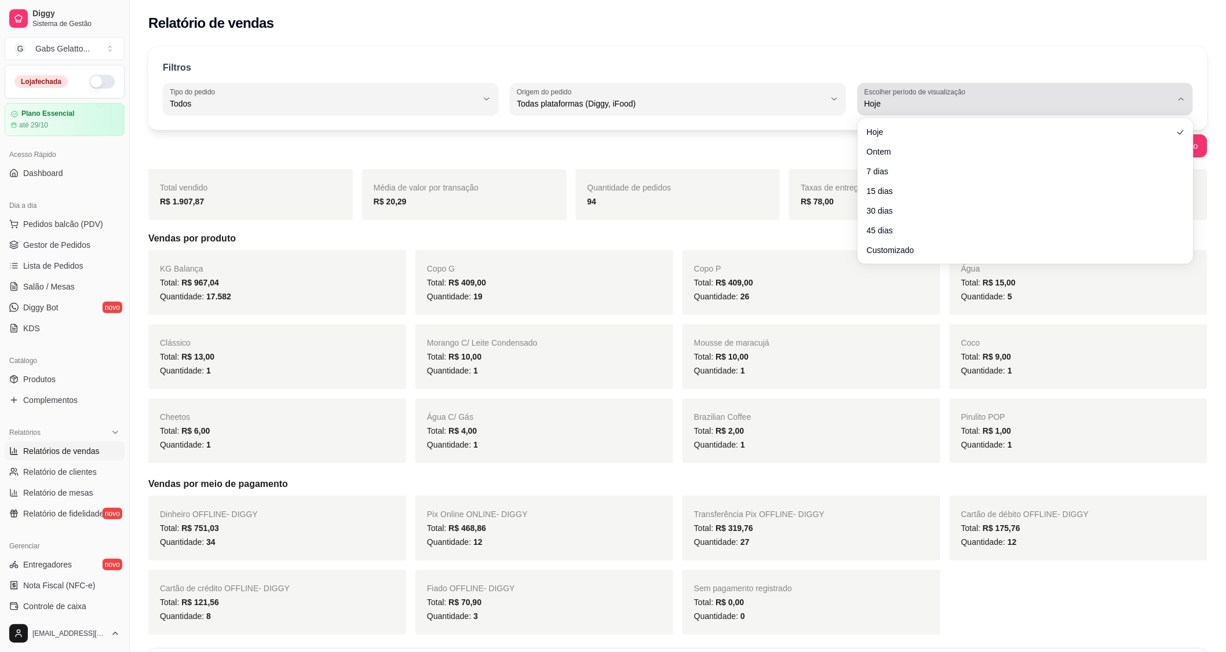
click at [950, 107] on span "Hoje" at bounding box center [1019, 104] width 308 height 12
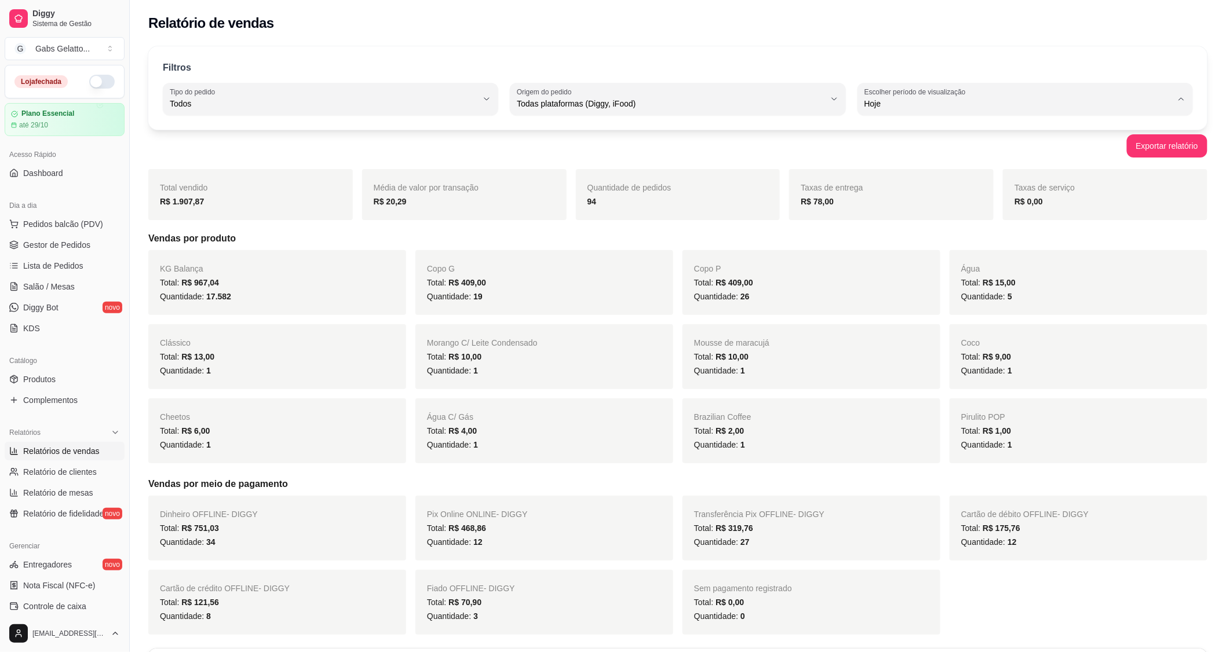
click at [667, 84] on button "Origem do pedido Todas plataformas (Diggy, iFood)" at bounding box center [678, 99] width 336 height 32
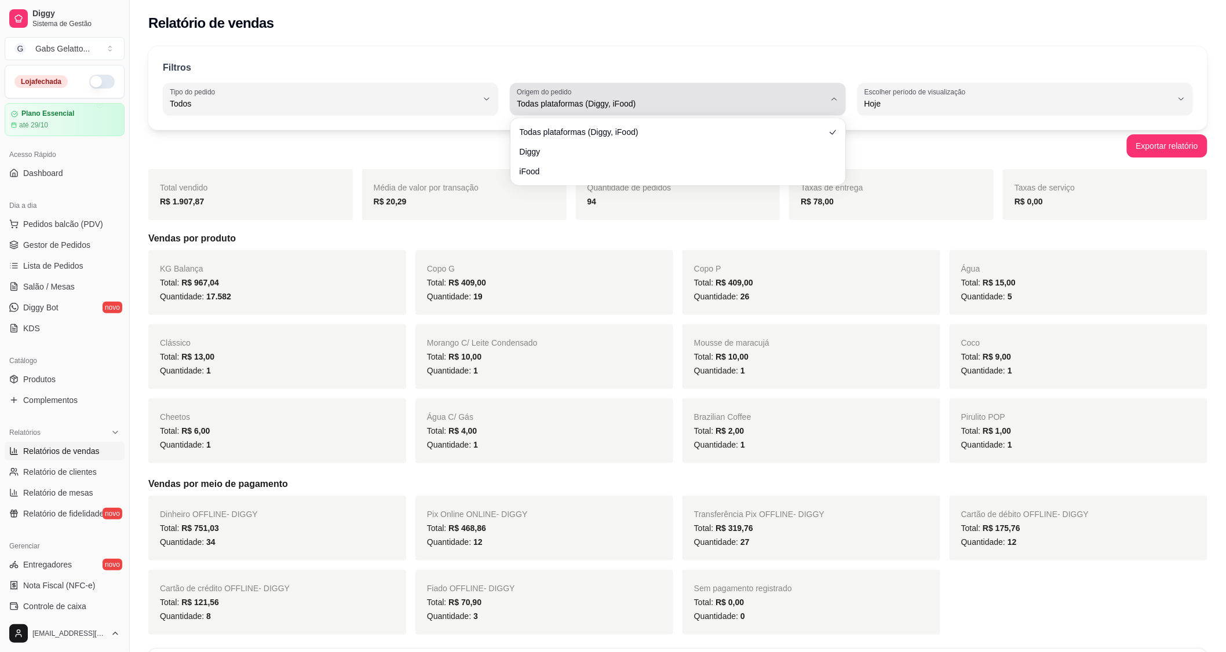
click at [646, 101] on div "Todas plataformas (Diggy, iFood)" at bounding box center [671, 98] width 308 height 23
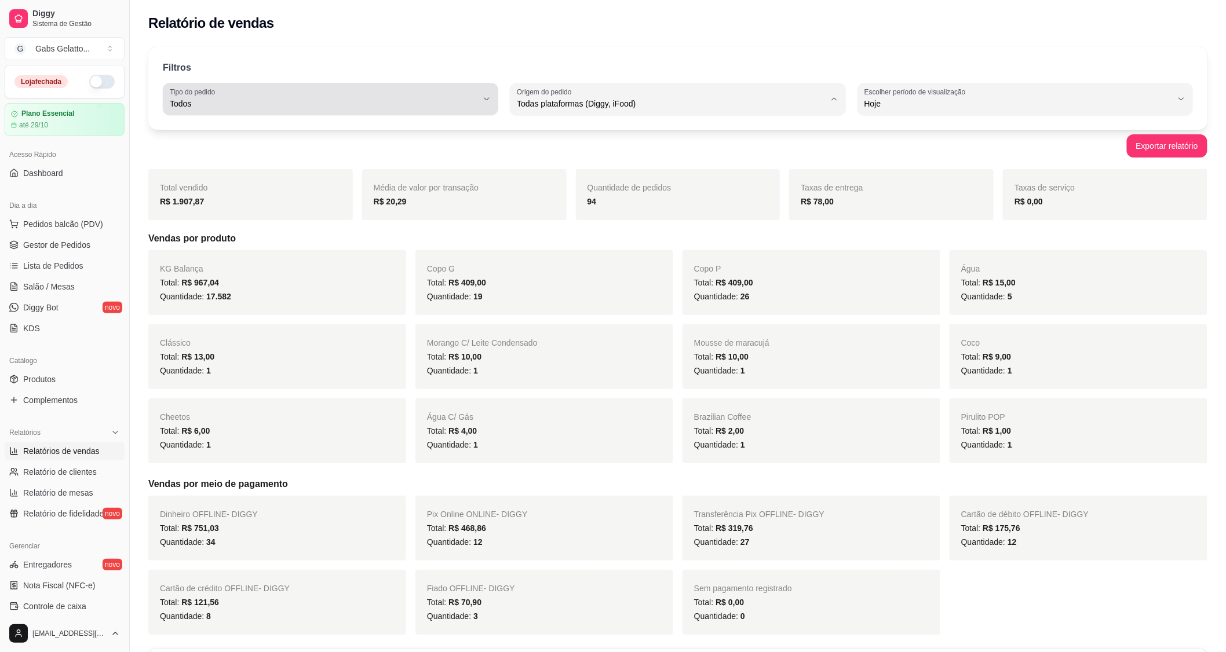
click at [345, 101] on span "Todos" at bounding box center [324, 104] width 308 height 12
click at [294, 145] on li "Entrega" at bounding box center [330, 150] width 313 height 18
type input "DELIVERY"
select select "DELIVERY"
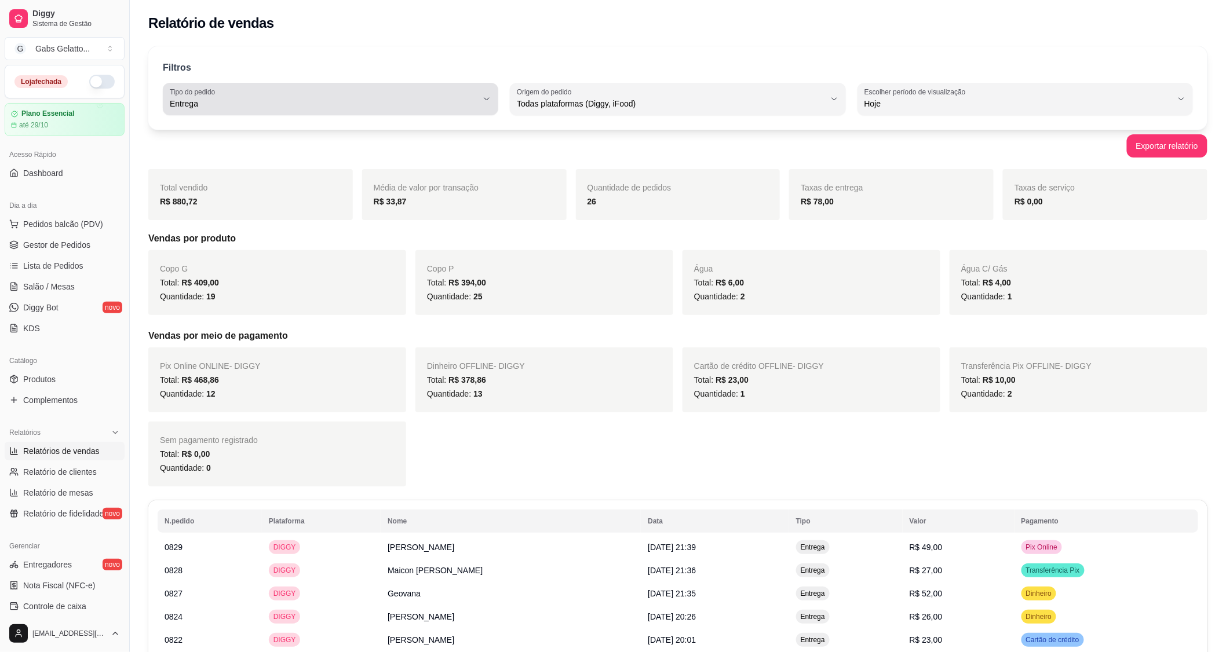
click at [385, 94] on div "Entrega" at bounding box center [324, 98] width 308 height 23
click at [247, 126] on span "Todos" at bounding box center [324, 131] width 293 height 11
type input "ALL"
select select "ALL"
